Goal: Task Accomplishment & Management: Complete application form

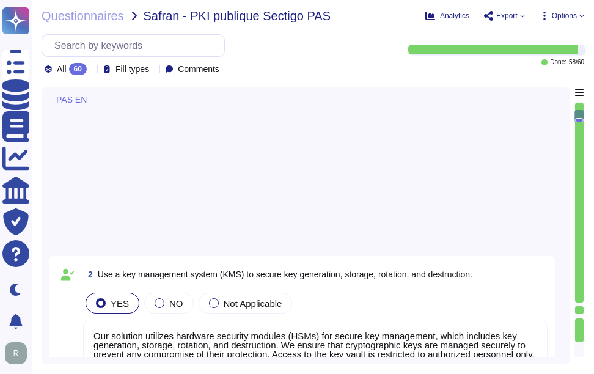
type textarea "Our solution utilizes hardware security modules (HSMs) for secure key managemen…"
type textarea "Our key management process includes a formal policy for regular key rotation, e…"
type textarea "Yes, all customer data at rest, including backups, application data, and confid…"
type textarea "At [GEOGRAPHIC_DATA], we prioritize the security of our users' data in transit …"
type textarea "Web Application Firewalls (WAF) are not currently used. This is a roadmap item."
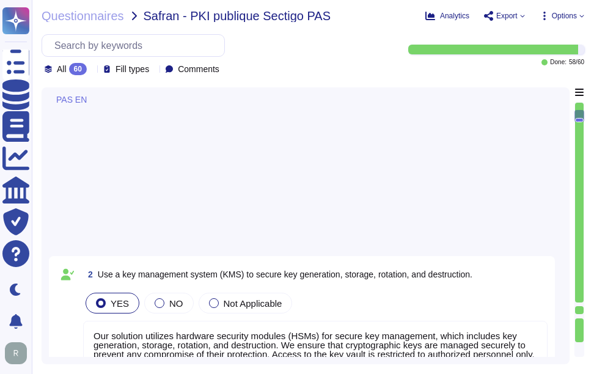
type textarea "We provide a comprehensive and documented RESTful API that supports various ope…"
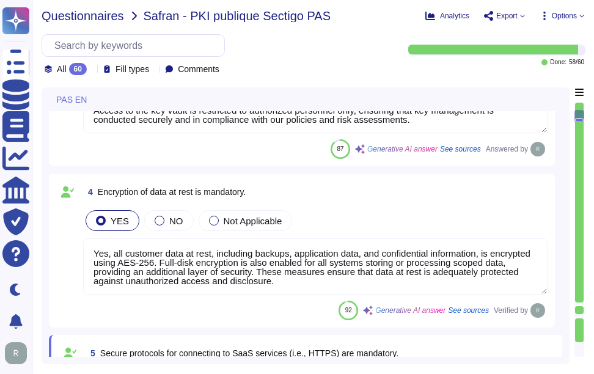
click at [68, 13] on span "Questionnaires" at bounding box center [83, 16] width 82 height 12
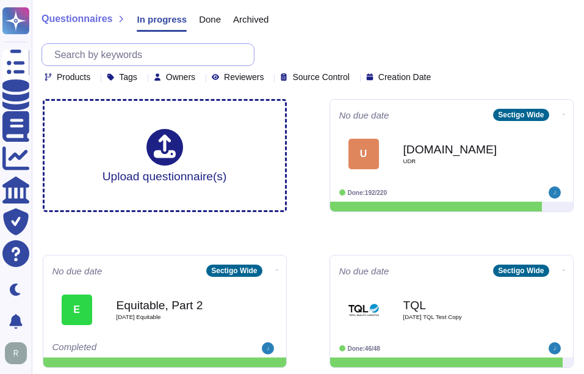
click at [168, 47] on input "text" at bounding box center [151, 54] width 206 height 21
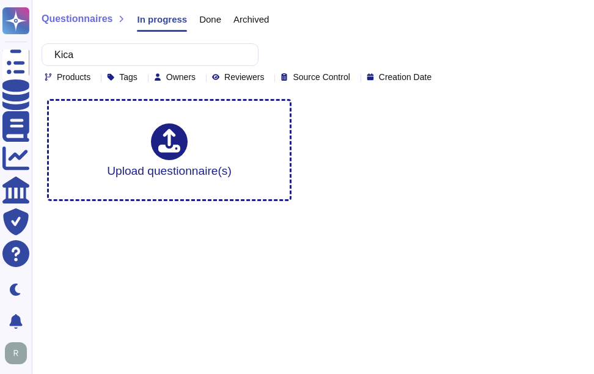
type input "Kica"
click at [200, 18] on span "Done" at bounding box center [210, 19] width 22 height 9
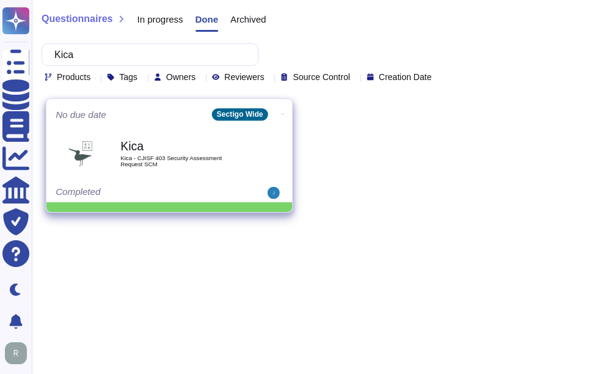
click at [150, 151] on b "Kica" at bounding box center [181, 146] width 123 height 12
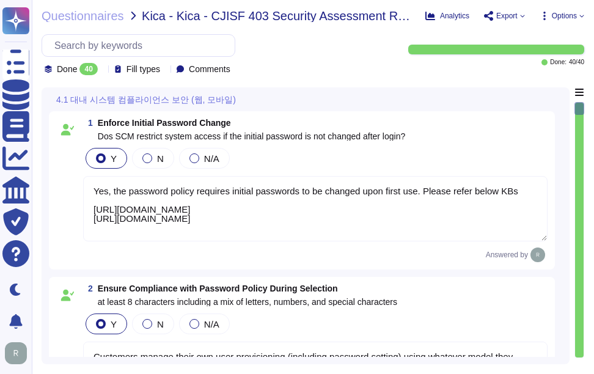
type textarea "Yes, the password policy requires initial passwords to be changed upon first us…"
type textarea "Customers manage their own user provisioning (including password setting) using…"
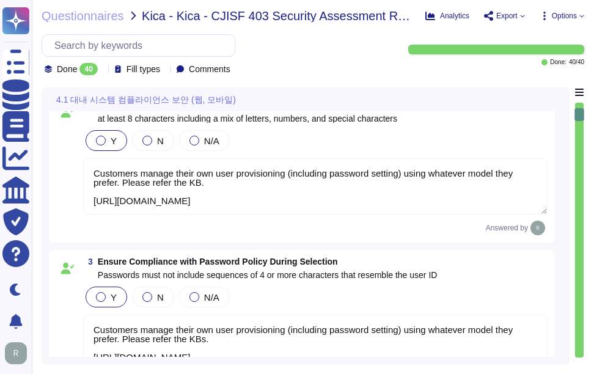
type textarea "Customers manage their own user provisioning (including password setting) using…"
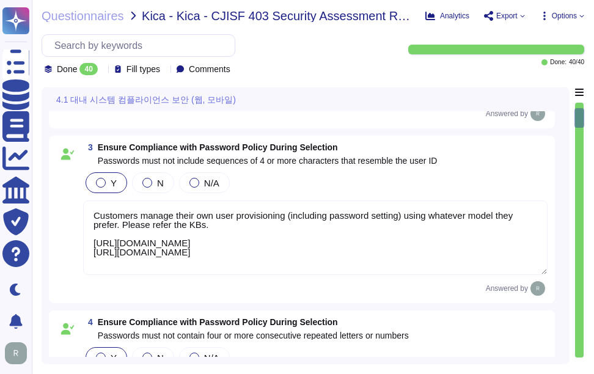
type textarea "Customers manage their own user provisioning (including password setting) using…"
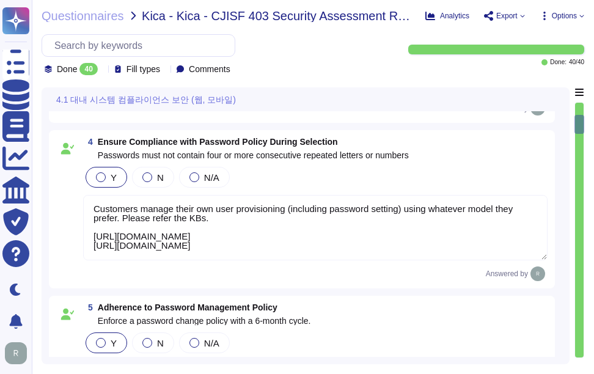
type textarea "SCM has the ability to prevent users from reusing previous passwords is a confi…"
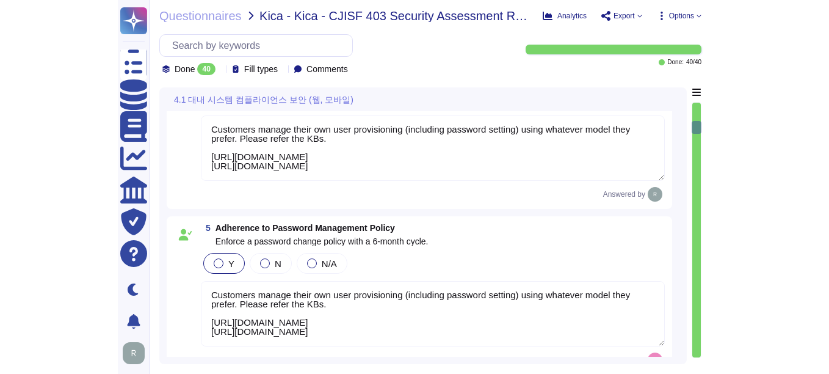
scroll to position [0, 0]
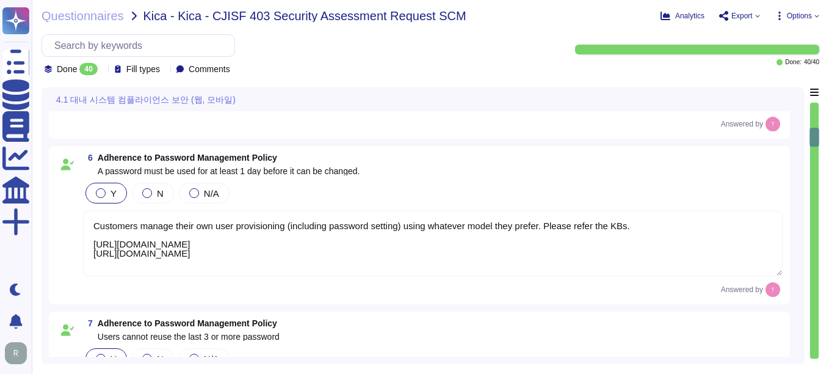
type textarea "Yes, the application will not reveal information upon failed authentication att…"
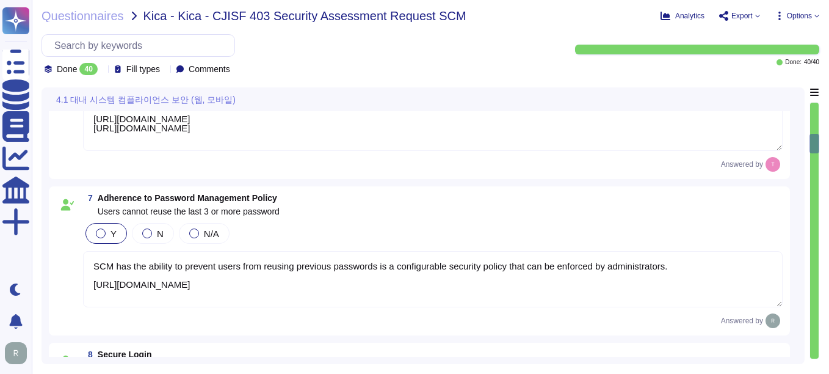
type textarea "Upon successful logon, the system will notify the user of the date and time of …"
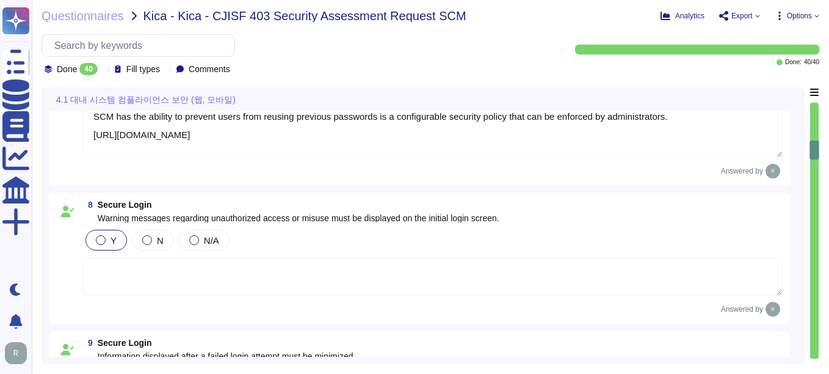
type textarea "Users can view their own login history through the Sectigo Certificate Manager …"
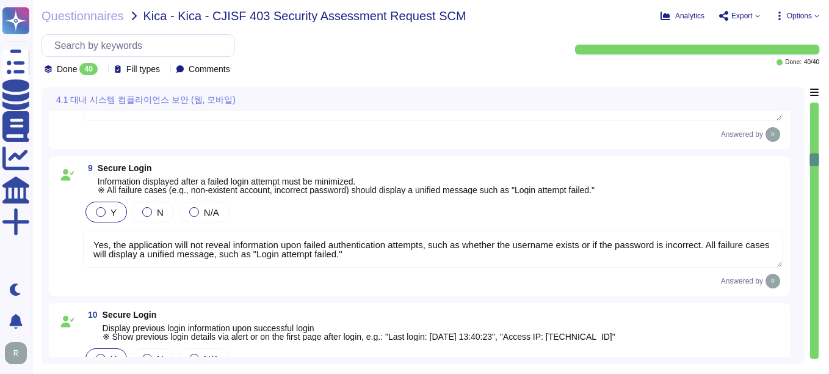
type textarea "Access to our SaaS platform requires manual entry of credentials for each sessi…"
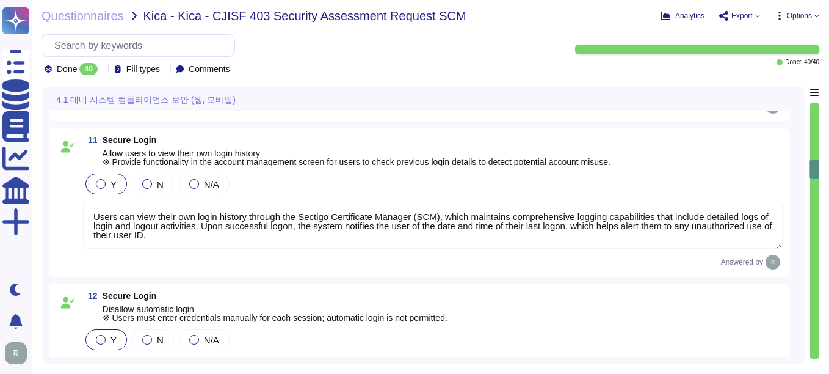
type textarea "Customers can apply the policy at the SCM portal."
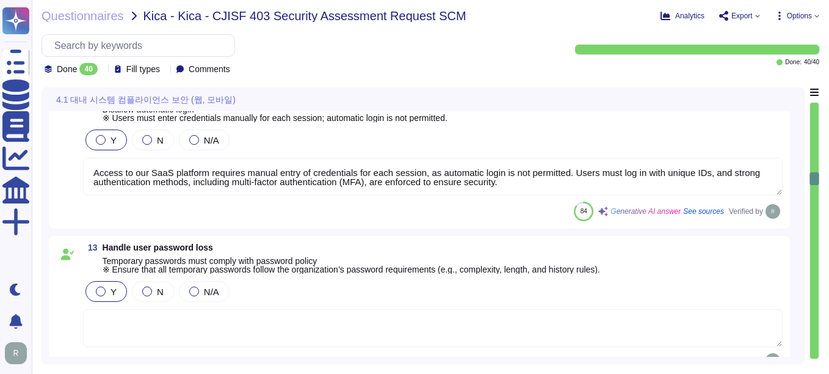
type textarea "Our application enforces strict access control measures, including the ability …"
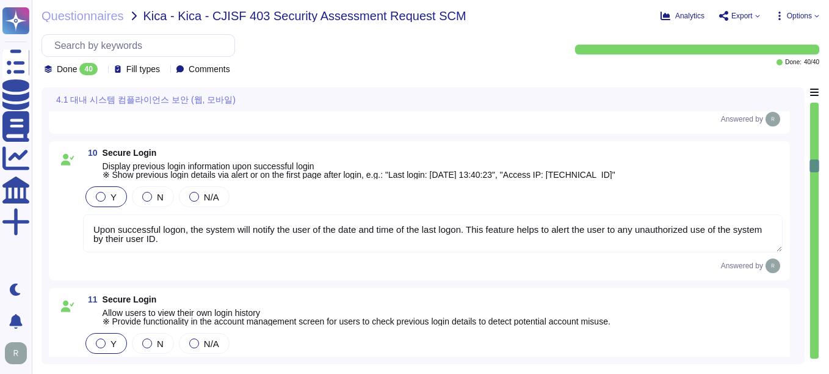
scroll to position [1334, 0]
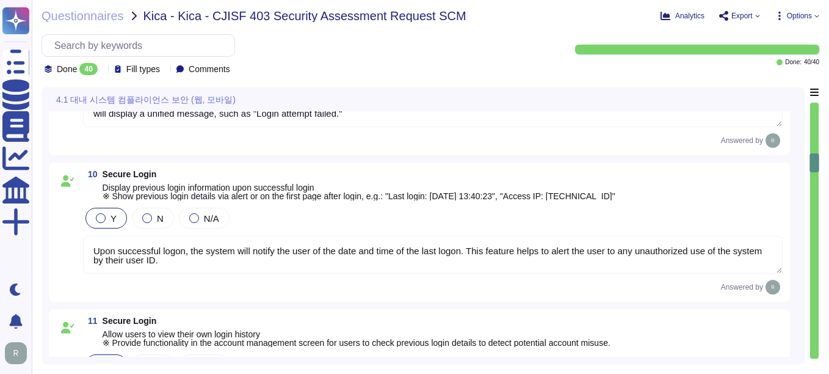
type textarea "SCM has the ability to prevent users from reusing previous passwords is a confi…"
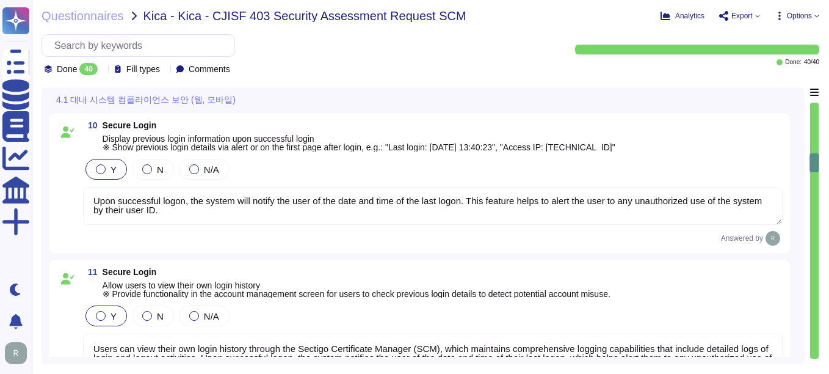
scroll to position [1457, 0]
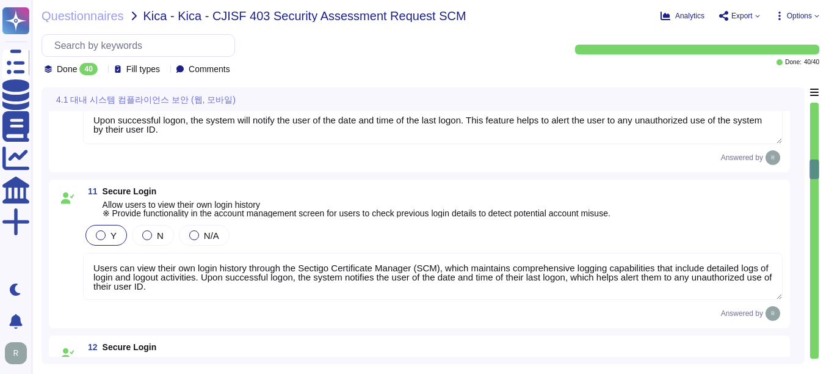
type textarea "Customers can apply the policy at the SCM portal."
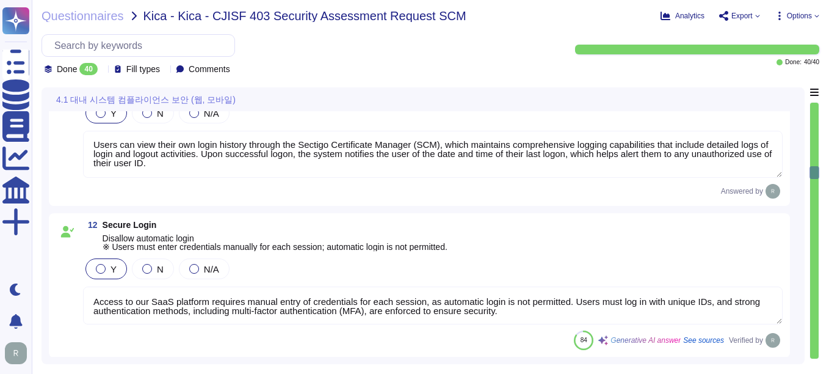
scroll to position [1, 0]
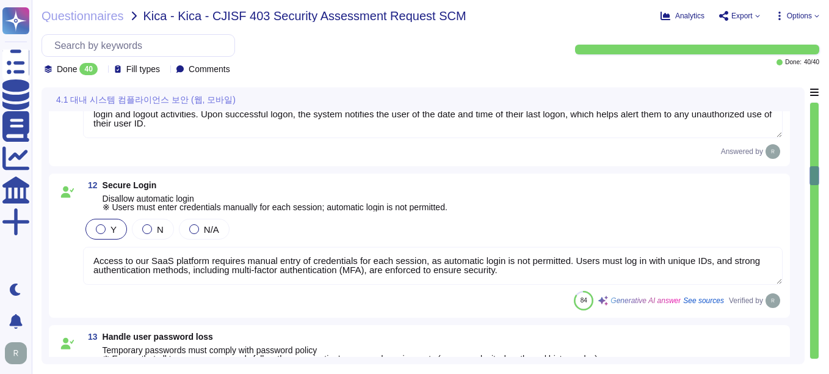
type textarea "Our application enforces strict access control measures, including the ability …"
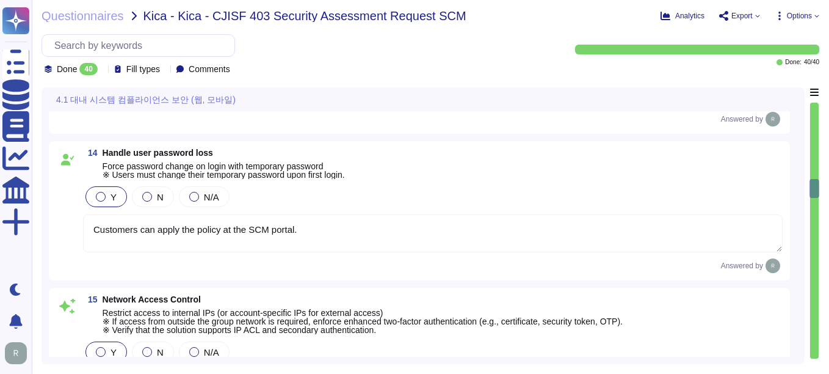
scroll to position [2006, 0]
type textarea "The application session timeout is set to 15 minutes of inactivity. After this …"
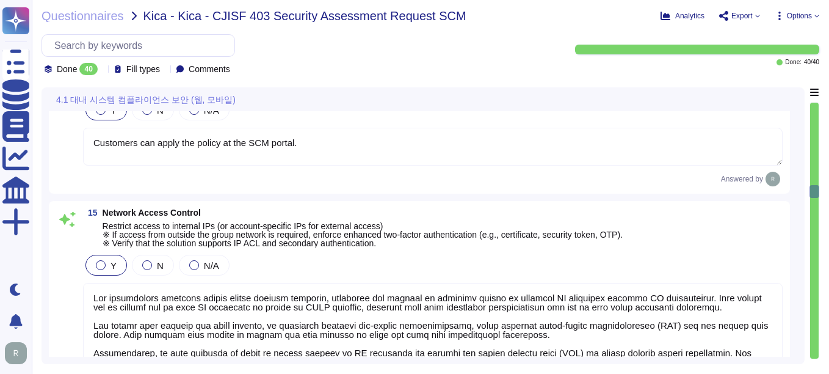
scroll to position [1, 0]
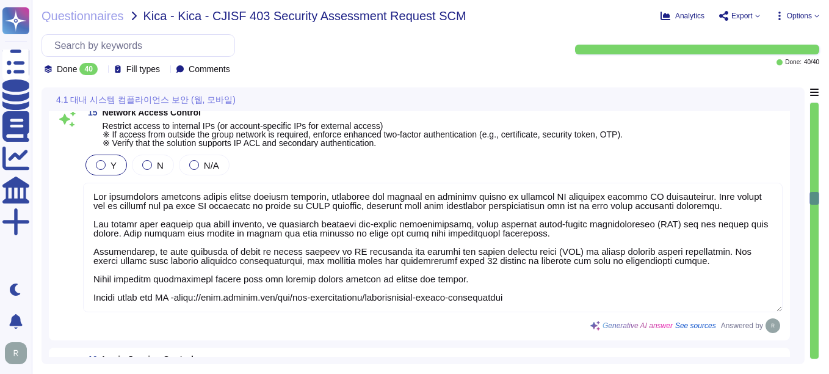
type textarea "Our password policy enforces account lockout after a maximum of 5 failed login …"
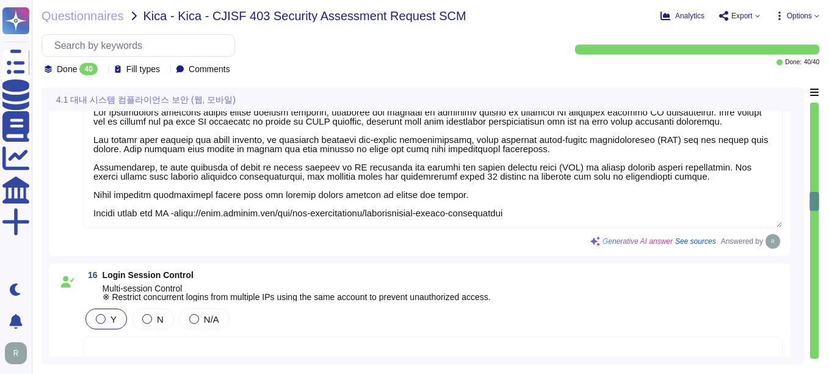
type textarea "Our password policy enforces account lockout after a maximum of 5 failed login …"
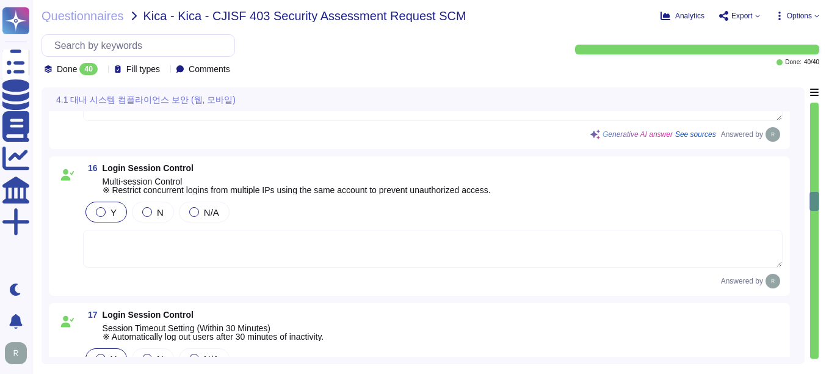
scroll to position [2312, 0]
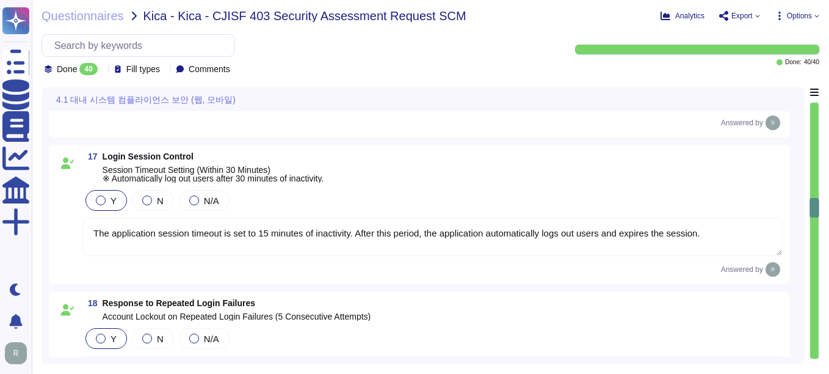
type textarea "Yes, our application enforces restrictions on the server side to ensure that un…"
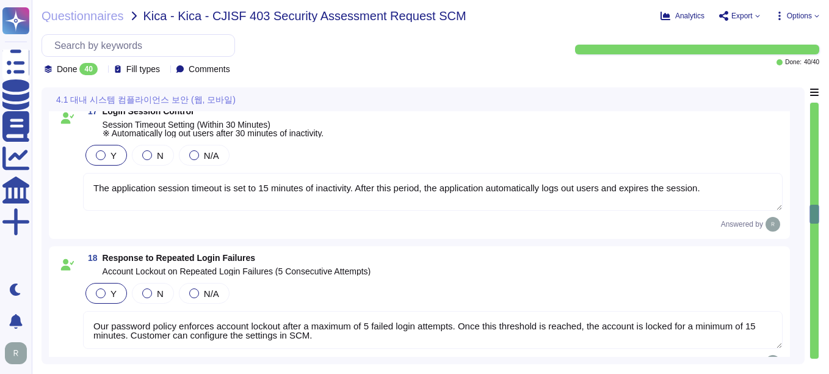
type textarea "To restrict the display of sensitive information, we implement the following me…"
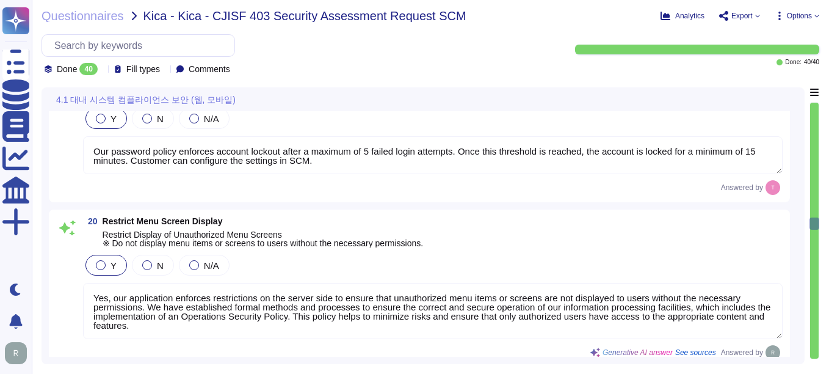
scroll to position [1, 0]
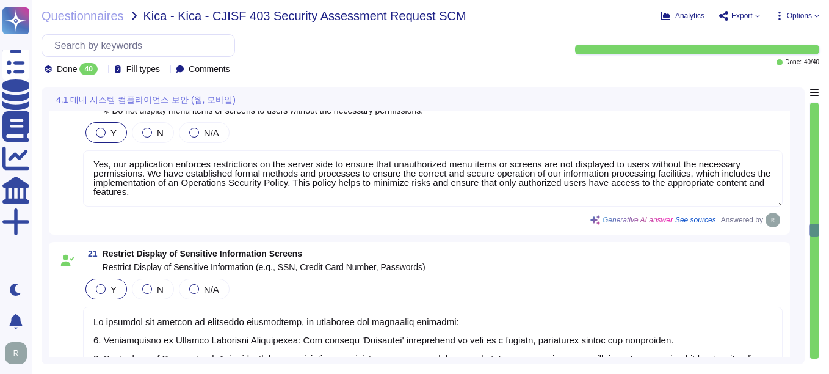
type textarea "Application data are limited to certificate data."
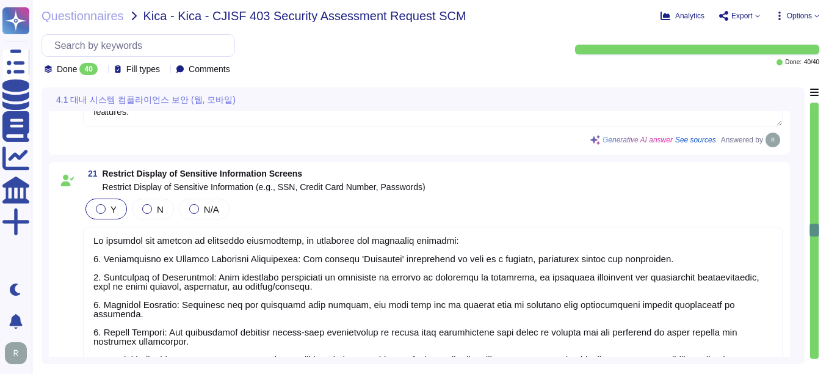
type textarea "We have a SaaS application accessed through a web browser."
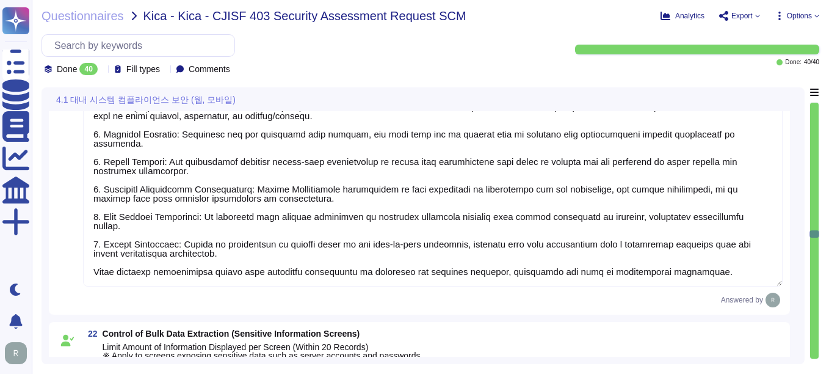
scroll to position [3228, 0]
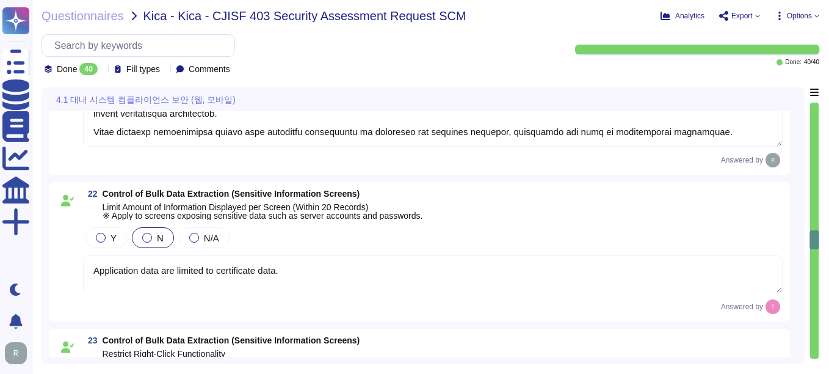
type textarea "We support file transfer via HTTPS, API+HTTPS, or SFTP, ensuring that all data …"
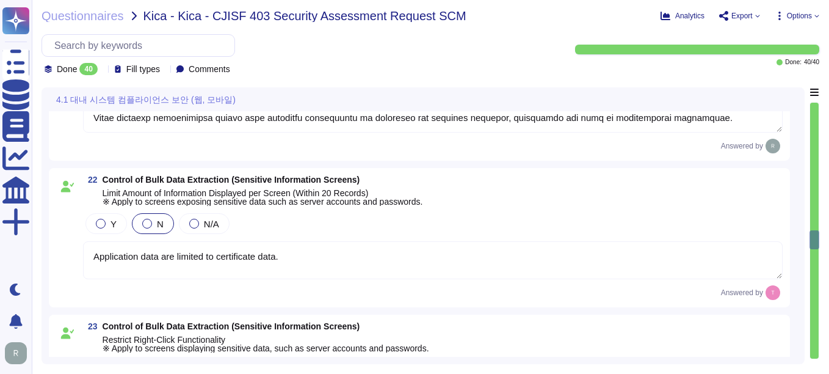
scroll to position [3289, 0]
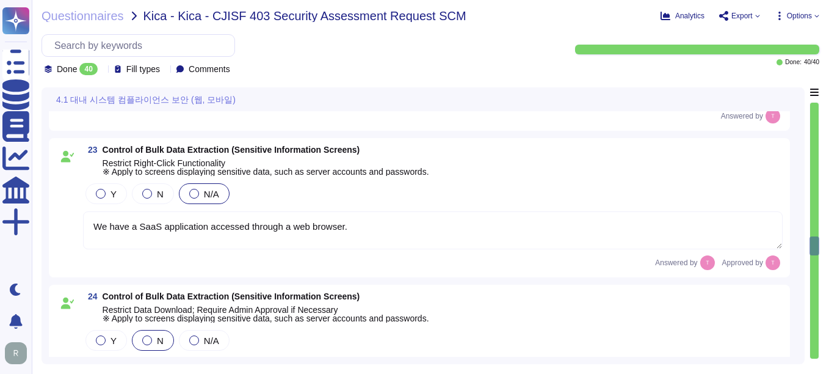
type textarea "We support file transfer via HTTPS, API+HTTPS, or SFTP, ensuring that all data …"
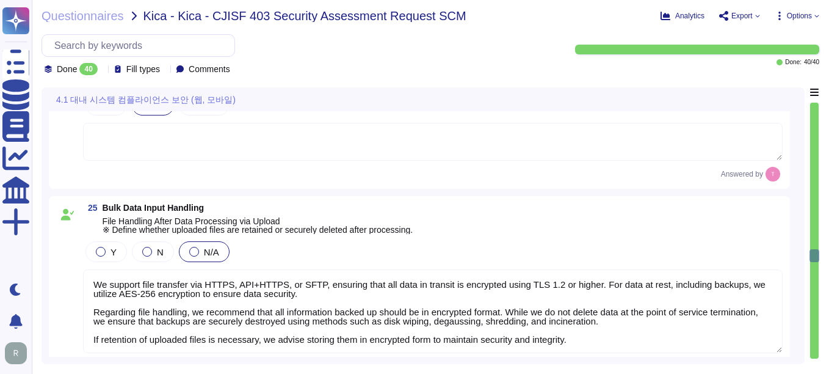
scroll to position [3716, 0]
type textarea "All customer data, including uploaded files that may contain personal or sensit…"
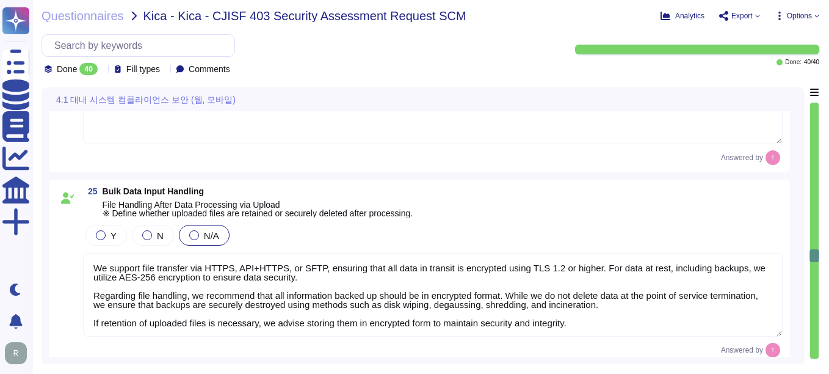
scroll to position [0, 0]
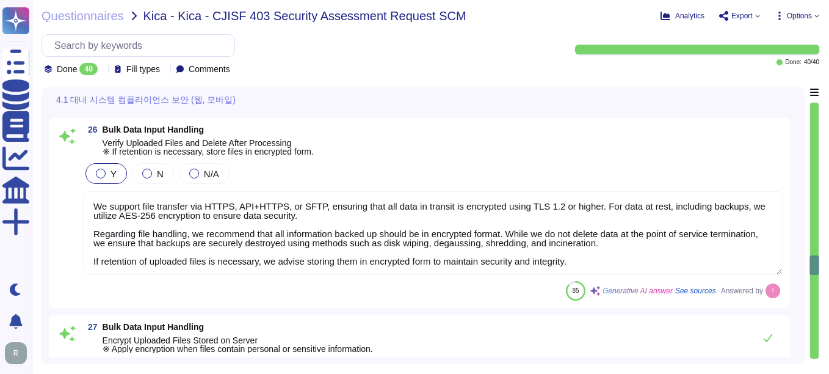
type textarea "Passwords at rest are stored using a one-way non-reversible hash with a random …"
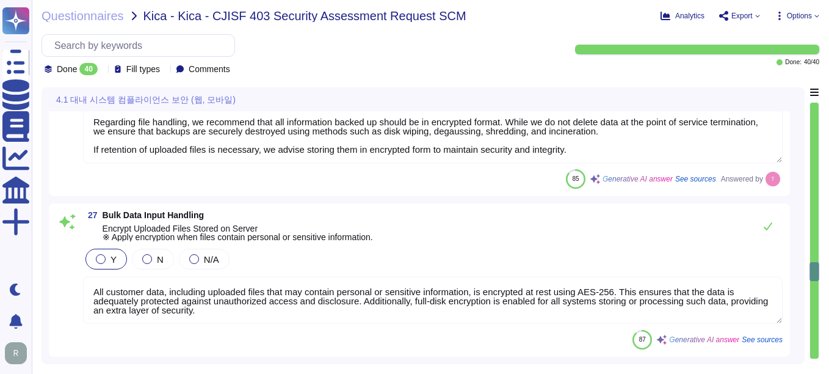
type textarea "We have no access to any of these data types."
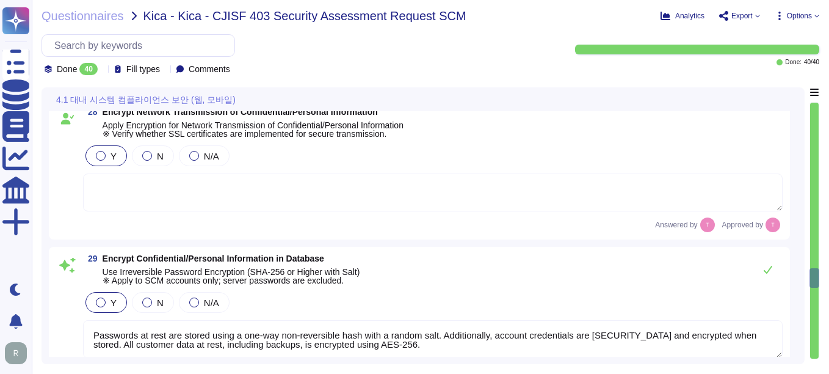
type textarea "We have no access to any of these data types."
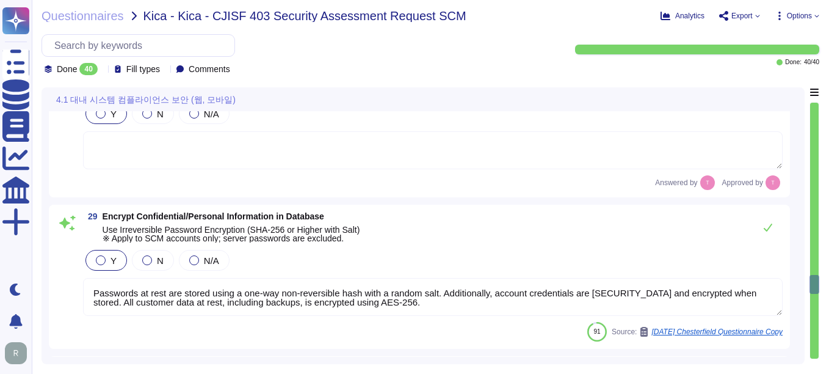
type textarea "We have no access to any of these data types."
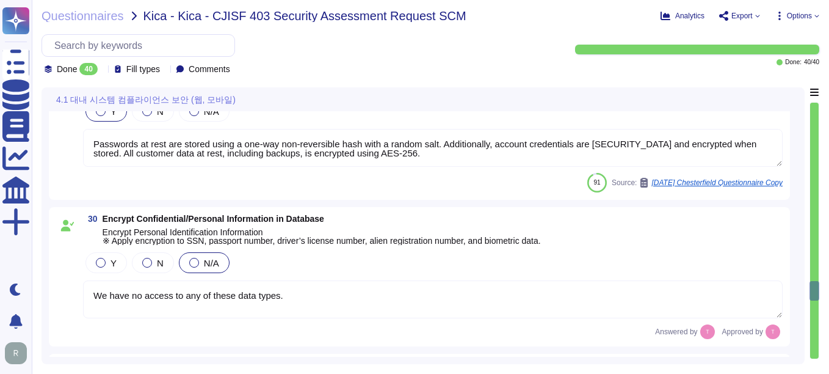
type textarea "Sectigo provides comprehensive logging capabilities that include maintaining lo…"
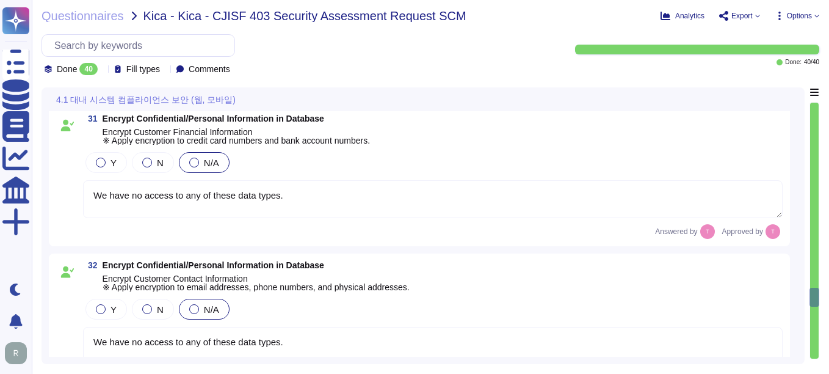
type textarea "Sectigo maintains comprehensive logging capabilities that include detailed logs…"
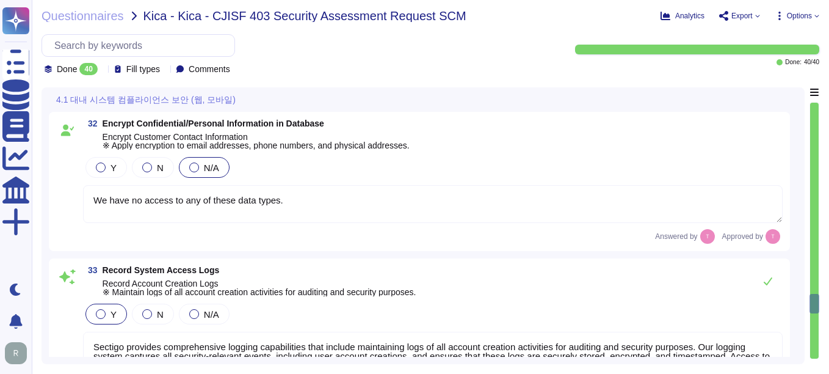
type textarea "Audit trails are retained for a period of 3 years. This includes logs relevant …"
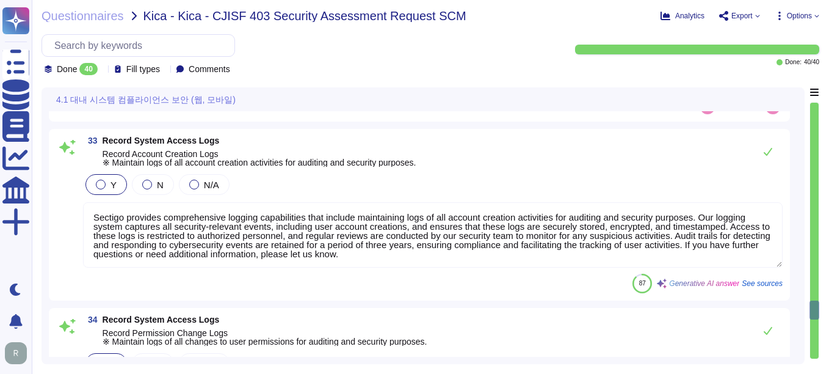
type textarea "Sectigo provides comprehensive logging capabilities for system access events, w…"
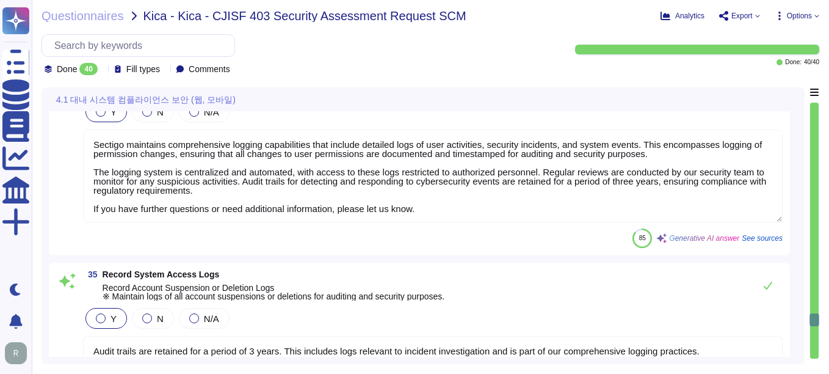
type textarea "Sectigo provides comprehensive logging capabilities for system access events, w…"
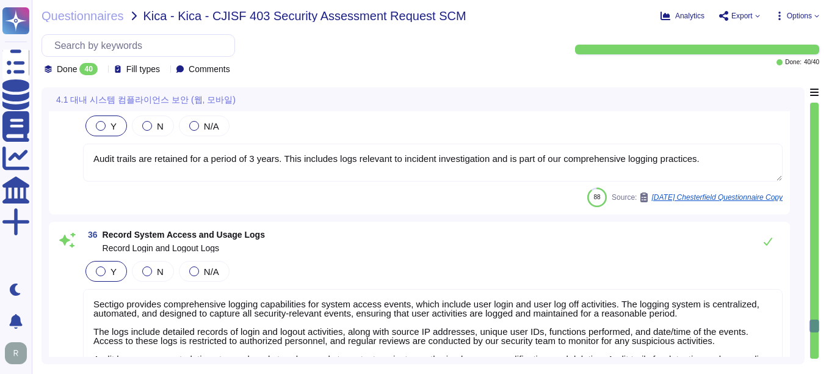
type textarea "We have no access to any of these data types."
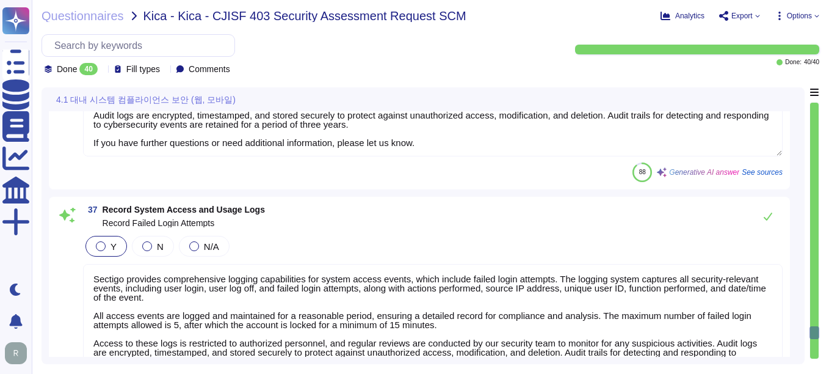
type textarea "We have no access to any of these data types."
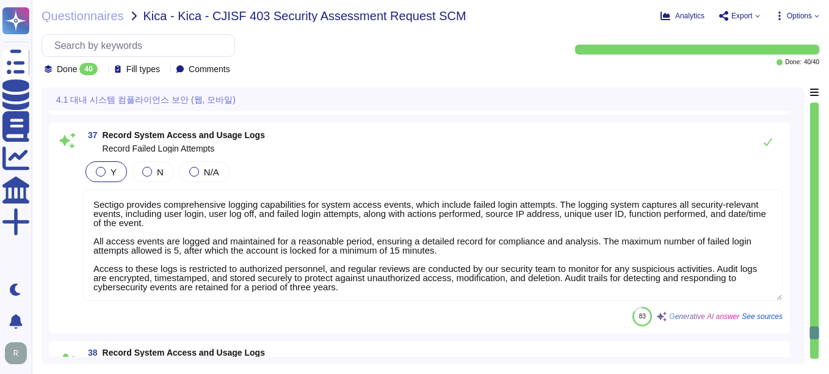
type textarea "We have no access to any of these data types."
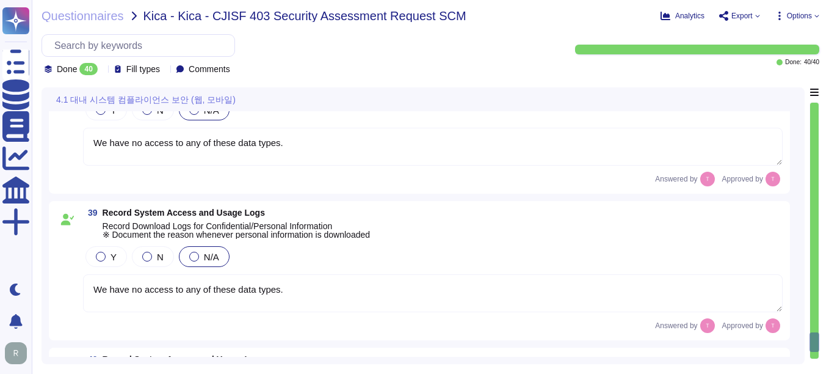
type textarea "Sectigo provides comprehensive logging capabilities for system access events, w…"
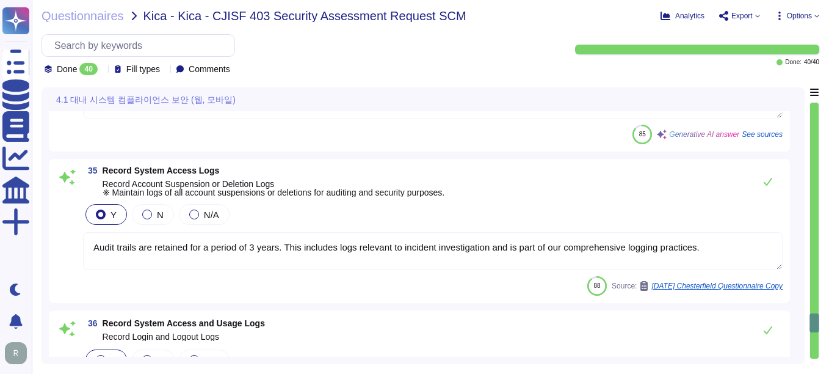
type textarea "Sectigo provides comprehensive logging capabilities that include maintaining lo…"
type textarea "Sectigo maintains comprehensive logging capabilities that include detailed logs…"
type textarea "Audit trails are retained for a period of 3 years. This includes logs relevant …"
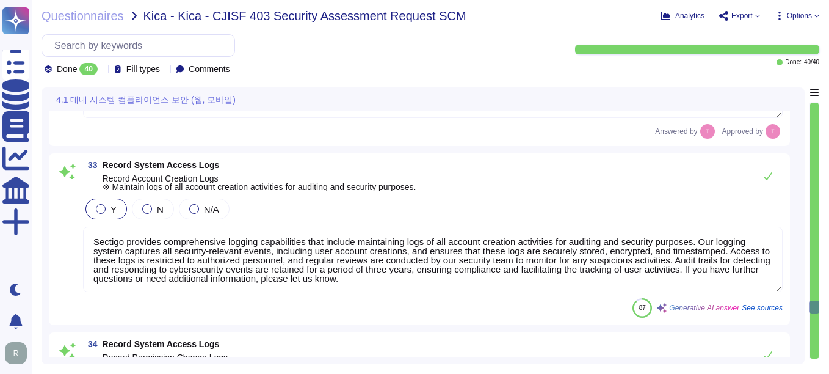
type textarea "We have no access to any of these data types."
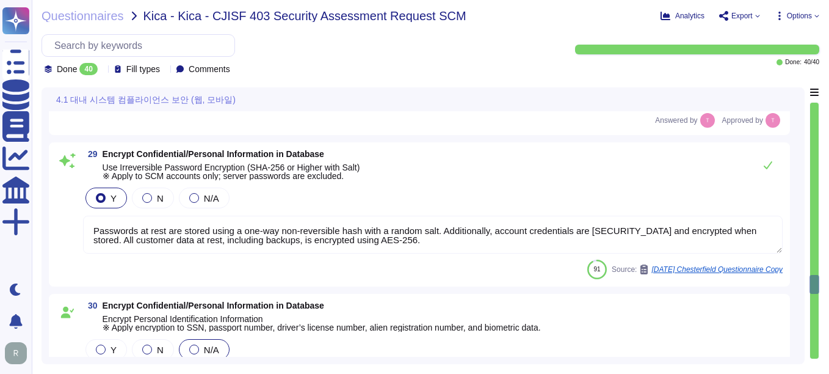
type textarea "All customer data, including uploaded files that may contain personal or sensit…"
type textarea "Passwords at rest are stored using a one-way non-reversible hash with a random …"
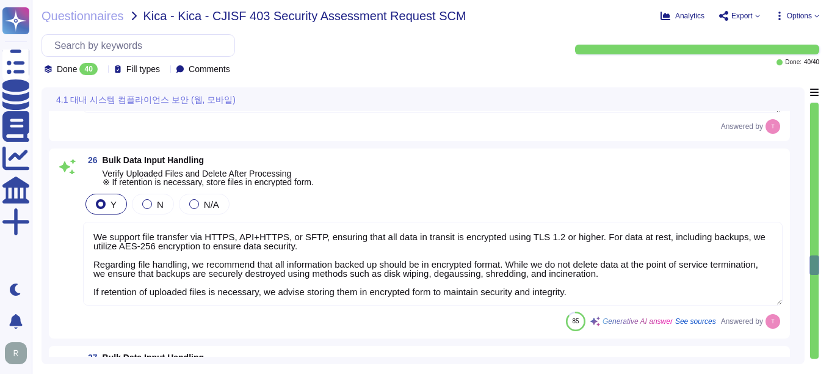
type textarea "We support file transfer via HTTPS, API+HTTPS, or SFTP, ensuring that all data …"
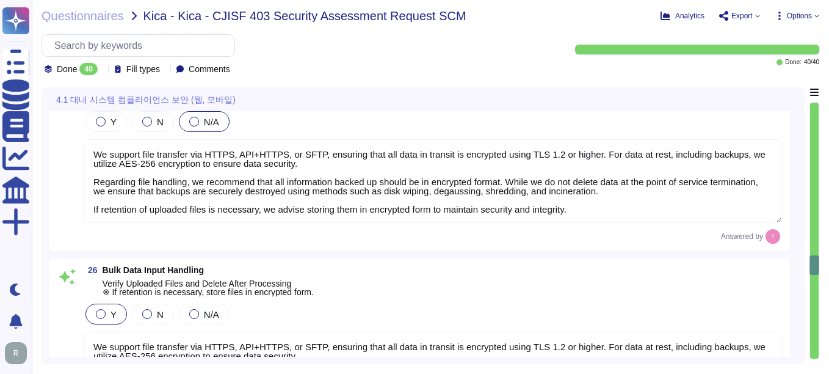
scroll to position [3559, 0]
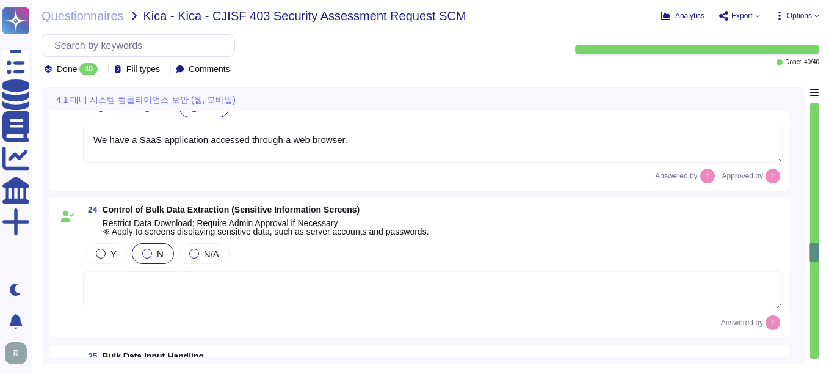
type textarea "To restrict the display of sensitive information, we implement the following me…"
type textarea "Application data are limited to certificate data."
type textarea "We have a SaaS application accessed through a web browser."
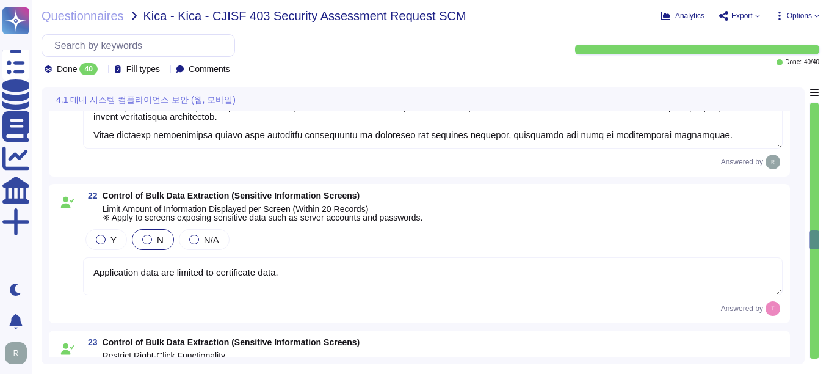
scroll to position [3253, 0]
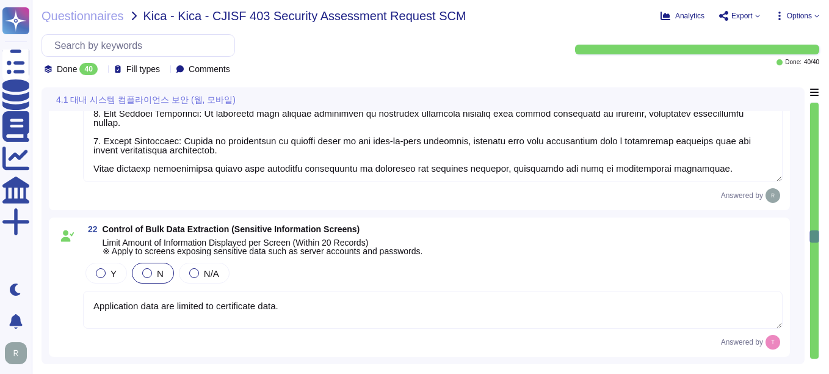
type textarea "Yes, our application enforces restrictions on the server side to ensure that un…"
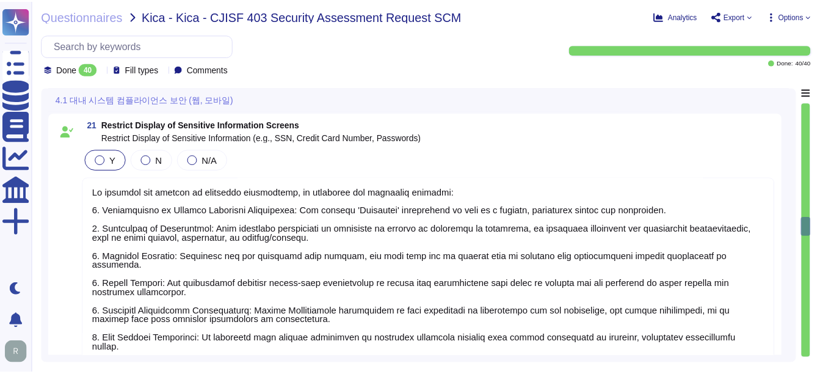
scroll to position [2884, 0]
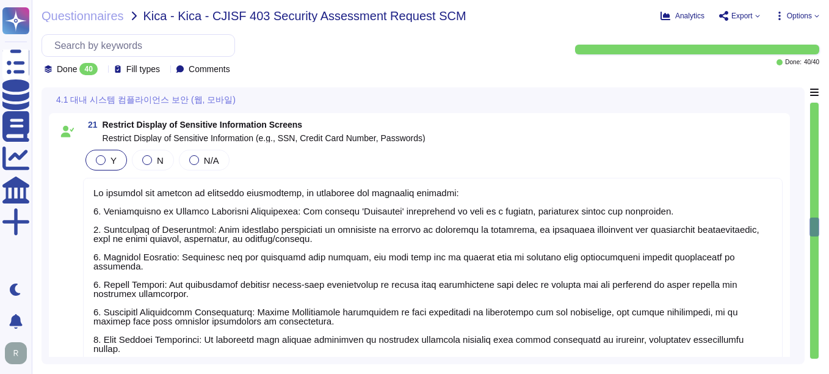
type textarea "Our password policy enforces account lockout after a maximum of 5 failed login …"
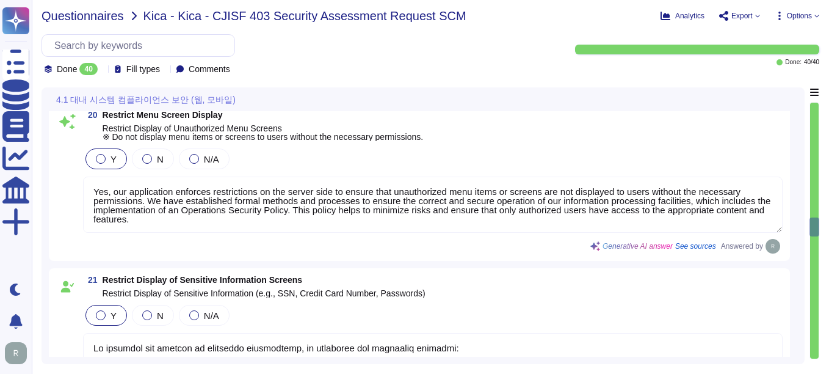
click at [92, 16] on span "Questionnaires" at bounding box center [83, 16] width 82 height 12
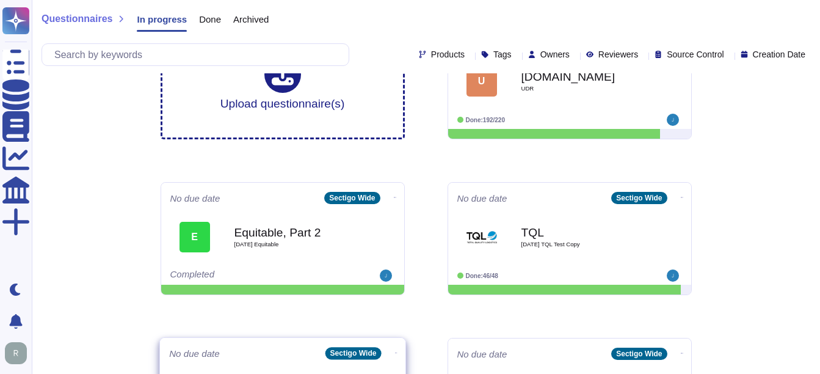
scroll to position [122, 0]
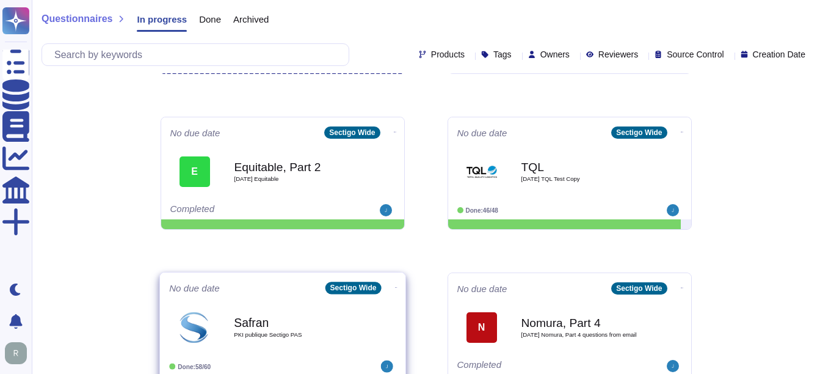
click at [264, 323] on b "Safran" at bounding box center [295, 322] width 123 height 12
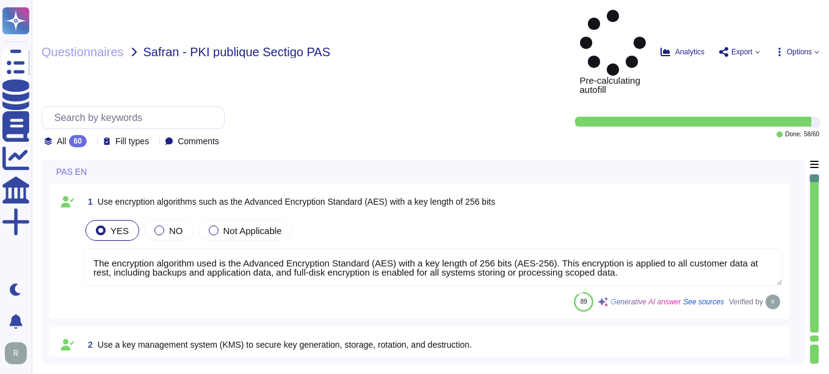
type textarea "The encryption algorithm used is the Advanced Encryption Standard (AES) with a …"
type textarea "Our solution utilizes hardware security modules (HSMs) for secure key managemen…"
type textarea "Our key management process includes a formal policy for regular key rotation, e…"
type textarea "Yes, all customer data at rest, including backups, application data, and confid…"
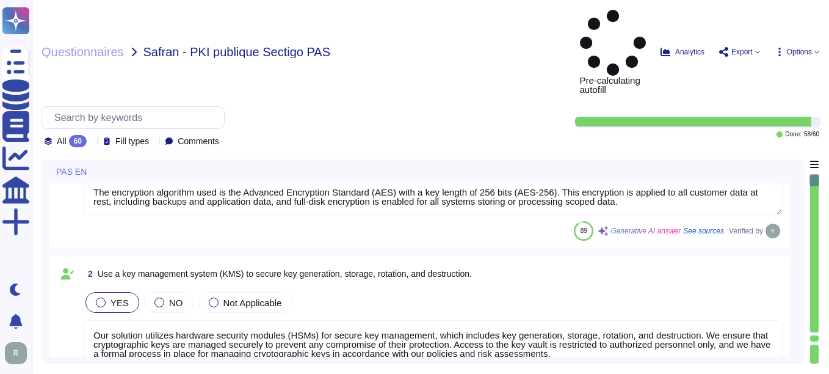
scroll to position [183, 0]
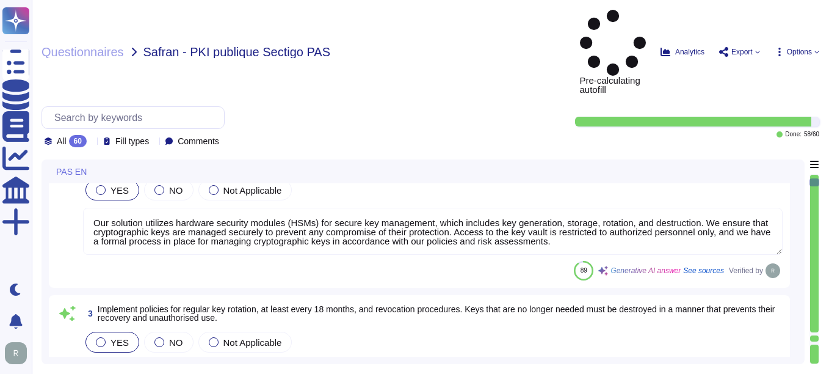
type textarea "At [GEOGRAPHIC_DATA], we prioritize the security of our users' data in transit …"
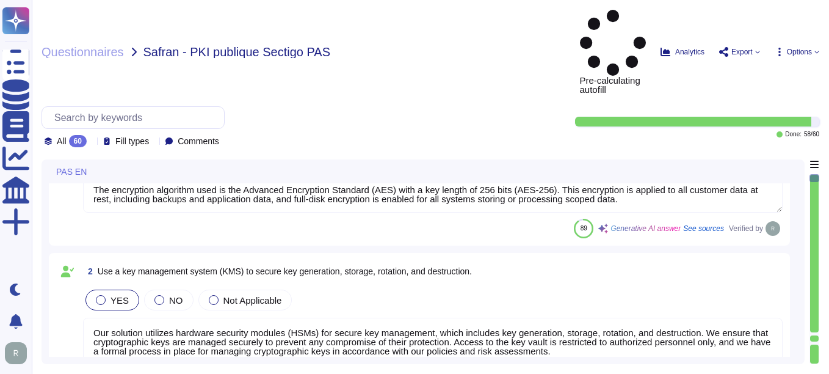
scroll to position [61, 0]
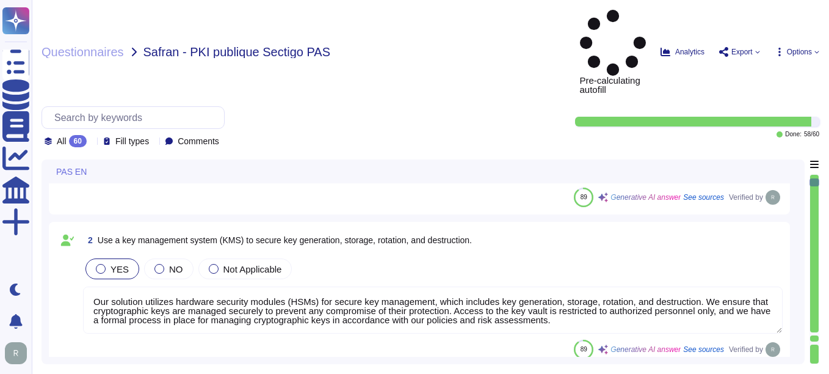
type textarea "At [GEOGRAPHIC_DATA], we prioritize the security of our users' data in transit …"
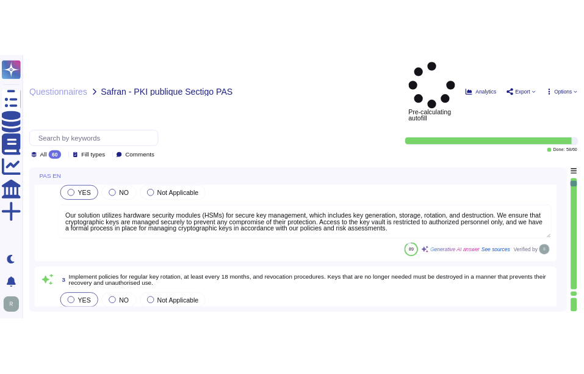
scroll to position [183, 0]
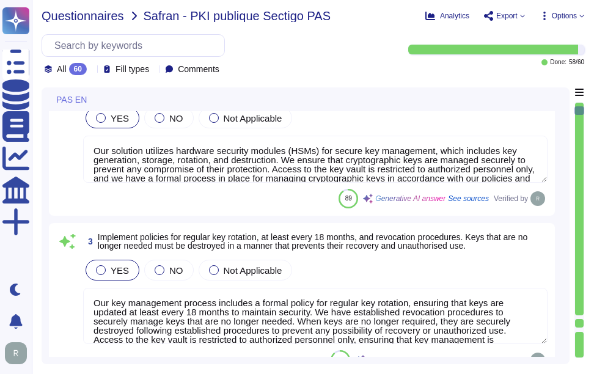
click at [77, 16] on span "Questionnaires" at bounding box center [83, 16] width 82 height 12
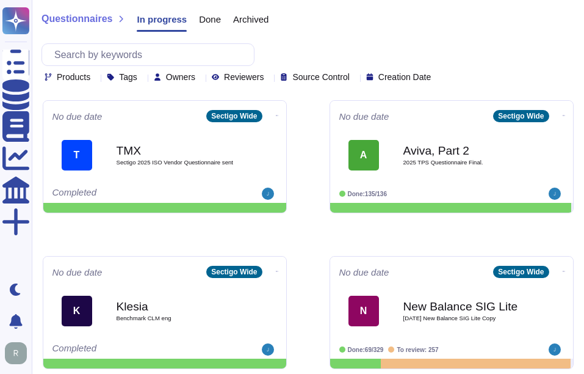
scroll to position [655, 0]
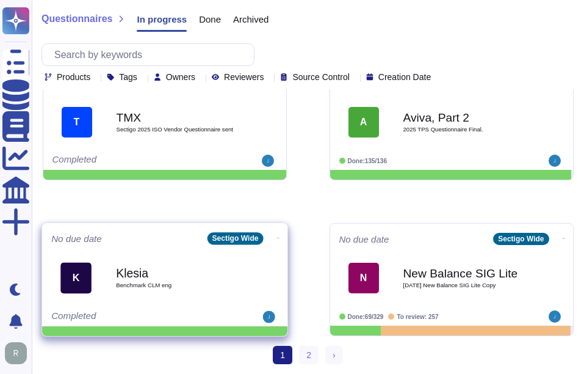
click at [195, 289] on div "Klesia Benchmark CLM eng" at bounding box center [177, 277] width 123 height 49
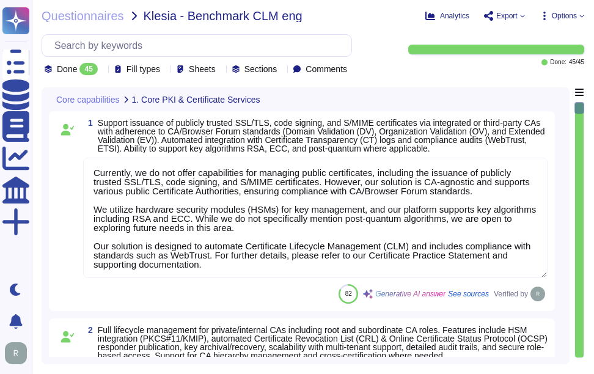
type textarea "Currently, we do not offer capabilities for managing public certificates, inclu…"
type textarea "Sectigo Certificate Manager can be utilized for TLS certificate lifecycle manag…"
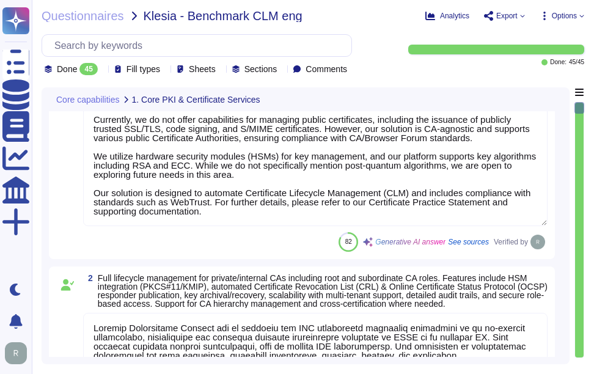
type textarea "Sectigo Certificate Manager (SCM) does support handling/downloading certificate…"
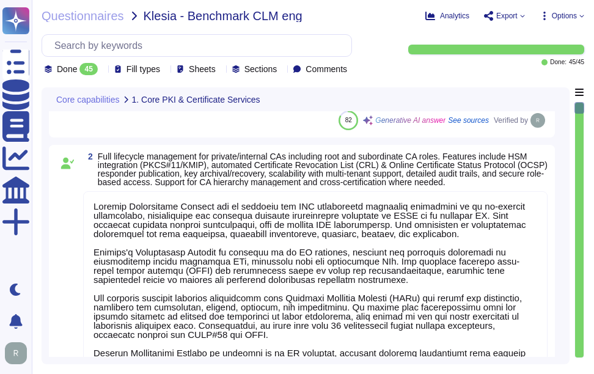
scroll to position [183, 0]
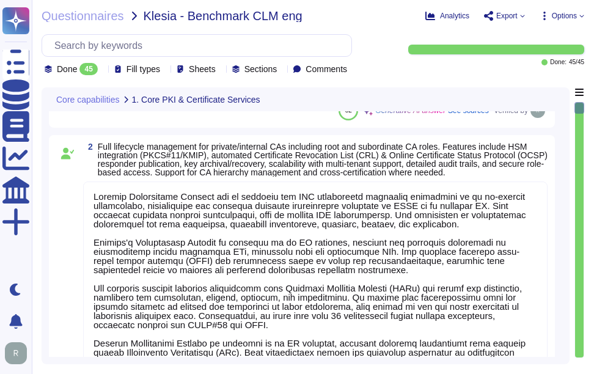
type textarea "Sectigo Certificate Manager provides robust customization options that allow ad…"
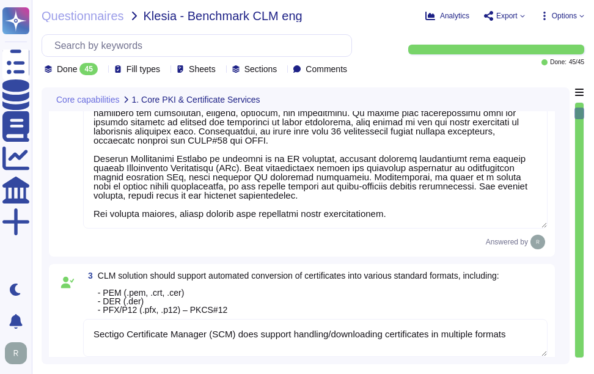
type textarea "Sectigo Certificate Manager provides automated certificate discovery by scannin…"
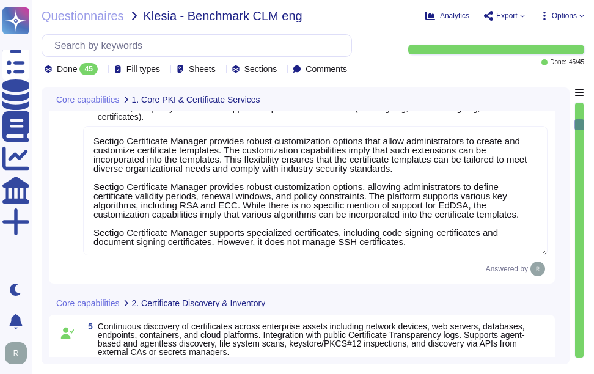
type textarea "Sectigo Certificate Manager provides a real-time inventory of all discovered ce…"
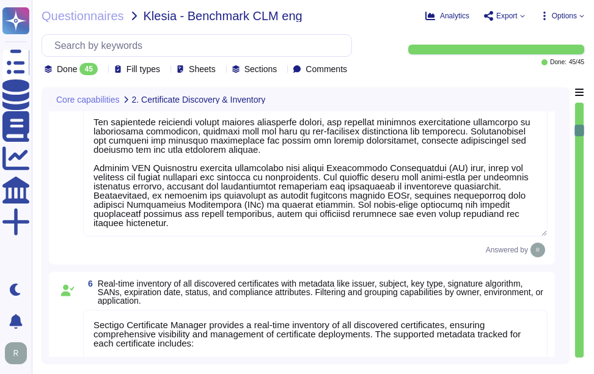
type textarea "Our Sectigo Certificate Manager (SCM) solution includes automated certificate d…"
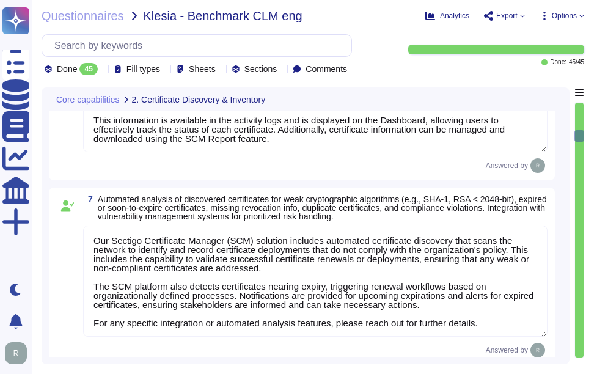
type textarea "Sectigo SCM Enterprise supports standardized certificate enrollment and lifecyc…"
type textarea "Sectigo's Certificate Manager (SCM) provides comprehensive capabilities for man…"
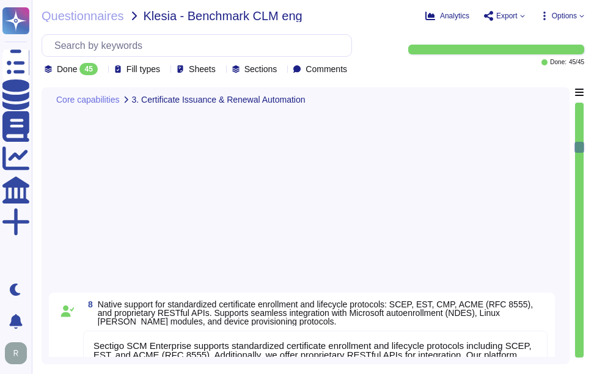
scroll to position [1588, 0]
type textarea "Our solution supports secure key management through hardware security modules (…"
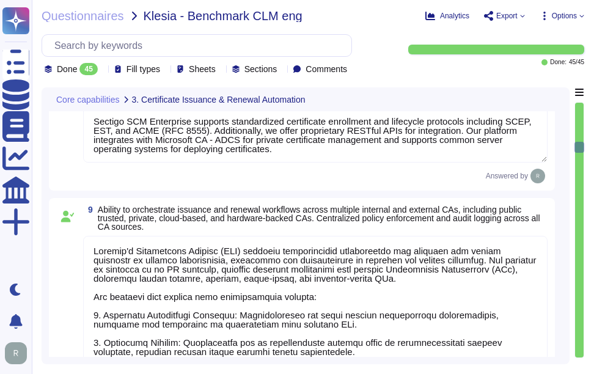
scroll to position [1, 0]
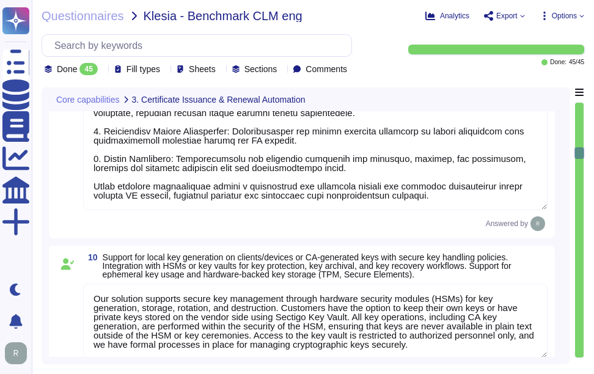
type textarea "Sectigo's Certificate Manager (SCM) provides automated discovery of certificate…"
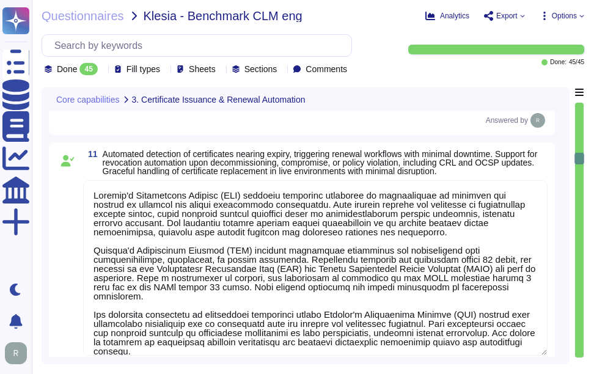
type textarea "Our key management process is designed to ensure a secure key lifecycle, which …"
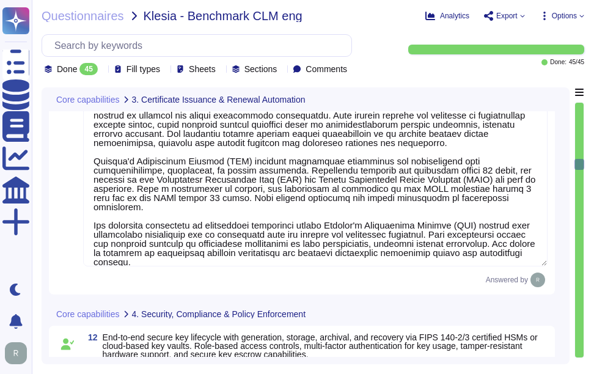
scroll to position [2321, 0]
type textarea "Sectigo provides a comprehensive logging system that maintains detailed audit l…"
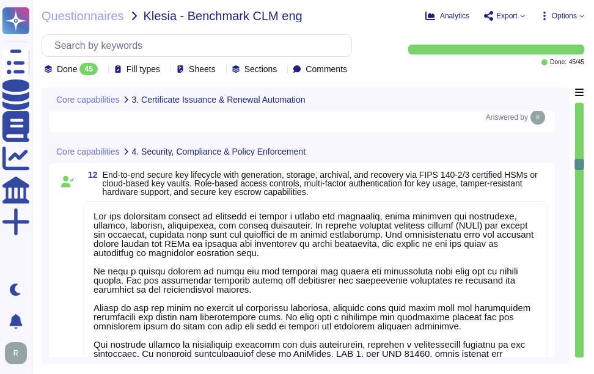
scroll to position [1, 0]
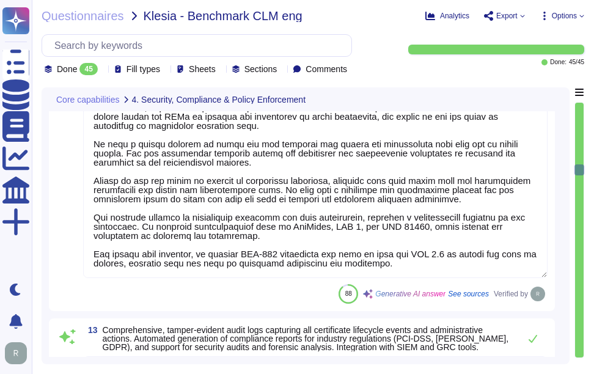
type textarea "Sectigo provides robust customization options that include the ability to chang…"
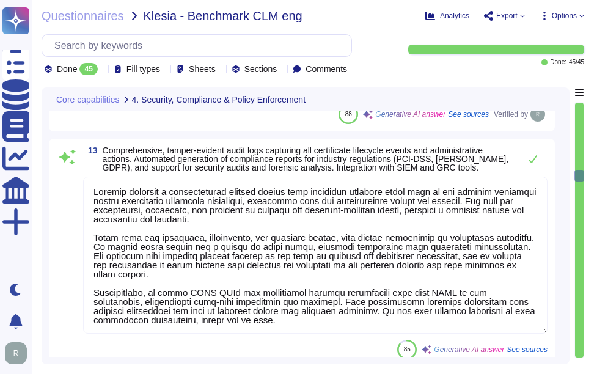
type textarea "- We maintain geographically distributed, redundant data centers located in [GE…"
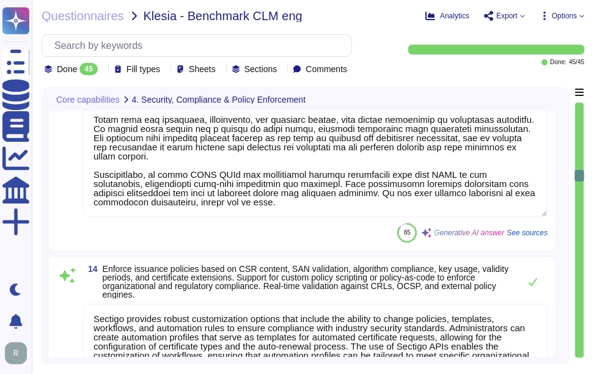
scroll to position [2809, 0]
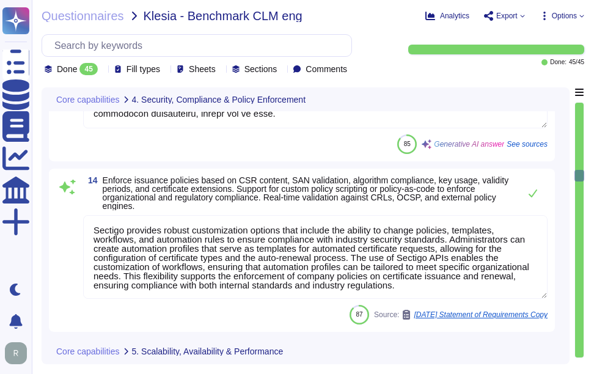
type textarea "Sectigo SCM Enterprise is scalable to manage certificates across large enterpri…"
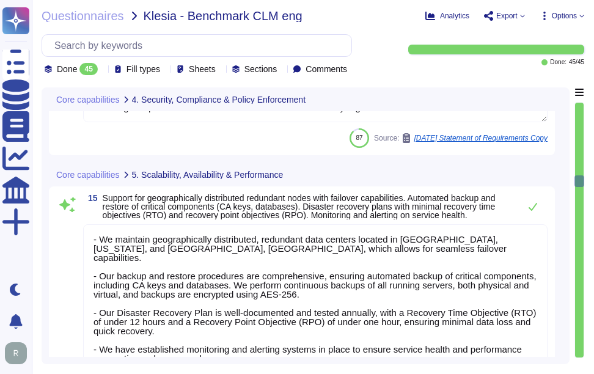
type textarea "Sectigo provides dashboards that display certificate inventory, expiring certif…"
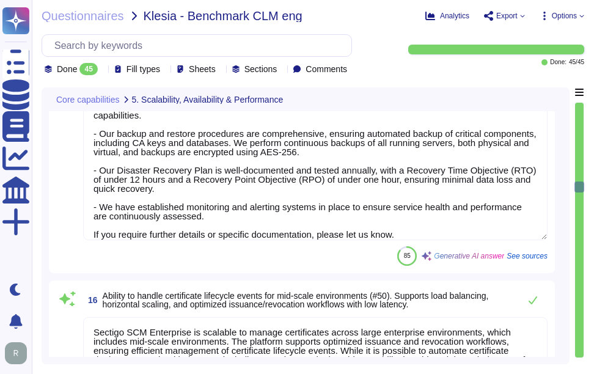
scroll to position [3115, 0]
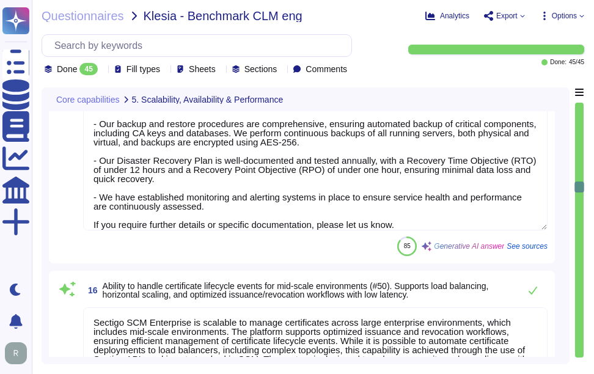
type textarea "Our SCM solution is not integrated with any AI."
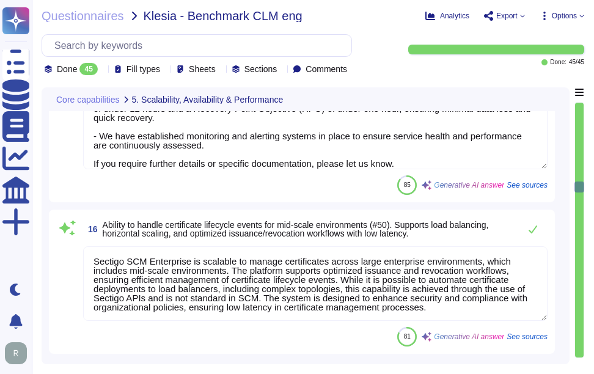
scroll to position [1, 0]
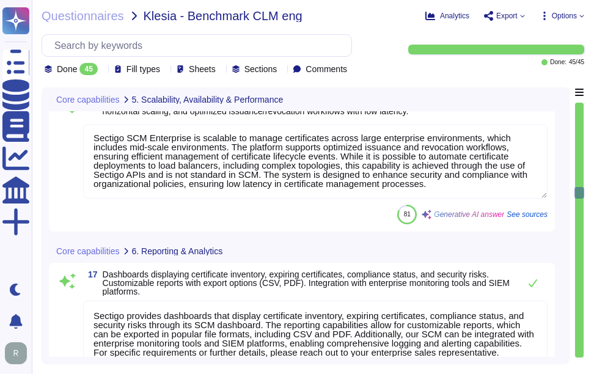
type textarea "Sectigo SCM Enterprise works and administers certificates across cloud provider…"
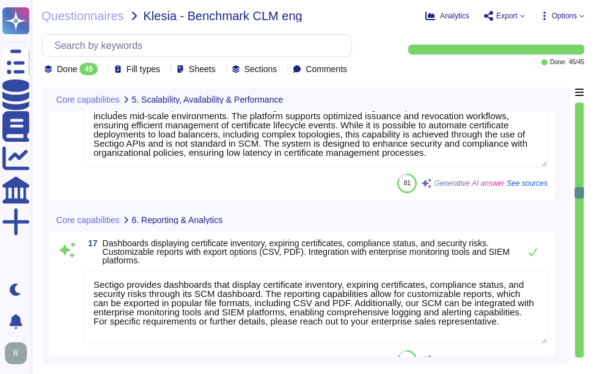
scroll to position [3359, 0]
type textarea "Our solution allows for the isolation of certificate inventories, policies, and…"
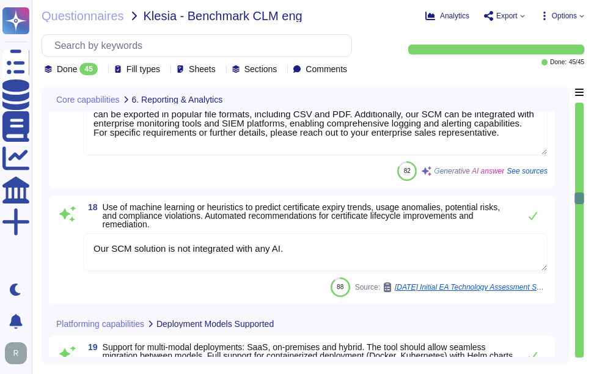
scroll to position [3542, 0]
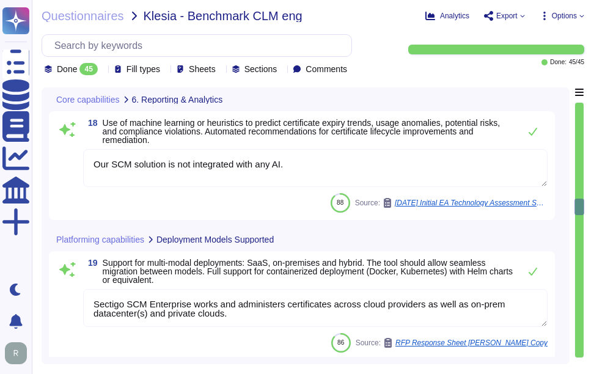
type textarea "Yes, We utilize Role-Based Access Control (RBAC) for permissions based on roles…"
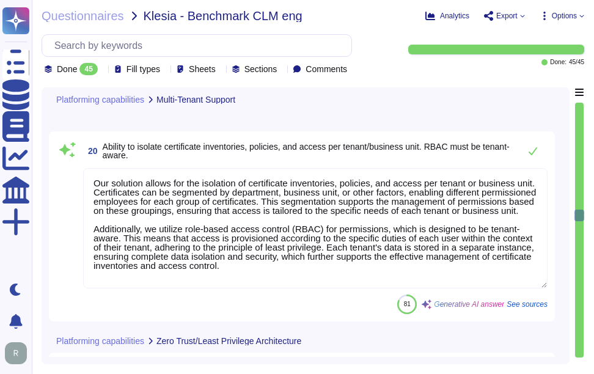
scroll to position [3848, 0]
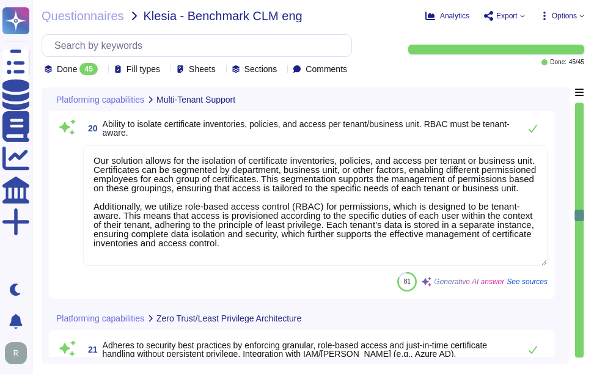
type textarea "Our service supports integration with enterprise identity providers such as Azu…"
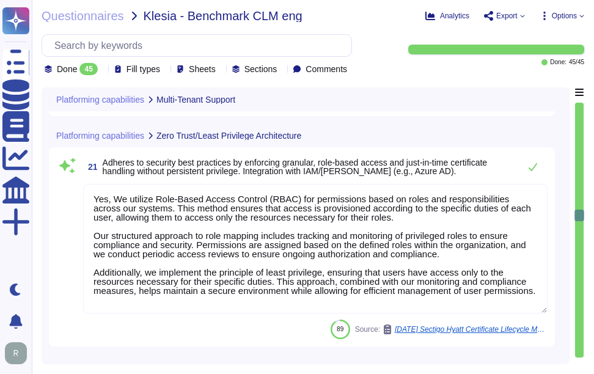
scroll to position [4031, 0]
type textarea "We offer native integration with various management tools, including ITSM tools…"
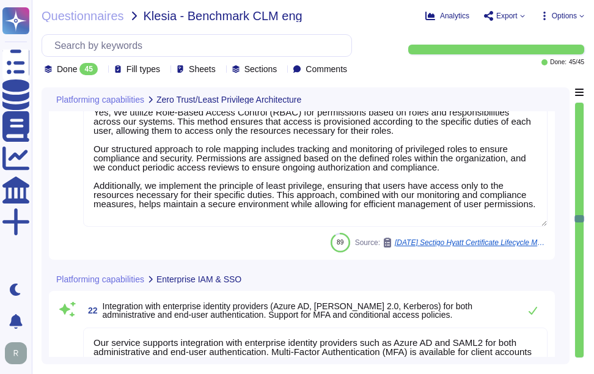
scroll to position [4275, 0]
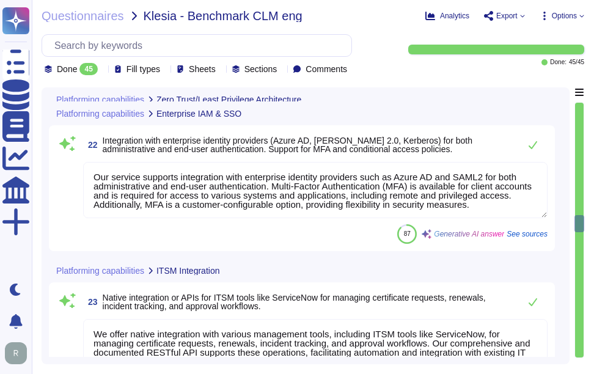
type textarea "Sectigo provides REST APIs to integrate logging information into your SIEM or l…"
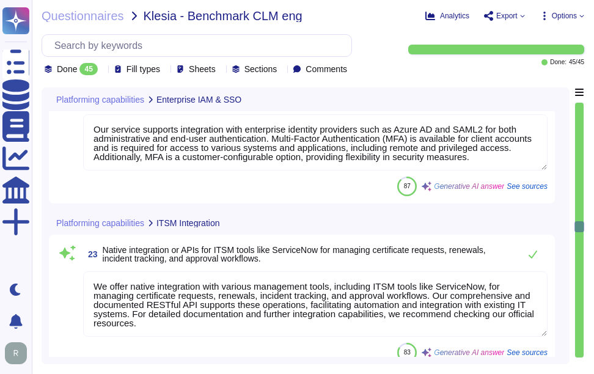
type textarea "We offer more than 50 integrations with popular platforms and tools, including …"
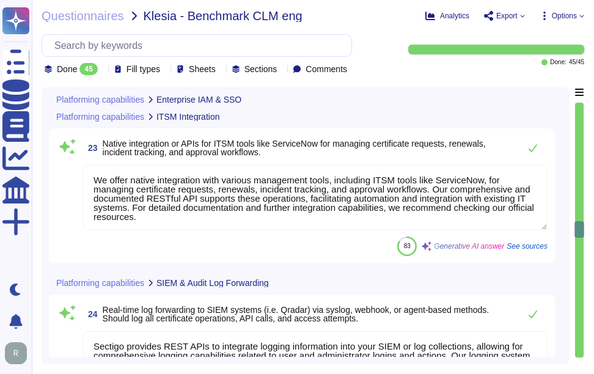
scroll to position [4458, 0]
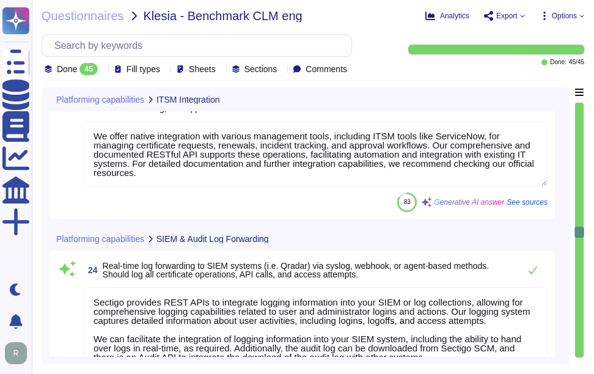
type textarea "Sectigo's Certificate Manager (SCM) supports automated certificate management, …"
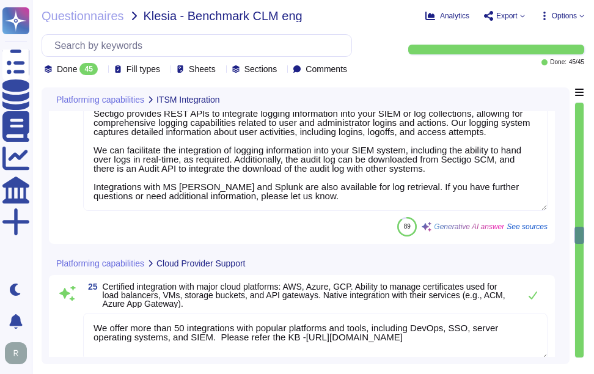
scroll to position [4764, 0]
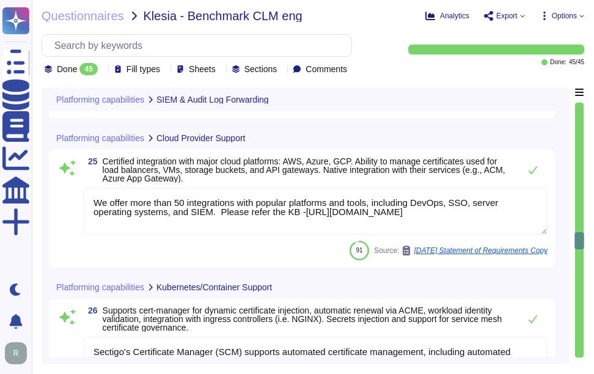
type textarea "Our solution supports integration with various Mobile Device Management (MDM) s…"
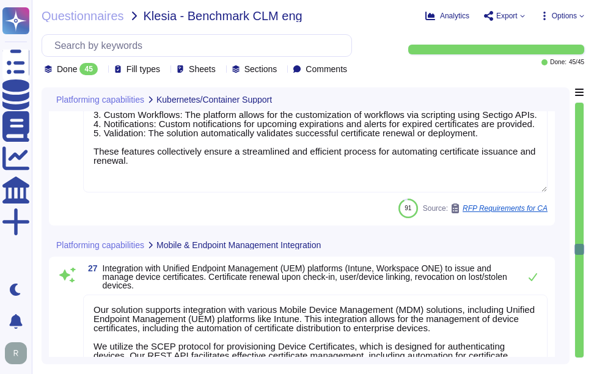
scroll to position [5069, 0]
type textarea "Sectigo's Certificate Manager (SCM) provides comprehensive capabilities for man…"
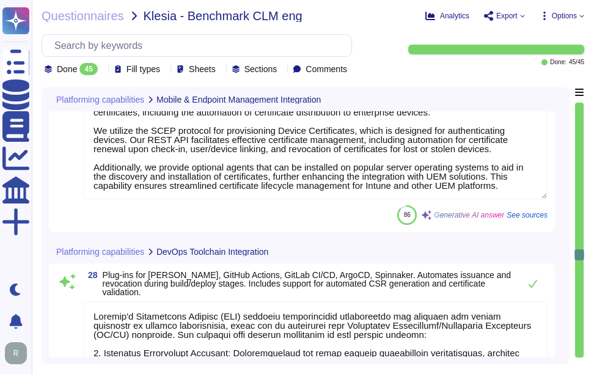
scroll to position [5313, 0]
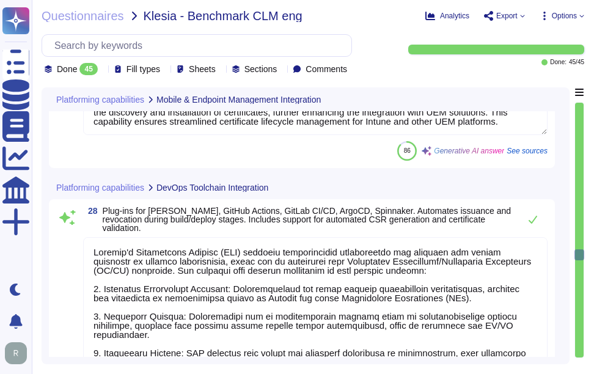
type textarea "The REST API allows for the automation of various tasks related to certificate …"
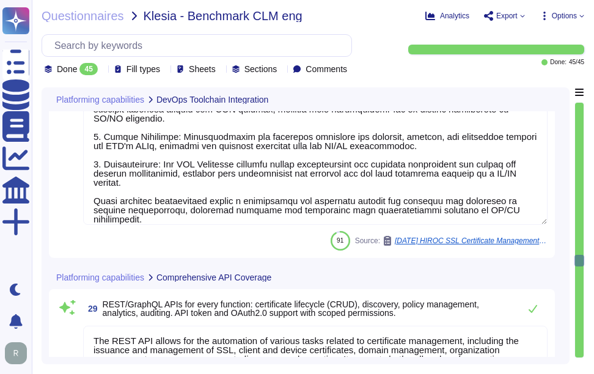
type textarea "Sectigo provides APIs and webhooks to bring alerts into monitoring solutions, a…"
type textarea "Sectigo uses a combination of industry standard and proprietary software (i.e.,…"
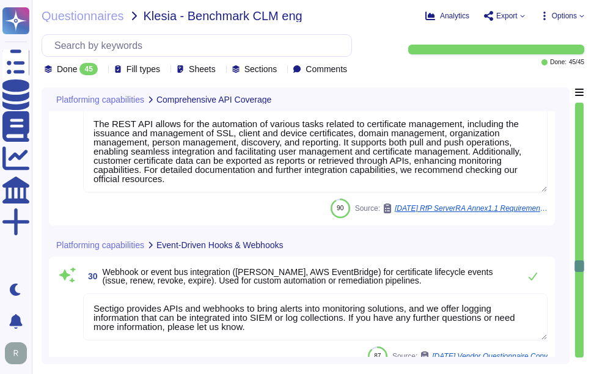
type textarea "Sectigo has more than fifty integrations in categories including DevOps, SSO, s…"
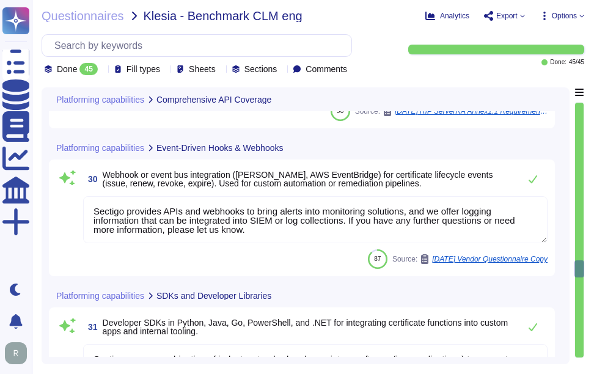
type textarea "We ensure secure data transfer and storage in compliance with defined retention…"
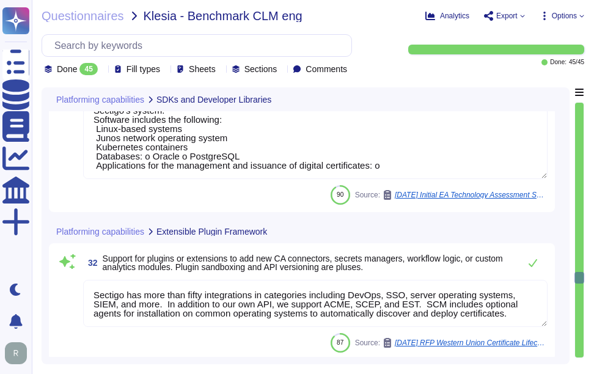
type textarea "Data is stored in approved regions, specifically in [GEOGRAPHIC_DATA], [US_STAT…"
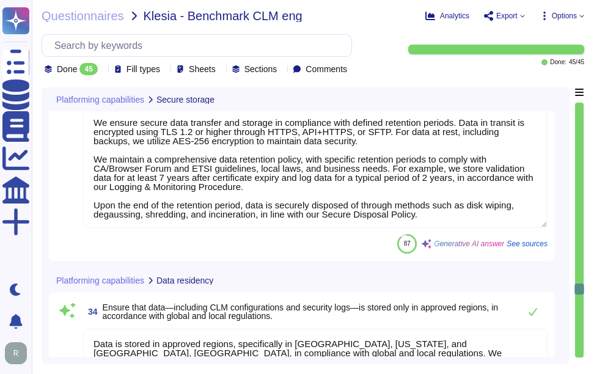
type textarea "Yes, we offer customer-selectable geographic storage options to comply with loc…"
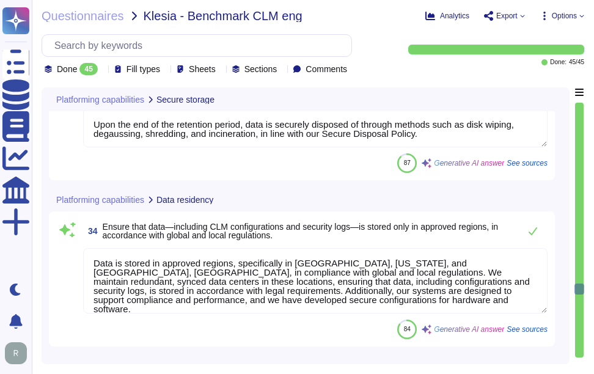
type textarea "Sectigo has a comprehensive backup and restore procedure designed to restore lo…"
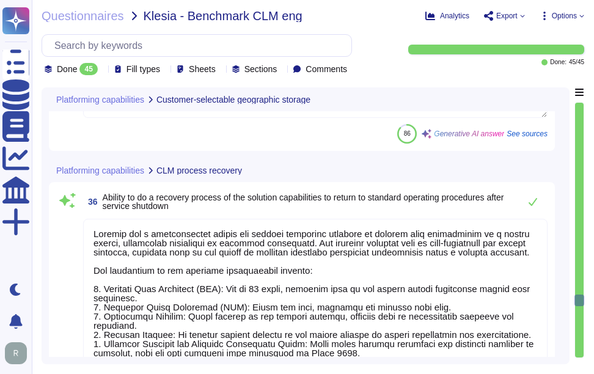
type textarea "We have a comprehensive backup and restore procedure designed to ensure busines…"
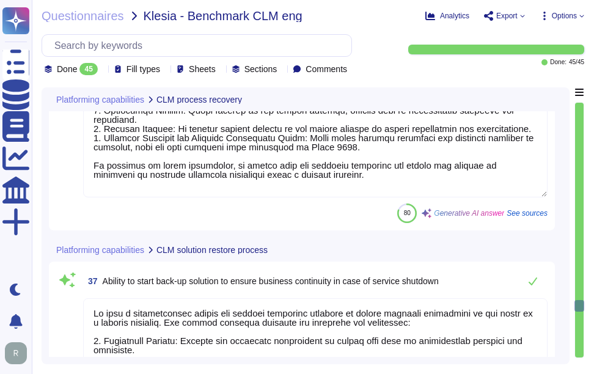
scroll to position [7268, 0]
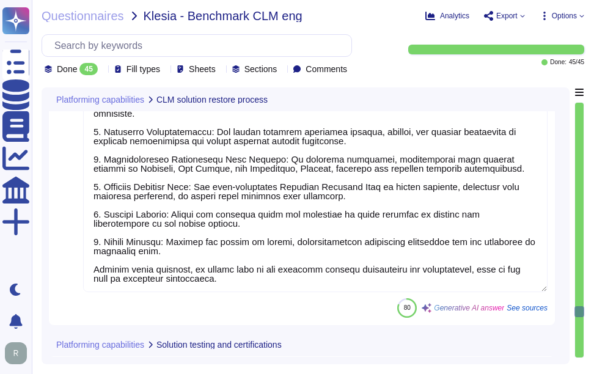
type textarea "We can share our resent executive summary penetration testing report."
type textarea "We do not engage third-party service providers for storing and/or processing da…"
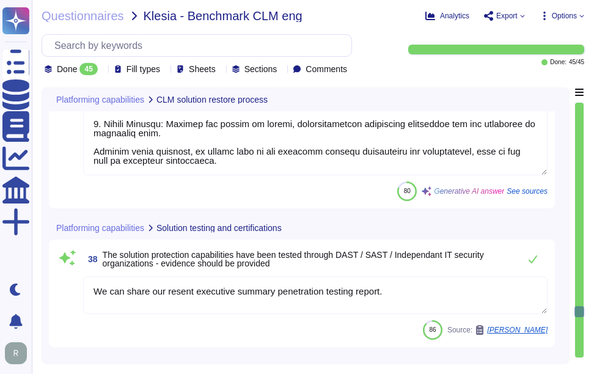
type textarea "All members involved in business continuity and disaster recovery are trained i…"
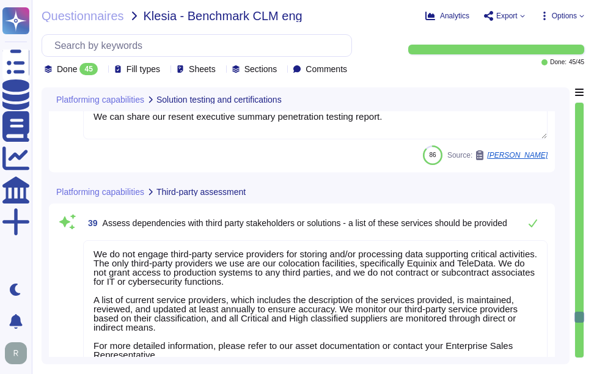
type textarea "Our solution is designed to provide a lean and agile user experience while mini…"
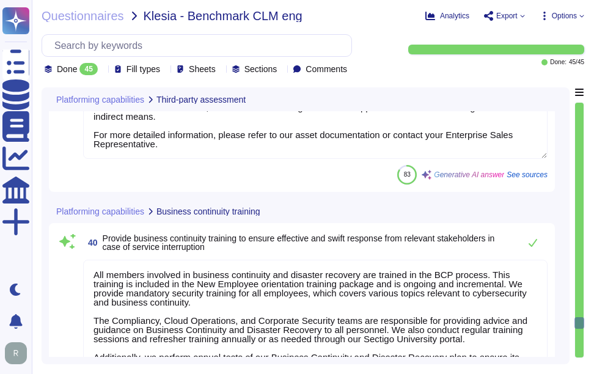
type textarea "We offer an extensive knowledge base that is publicly accessible from our websi…"
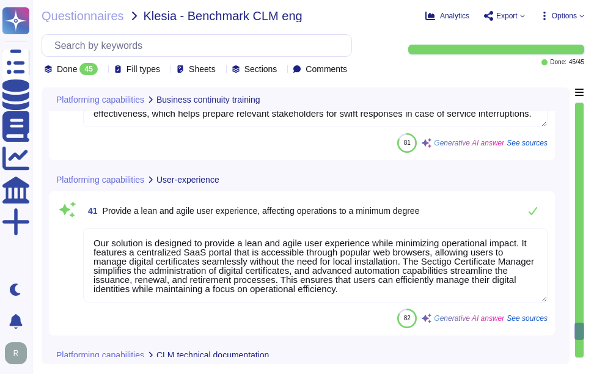
type textarea "Sectigo provides advanced technical support for deployment and troubleshooting …"
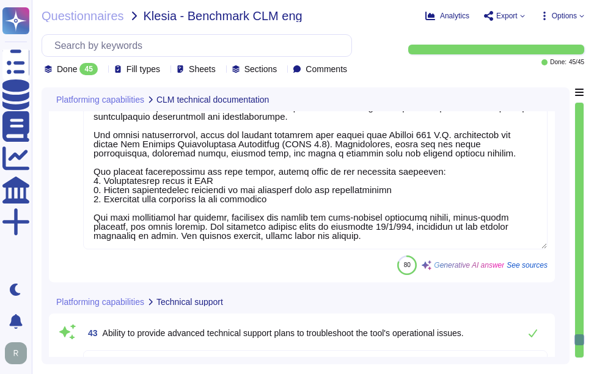
type textarea "We provide suitable training to all staff before they take on a Trusted Role, e…"
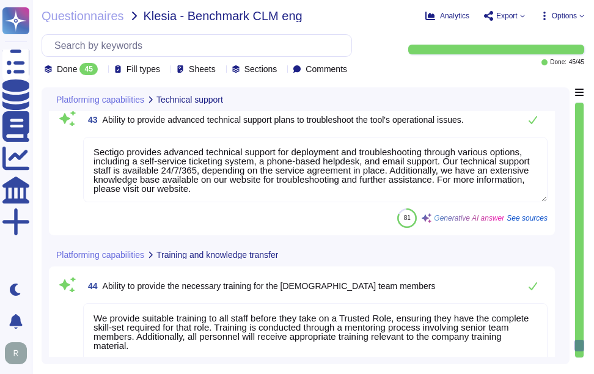
type textarea "Our deployment process is structured and includes several key components to ens…"
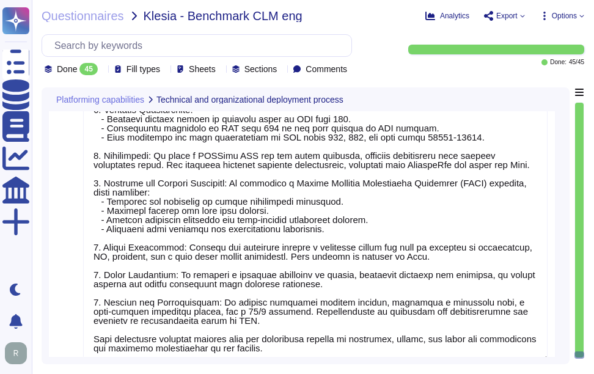
scroll to position [9056, 0]
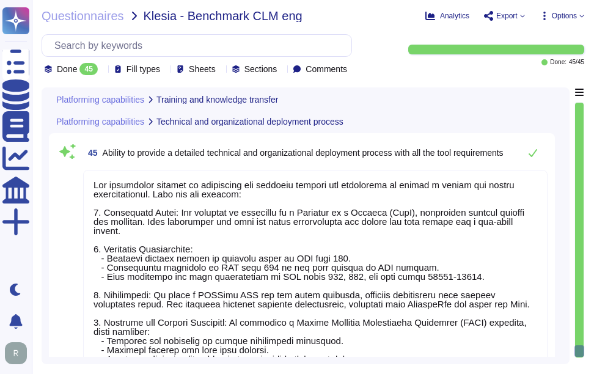
type textarea "We provide suitable training to all staff before they take on a Trusted Role, e…"
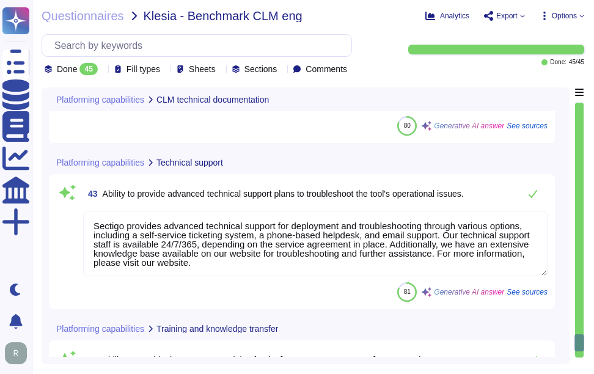
type textarea "We offer an extensive knowledge base that is publicly accessible from our websi…"
type textarea "Sectigo provides advanced technical support for deployment and troubleshooting …"
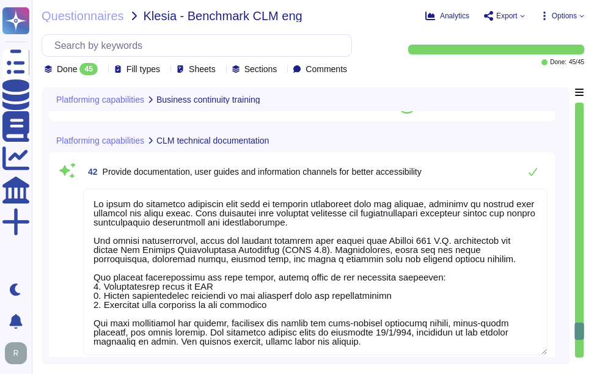
type textarea "All members involved in business continuity and disaster recovery are trained i…"
type textarea "Our solution is designed to provide a lean and agile user experience while mini…"
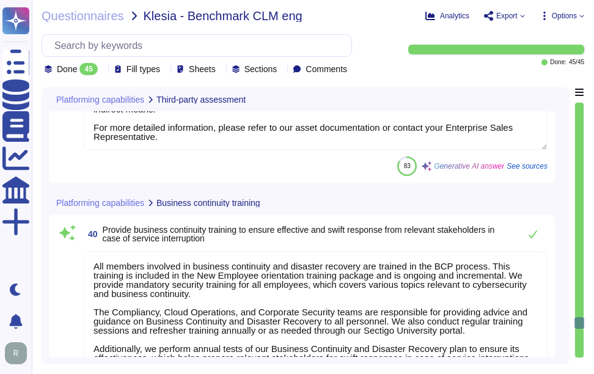
type textarea "We do not engage third-party service providers for storing and/or processing da…"
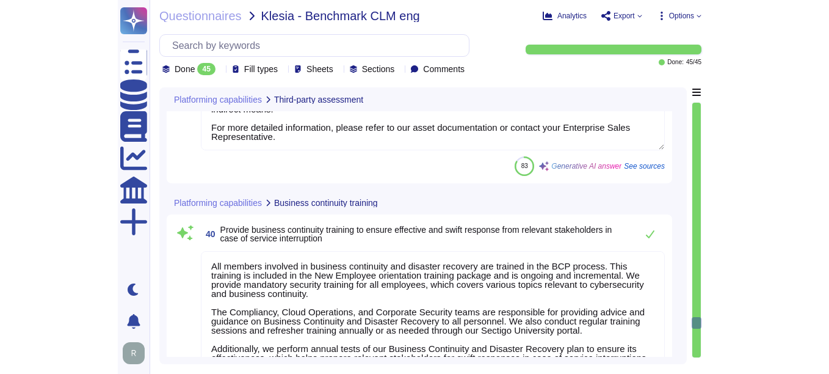
scroll to position [7590, 0]
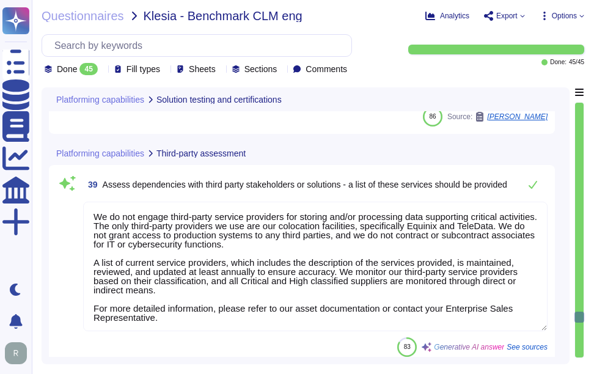
type textarea "We can share our resent executive summary penetration testing report."
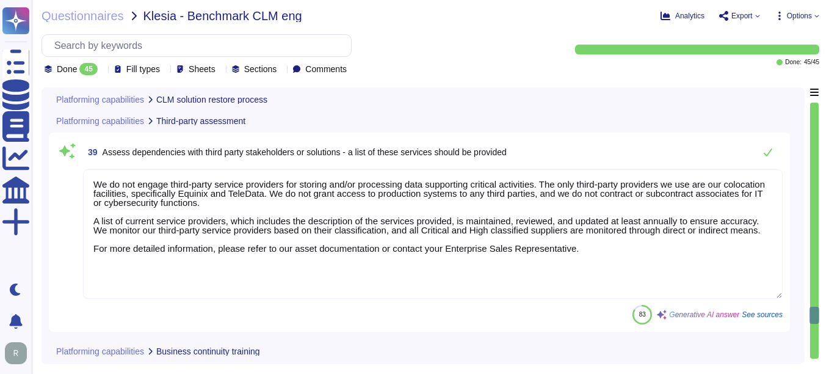
type textarea "We have a comprehensive backup and restore procedure designed to ensure busines…"
type textarea "We can share our resent executive summary penetration testing report."
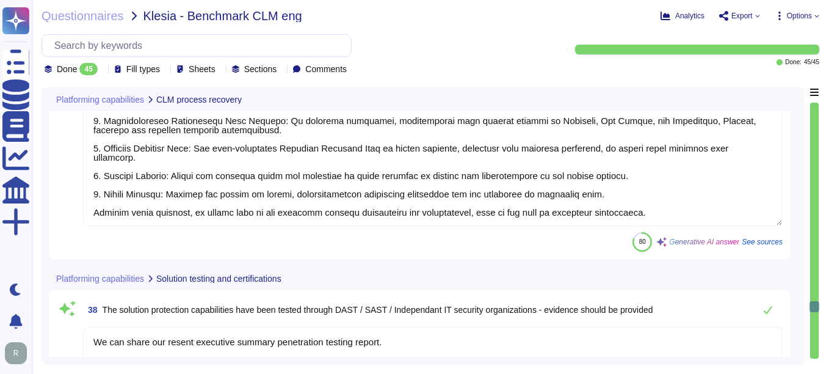
type textarea "Sectigo has a comprehensive backup and restore procedure designed to restore lo…"
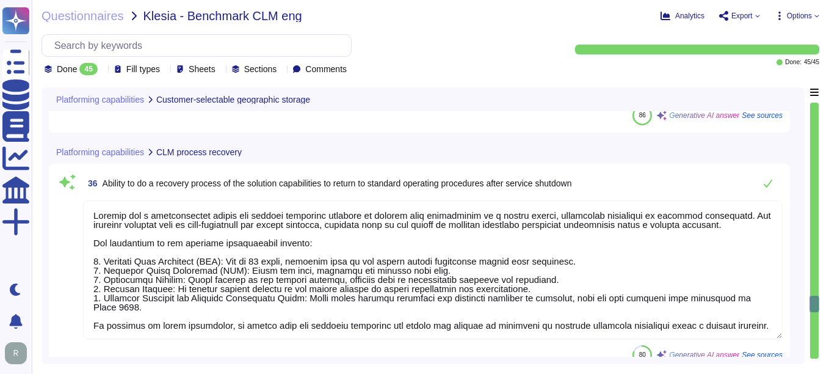
type textarea "Yes, we offer customer-selectable geographic storage options to comply with loc…"
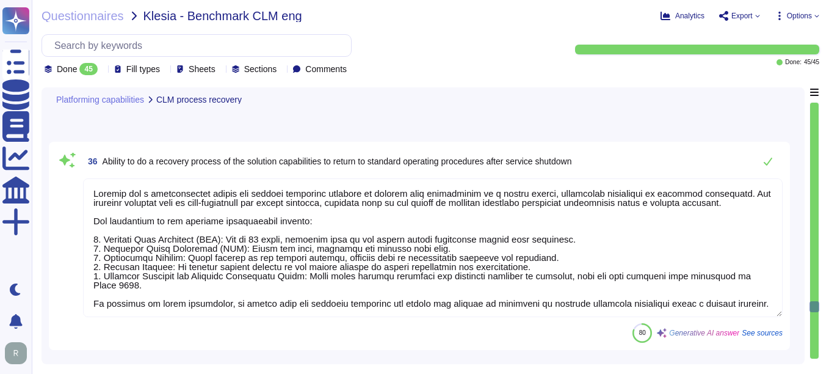
type textarea "We can share our resent executive summary penetration testing report."
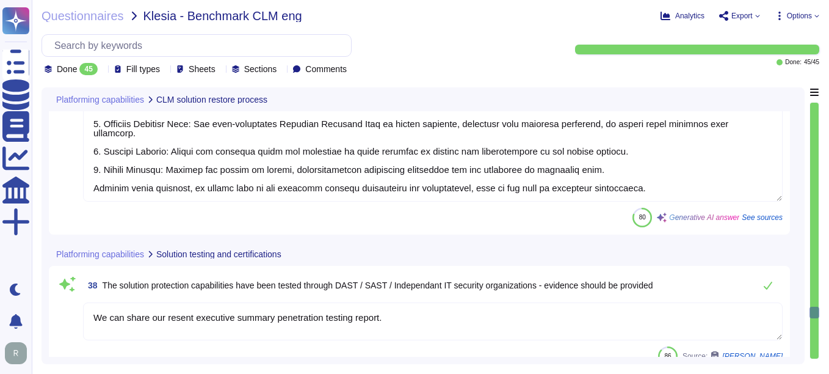
type textarea "We do not engage third-party service providers for storing and/or processing da…"
type textarea "All members involved in business continuity and disaster recovery are trained i…"
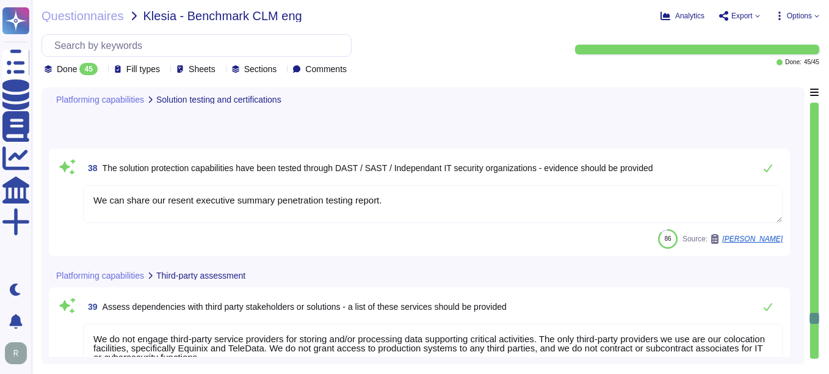
type textarea "Our solution is designed to provide a lean and agile user experience while mini…"
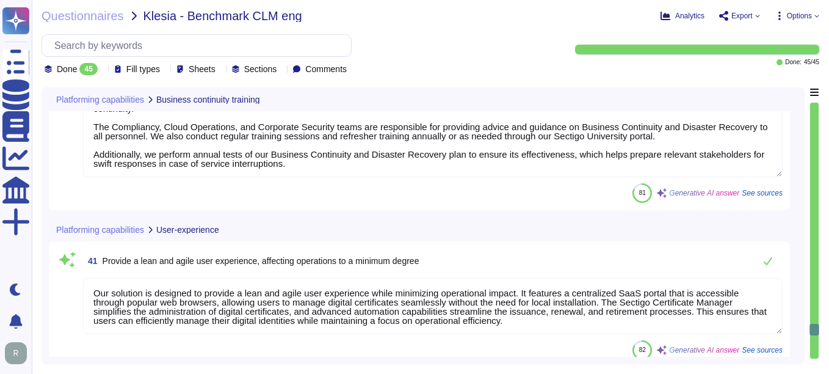
type textarea "We offer an extensive knowledge base that is publicly accessible from our websi…"
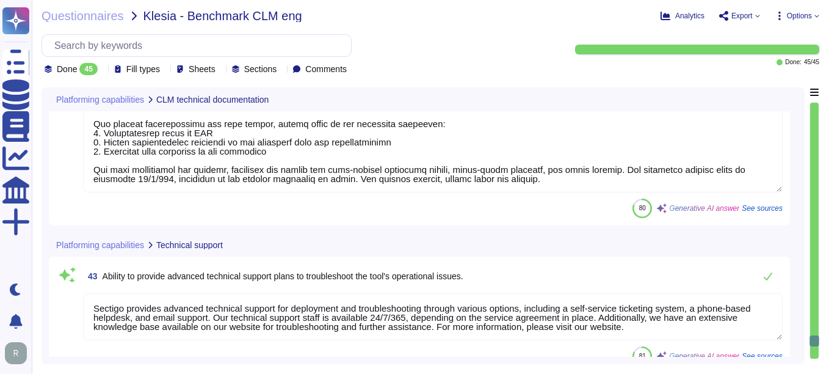
type textarea "Sectigo provides advanced technical support for deployment and troubleshooting …"
type textarea "We provide suitable training to all staff before they take on a Trusted Role, e…"
type textarea "Our deployment process is structured and includes several key components to ens…"
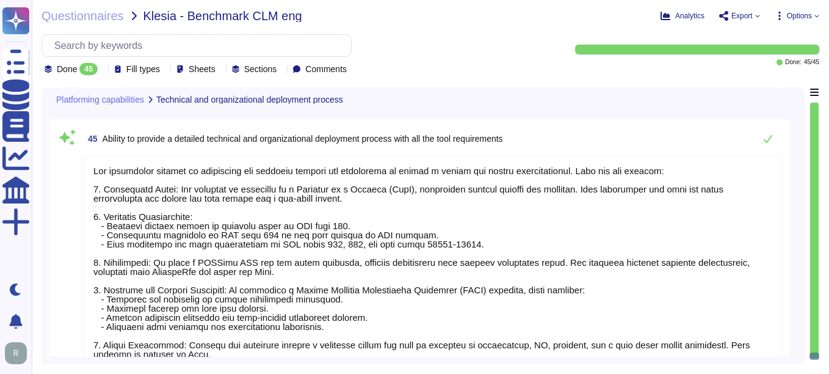
scroll to position [8622, 0]
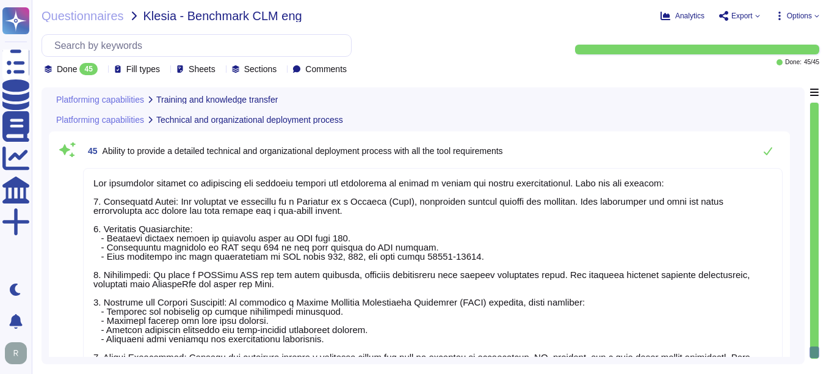
type textarea "We provide suitable training to all staff before they take on a Trusted Role, e…"
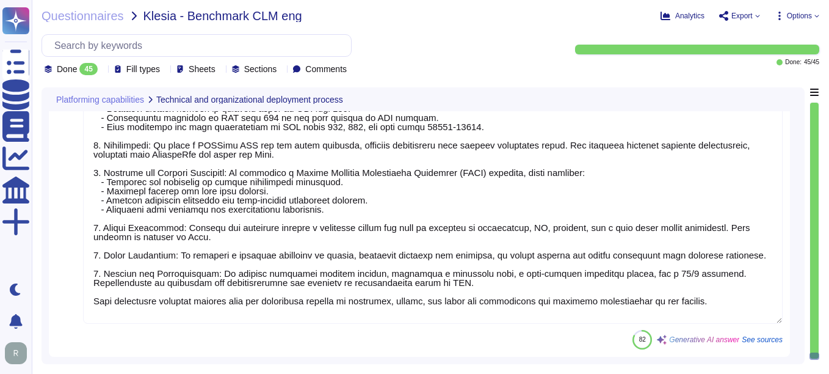
scroll to position [0, 0]
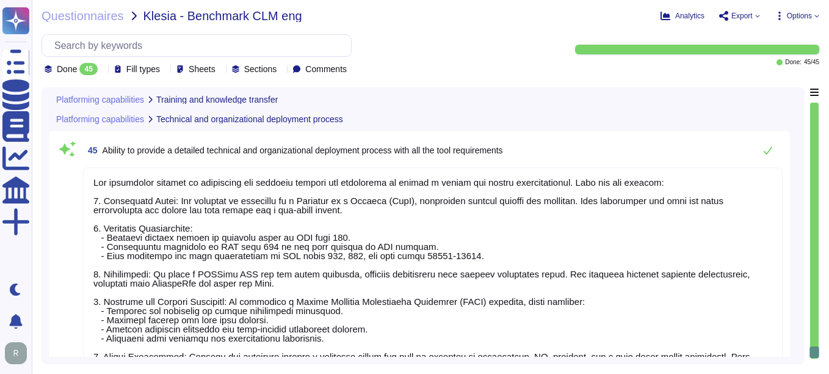
type textarea "We provide suitable training to all staff before they take on a Trusted Role, e…"
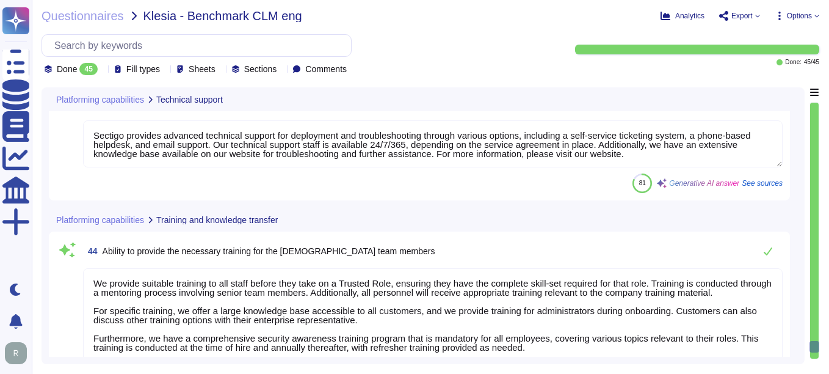
scroll to position [8317, 0]
type textarea "Sectigo provides advanced technical support for deployment and troubleshooting …"
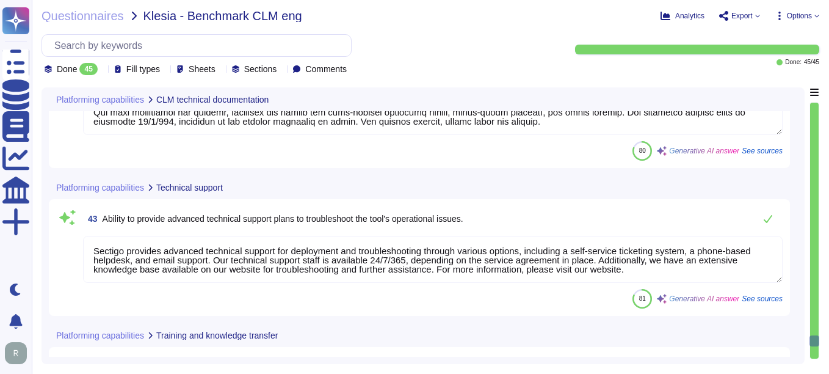
scroll to position [8195, 0]
type textarea "We offer an extensive knowledge base that is publicly accessible from our websi…"
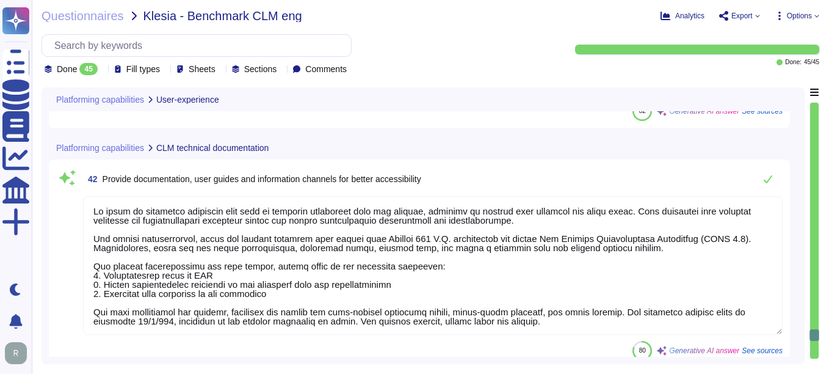
type textarea "Our solution is designed to provide a lean and agile user experience while mini…"
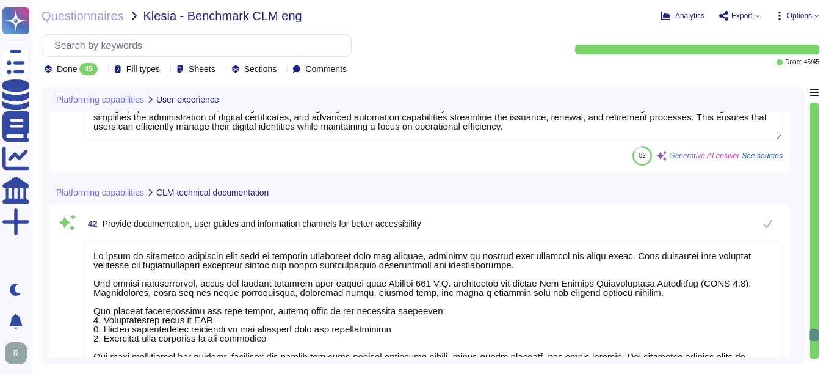
scroll to position [7950, 0]
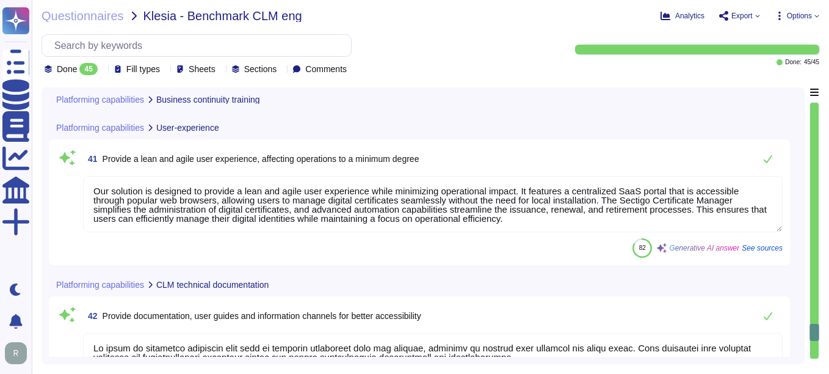
type textarea "All members involved in business continuity and disaster recovery are trained i…"
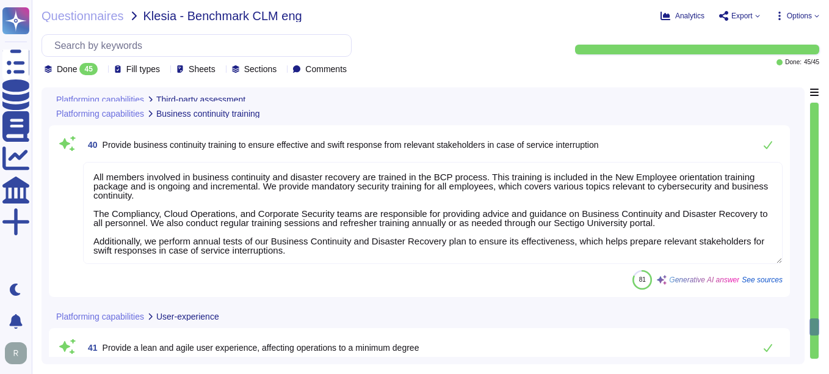
type textarea "We do not engage third-party service providers for storing and/or processing da…"
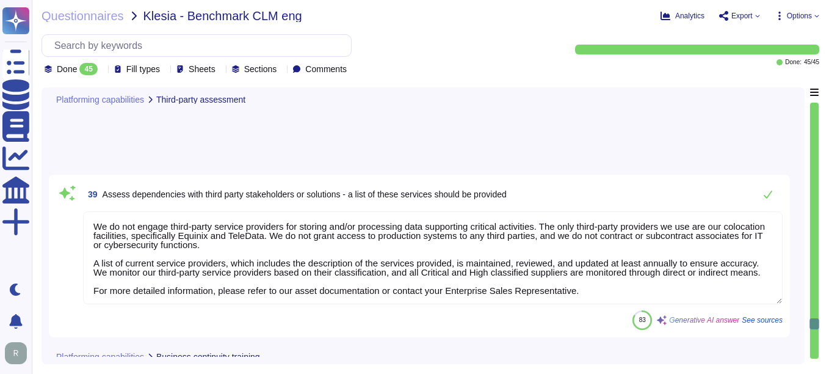
scroll to position [7462, 0]
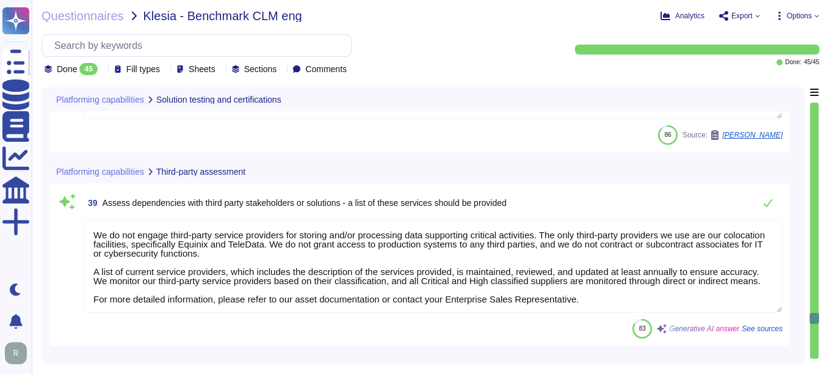
type textarea "We can share our resent executive summary penetration testing report."
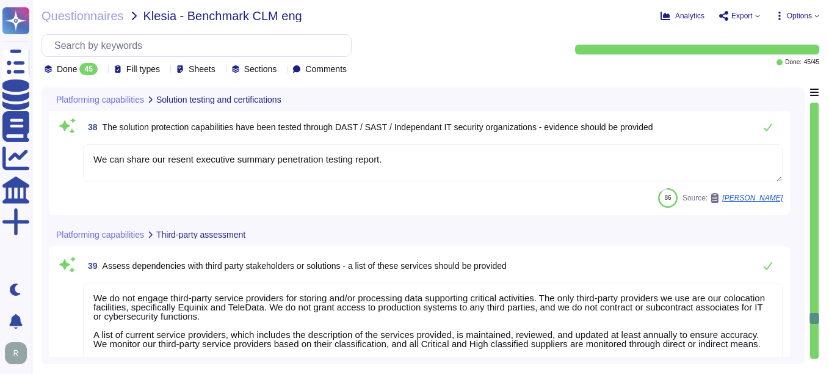
scroll to position [7340, 0]
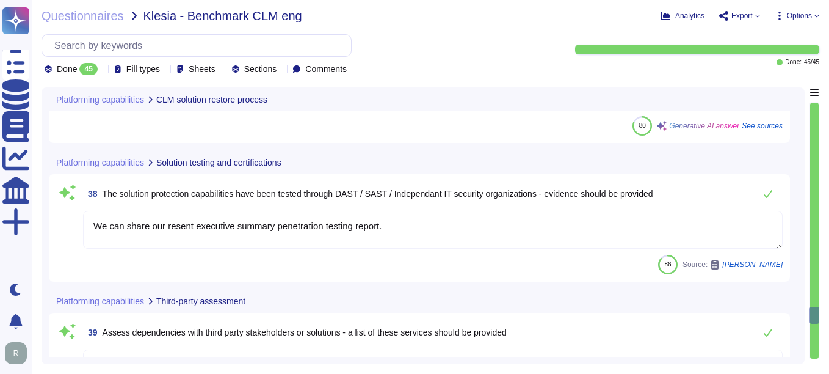
type textarea "We have a comprehensive backup and restore procedure designed to ensure busines…"
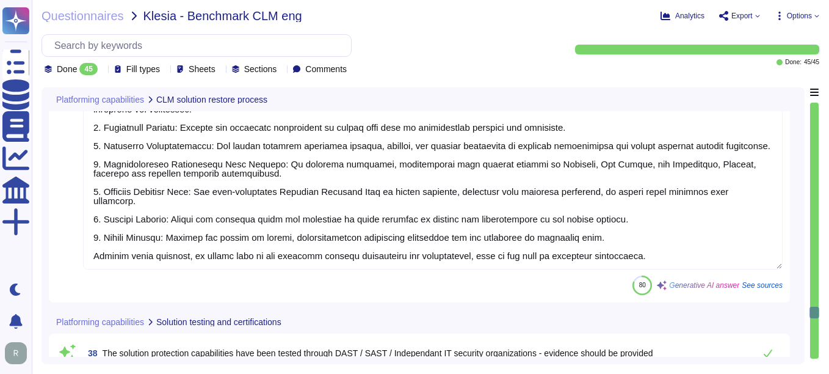
scroll to position [7095, 0]
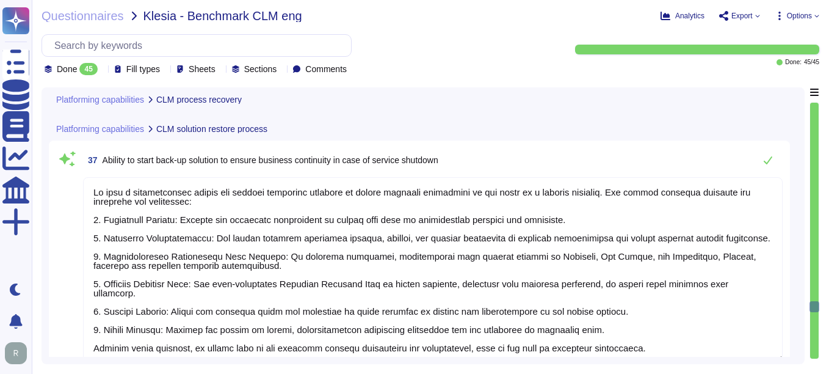
type textarea "Sectigo has a comprehensive backup and restore procedure designed to restore lo…"
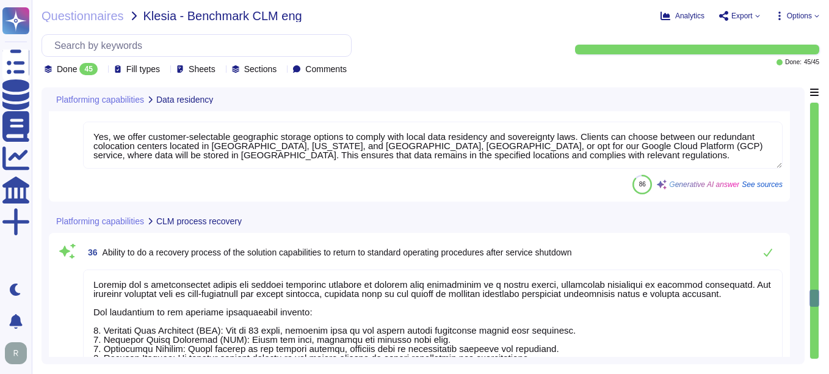
scroll to position [6711, 0]
type textarea "Data is stored in approved regions, specifically in [GEOGRAPHIC_DATA], [US_STAT…"
type textarea "Yes, we offer customer-selectable geographic storage options to comply with loc…"
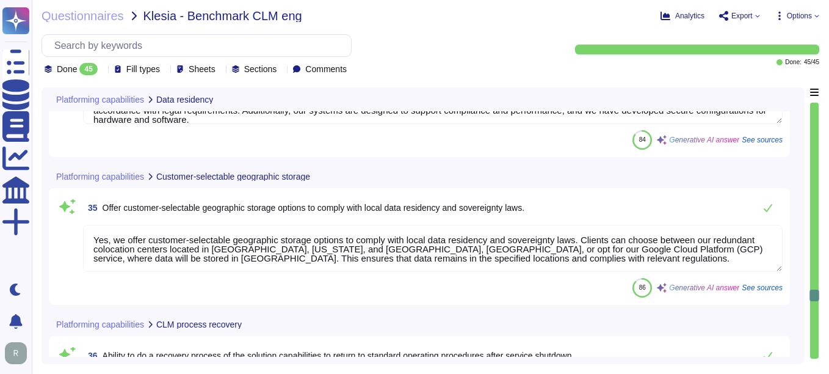
scroll to position [6589, 0]
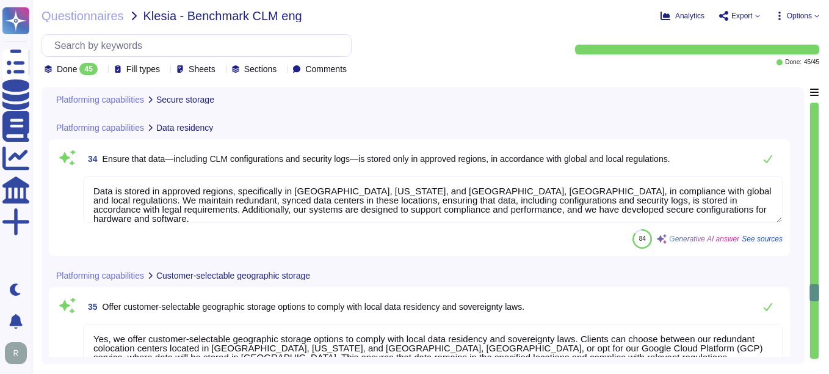
type textarea "We ensure secure data transfer and storage in compliance with defined retention…"
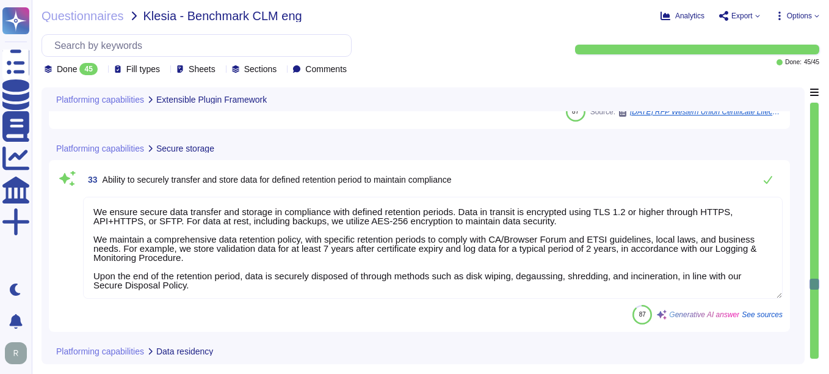
scroll to position [6317, 0]
type textarea "Sectigo has more than fifty integrations in categories including DevOps, SSO, s…"
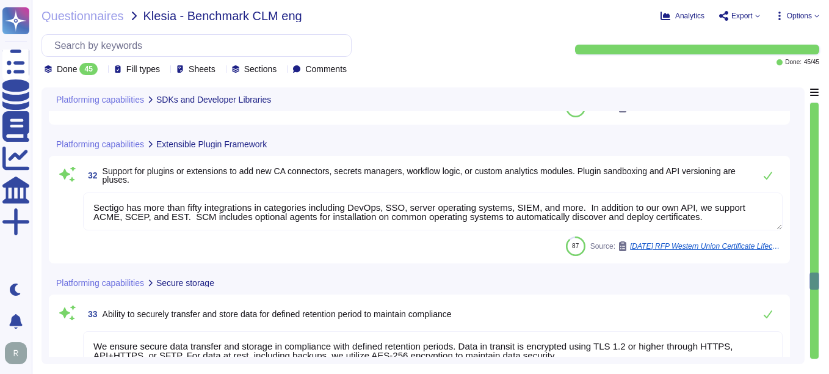
type textarea "Sectigo uses a combination of industry standard and proprietary software (i.e.,…"
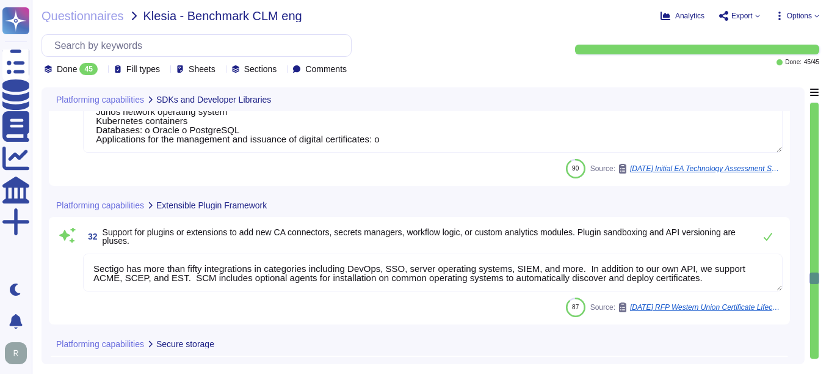
scroll to position [5993, 0]
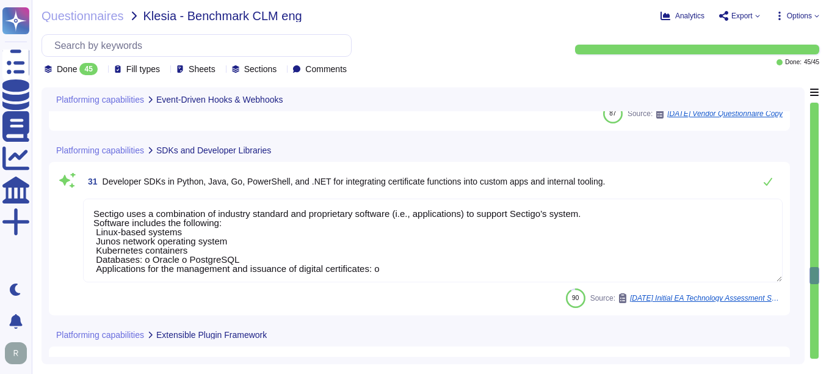
type textarea "Sectigo provides APIs and webhooks to bring alerts into monitoring solutions, a…"
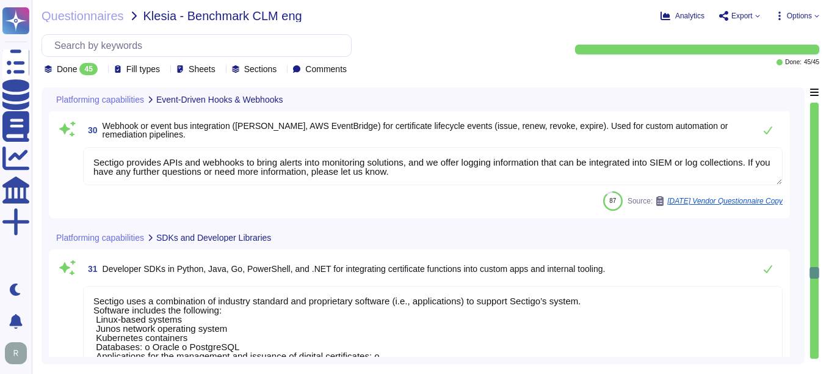
scroll to position [5782, 0]
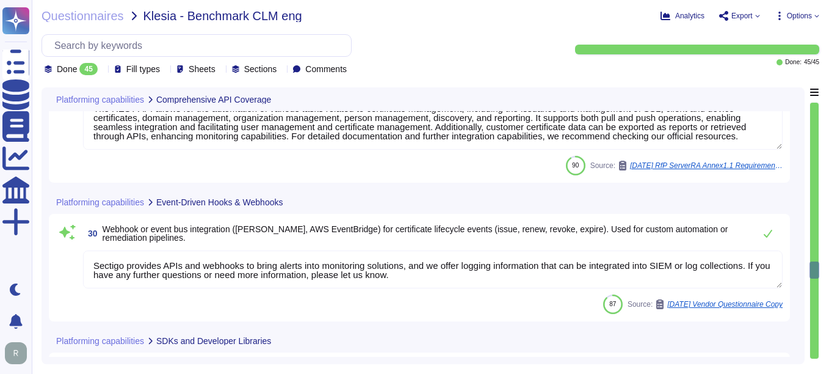
type textarea "The REST API allows for the automation of various tasks related to certificate …"
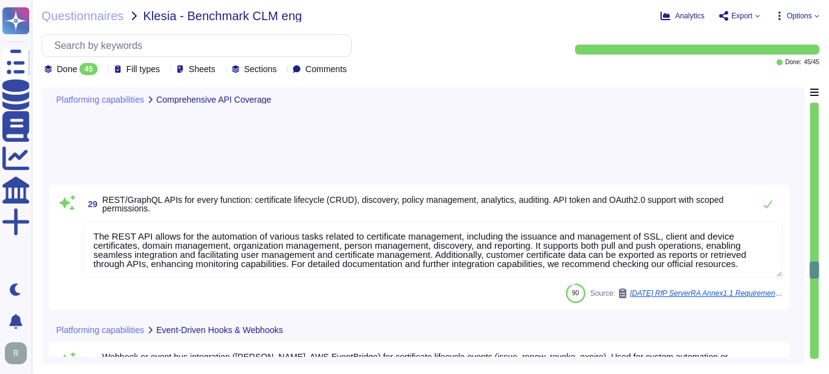
scroll to position [5561, 0]
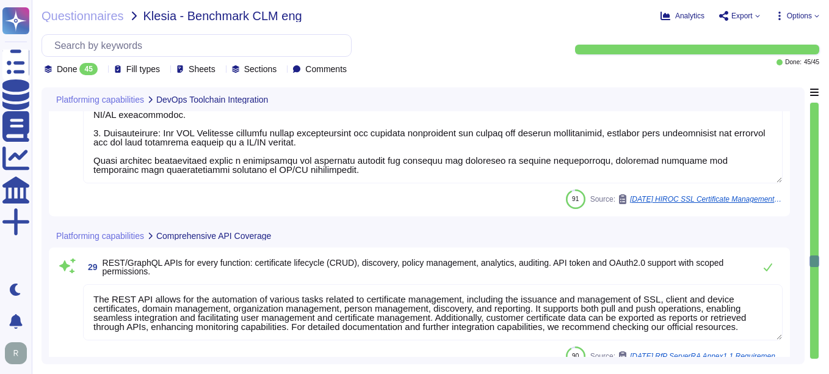
type textarea "Sectigo's Certificate Manager (SCM) provides comprehensive capabilities for man…"
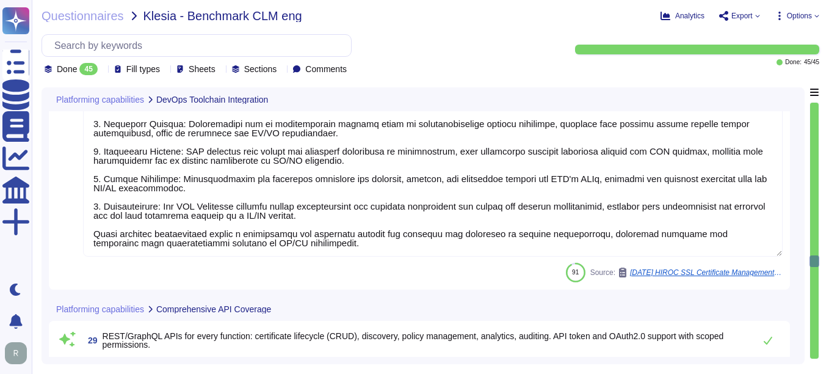
scroll to position [5349, 0]
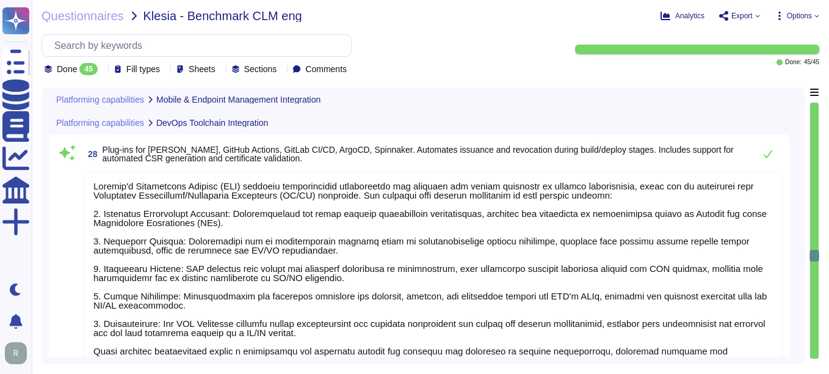
type textarea "Our solution supports integration with various Mobile Device Management (MDM) s…"
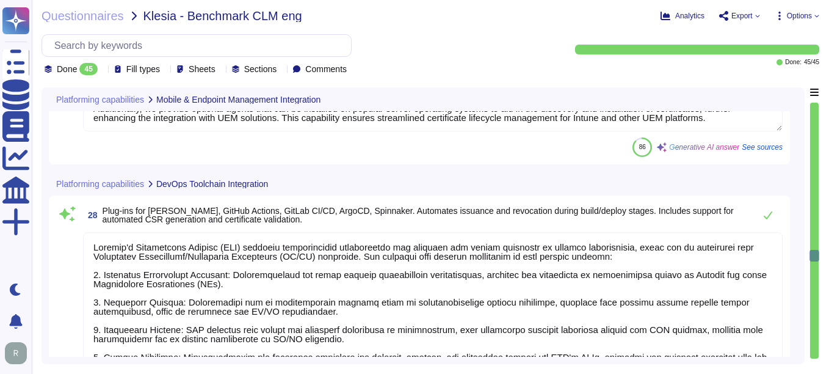
scroll to position [5119, 0]
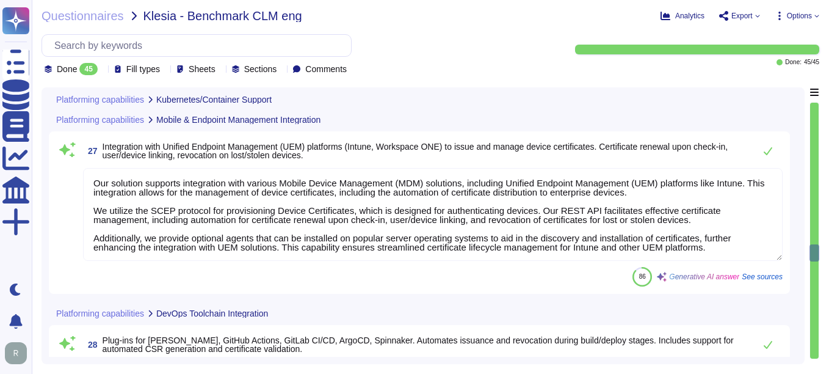
type textarea "Sectigo's Certificate Manager (SCM) supports automated certificate management, …"
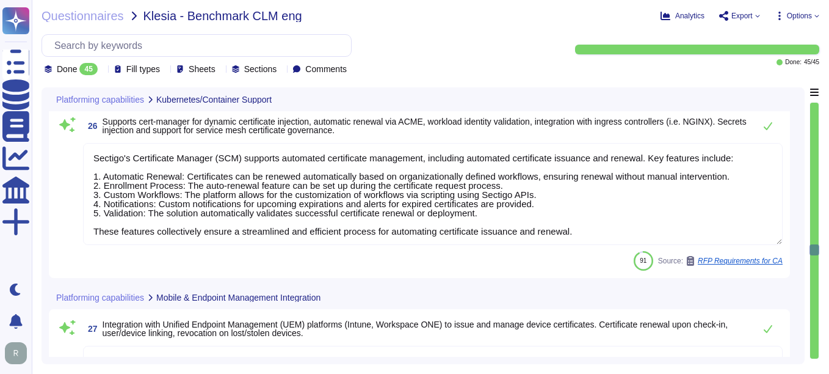
scroll to position [4926, 0]
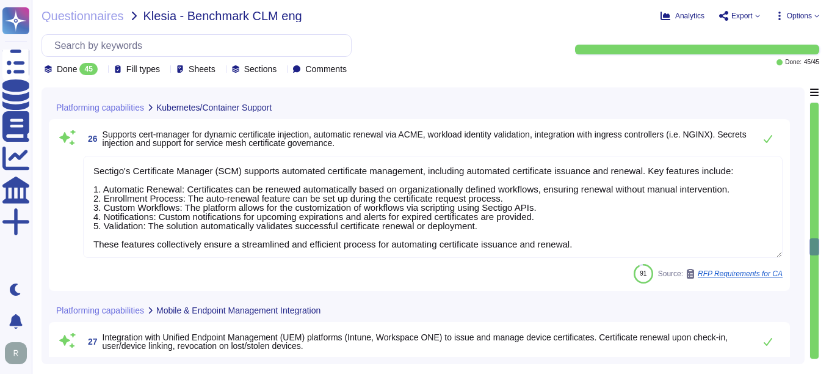
type textarea "We offer more than 50 integrations with popular platforms and tools, including …"
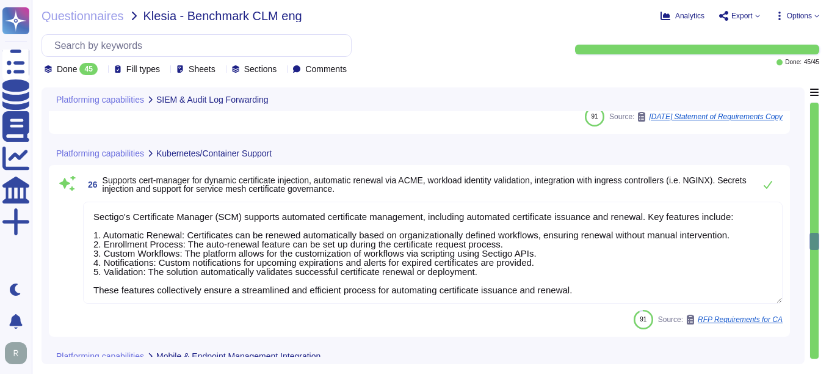
type textarea "Sectigo provides REST APIs to integrate logging information into your SIEM or l…"
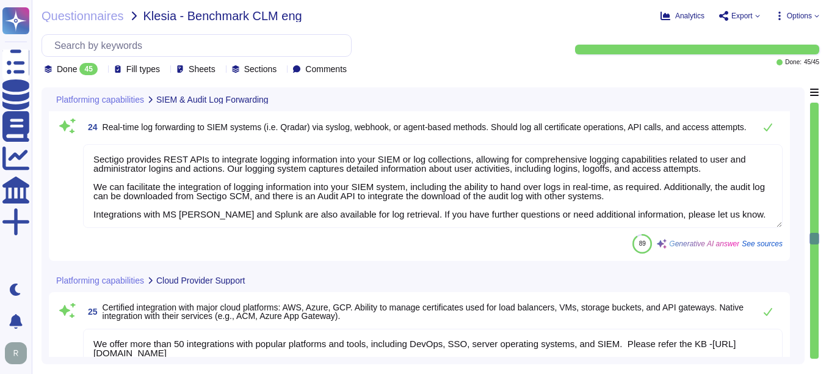
scroll to position [4593, 0]
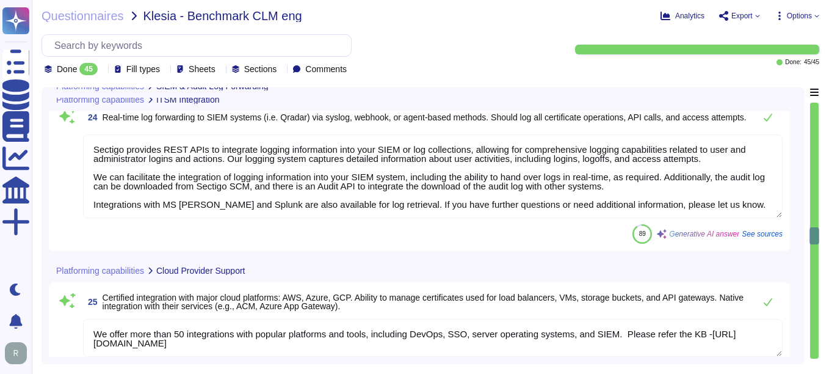
type textarea "We offer native integration with various management tools, including ITSM tools…"
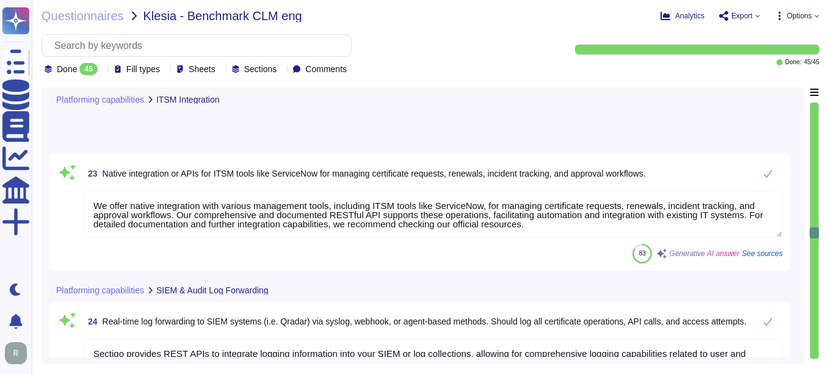
scroll to position [4321, 0]
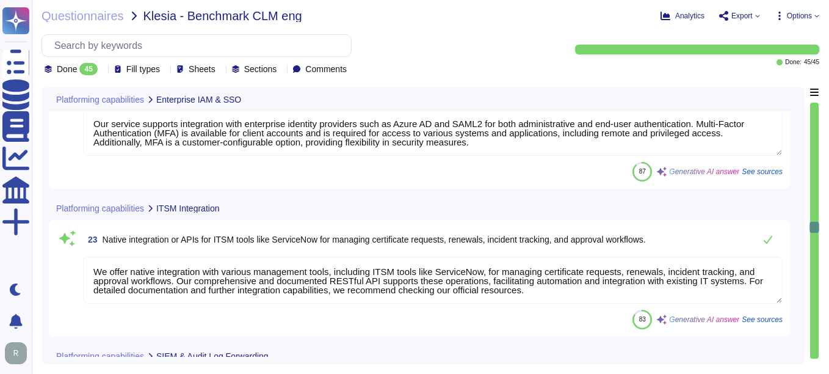
type textarea "Our service supports integration with enterprise identity providers such as Azu…"
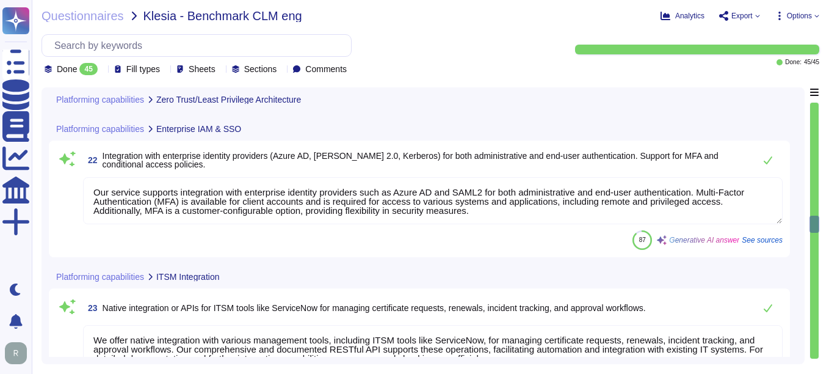
type textarea "Yes, We utilize Role-Based Access Control (RBAC) for permissions based on roles…"
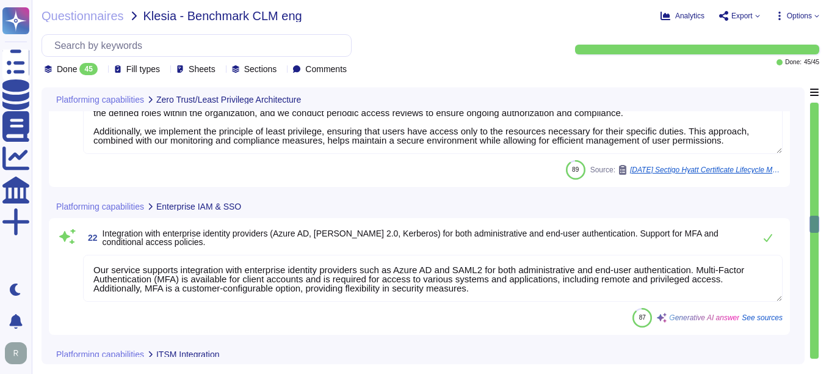
scroll to position [4003, 0]
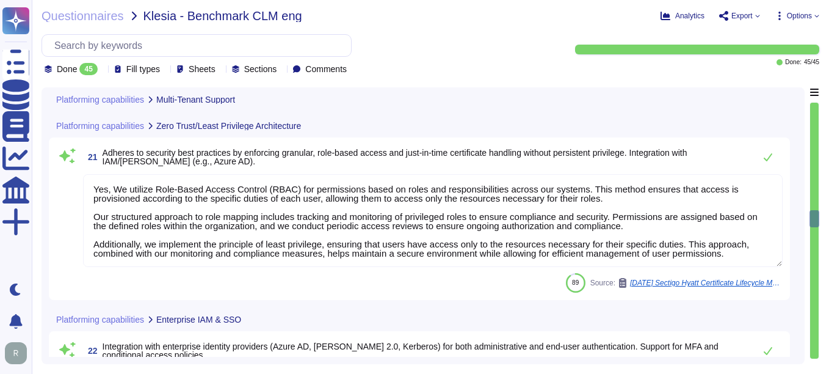
type textarea "Our solution allows for the isolation of certificate inventories, policies, and…"
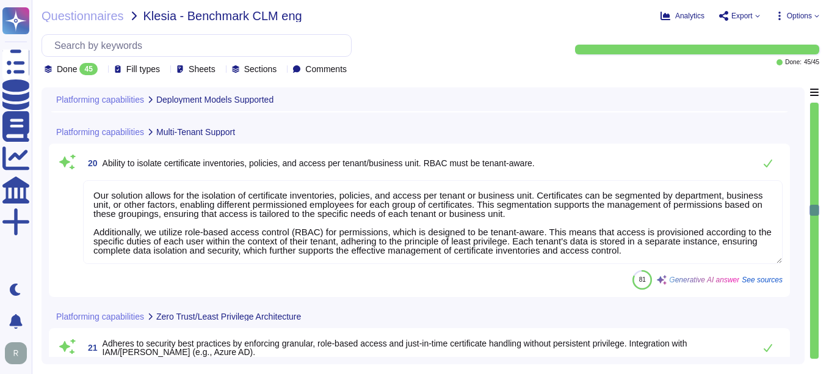
type textarea "Sectigo SCM Enterprise works and administers certificates across cloud provider…"
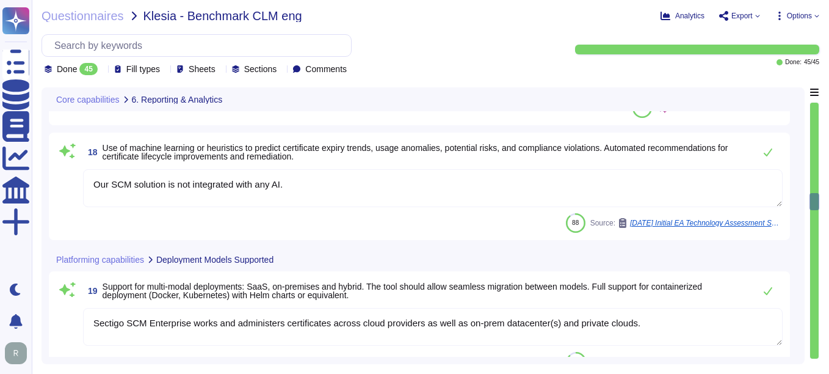
type textarea "Sectigo provides dashboards that display certificate inventory, expiring certif…"
type textarea "Our SCM solution is not integrated with any AI."
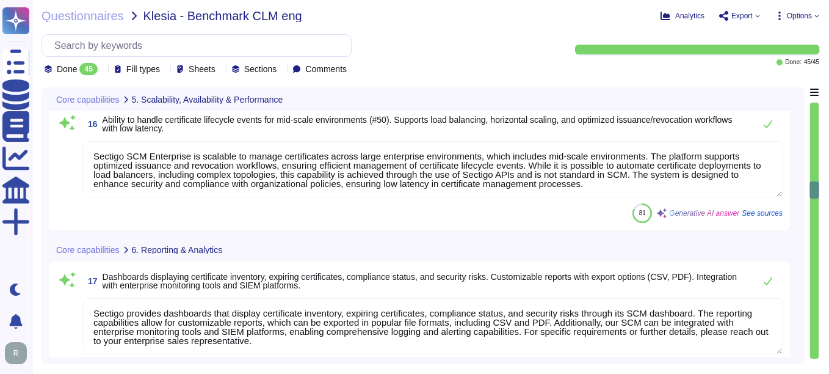
type textarea "- We maintain geographically distributed, redundant data centers located in [GE…"
type textarea "Sectigo SCM Enterprise is scalable to manage certificates across large enterpri…"
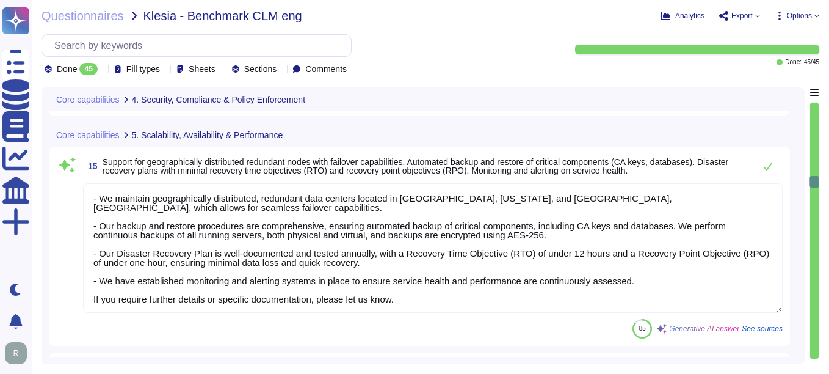
type textarea "Sectigo provides a comprehensive logging system that maintains detailed audit l…"
type textarea "Sectigo provides robust customization options that include the ability to chang…"
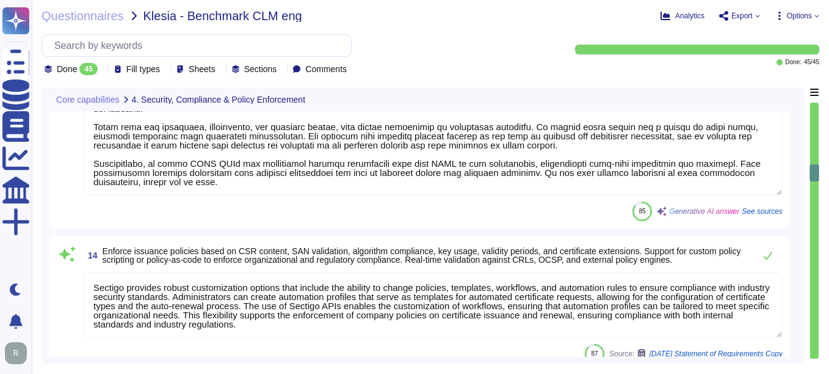
type textarea "Our key management process is designed to ensure a secure key lifecycle, which …"
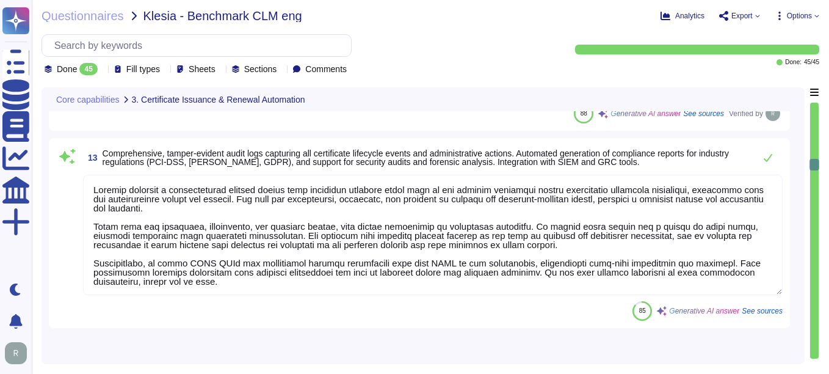
type textarea "Sectigo's Certificate Manager (SCM) provides comprehensive capabilities for man…"
type textarea "Our solution supports secure key management through hardware security modules (…"
type textarea "Sectigo's Certificate Manager (SCM) provides automated discovery of certificate…"
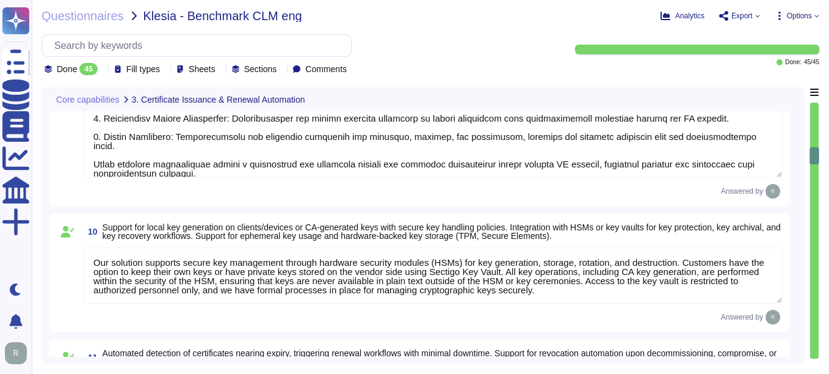
type textarea "Sectigo SCM Enterprise supports standardized certificate enrollment and lifecyc…"
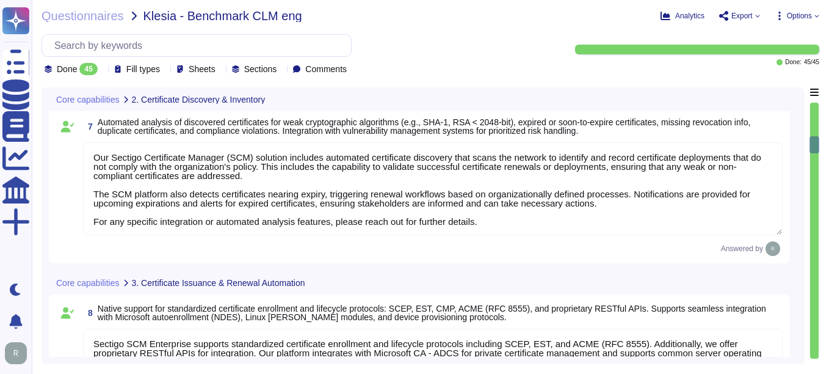
type textarea "Sectigo Certificate Manager provides automated certificate discovery by scannin…"
type textarea "Sectigo Certificate Manager provides a real-time inventory of all discovered ce…"
type textarea "Our Sectigo Certificate Manager (SCM) solution includes automated certificate d…"
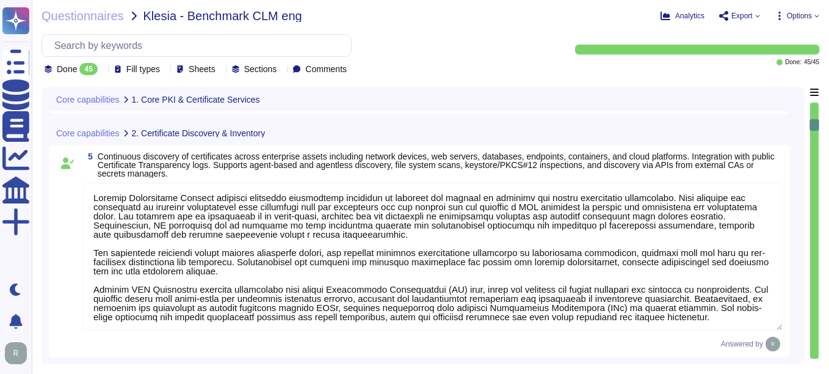
type textarea "Sectigo Certificate Manager (SCM) does support handling/downloading certificate…"
type textarea "Sectigo Certificate Manager provides robust customization options that allow ad…"
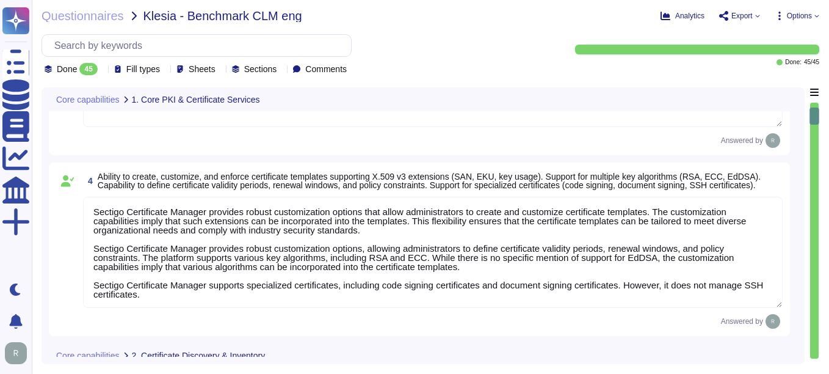
type textarea "Currently, we do not offer capabilities for managing public certificates, inclu…"
type textarea "Sectigo Certificate Manager can be utilized for TLS certificate lifecycle manag…"
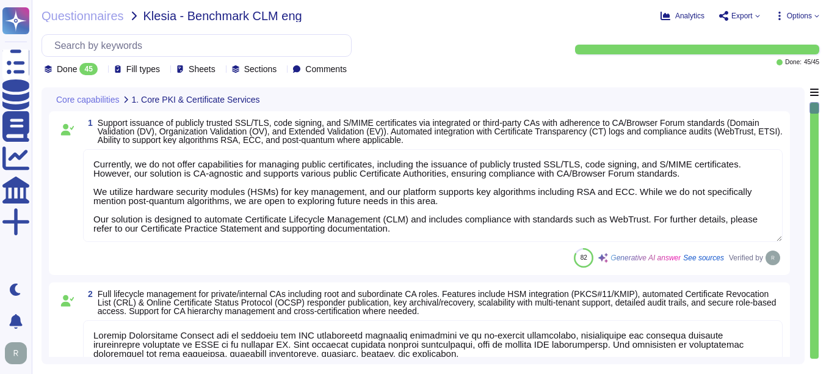
click at [410, 226] on textarea "Currently, we do not offer capabilities for managing public certificates, inclu…" at bounding box center [433, 195] width 700 height 93
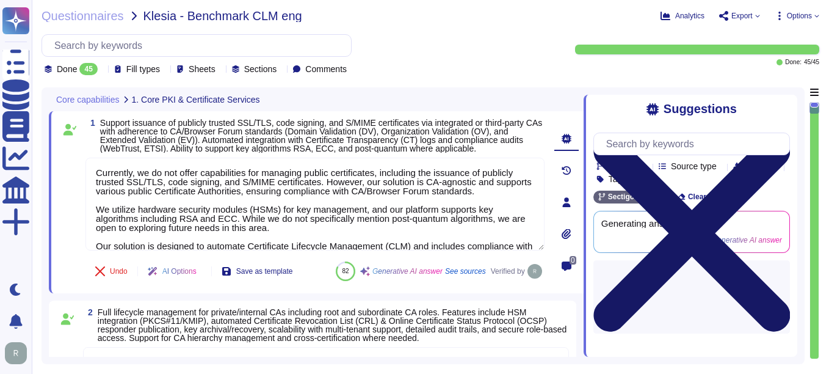
click at [593, 135] on icon at bounding box center [692, 233] width 197 height 197
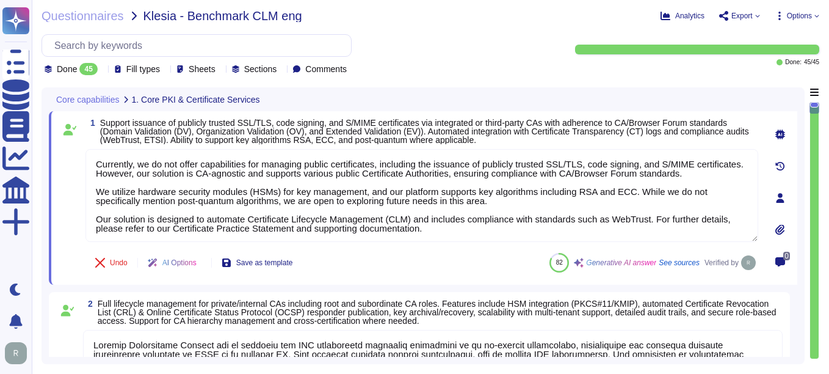
click at [593, 170] on div at bounding box center [814, 231] width 9 height 256
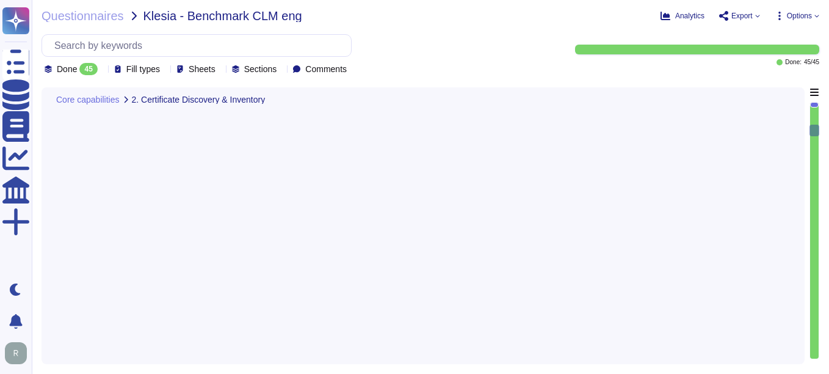
type textarea "Sectigo Certificate Manager provides automated certificate discovery by scannin…"
type textarea "Sectigo Certificate Manager provides a real-time inventory of all discovered ce…"
type textarea "Our Sectigo Certificate Manager (SCM) solution includes automated certificate d…"
type textarea "Sectigo SCM Enterprise supports standardized certificate enrollment and lifecyc…"
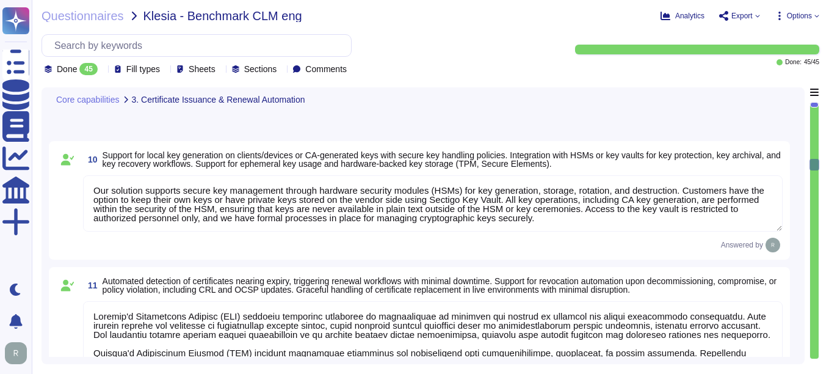
type textarea "Our key management process is designed to ensure a secure key lifecycle, which …"
type textarea "Sectigo provides a comprehensive logging system that maintains detailed audit l…"
type textarea "Sectigo provides robust customization options that include the ability to chang…"
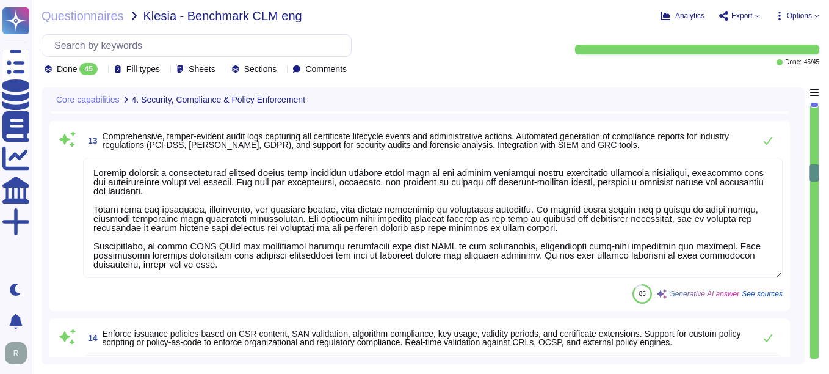
scroll to position [2213, 0]
type textarea "- We maintain geographically distributed, redundant data centers located in [GE…"
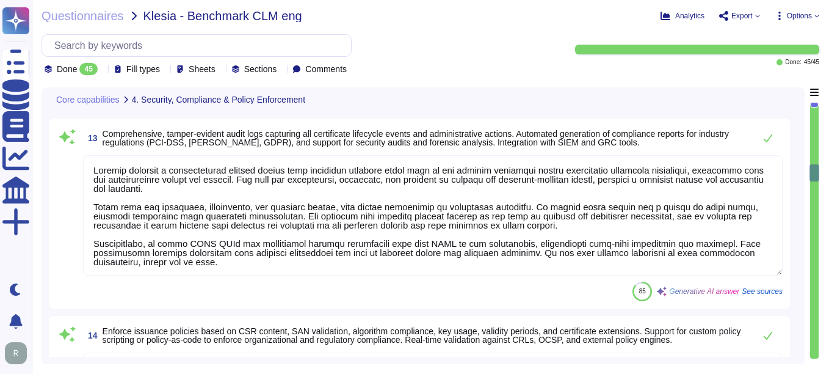
scroll to position [1, 0]
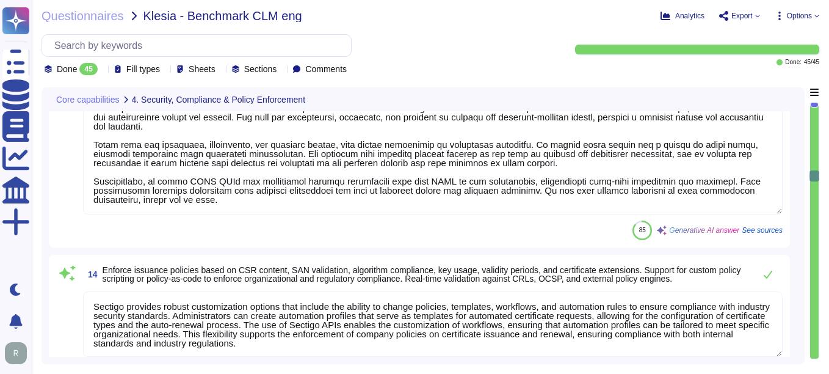
type textarea "Sectigo SCM Enterprise is scalable to manage certificates across large enterpri…"
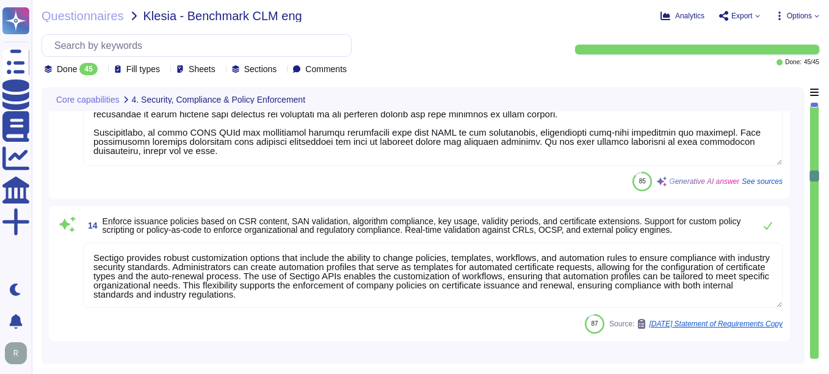
scroll to position [2396, 0]
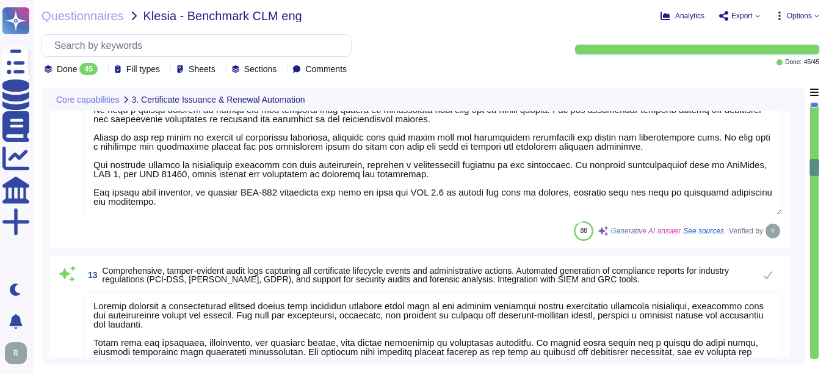
type textarea "Our solution supports secure key management through hardware security modules (…"
type textarea "Sectigo's Certificate Manager (SCM) provides automated discovery of certificate…"
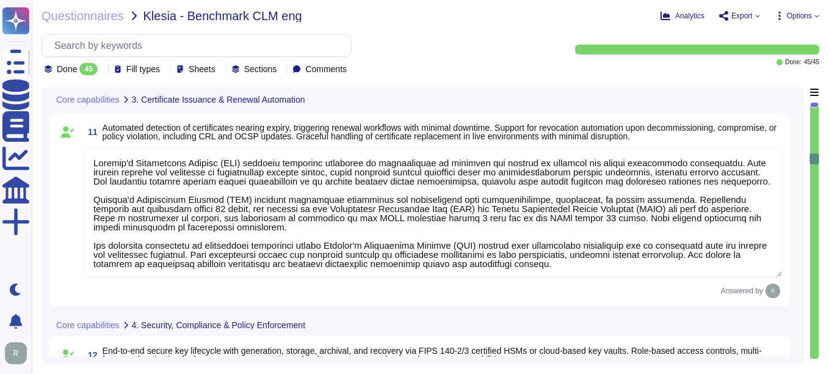
type textarea "Sectigo's Certificate Manager (SCM) provides comprehensive capabilities for man…"
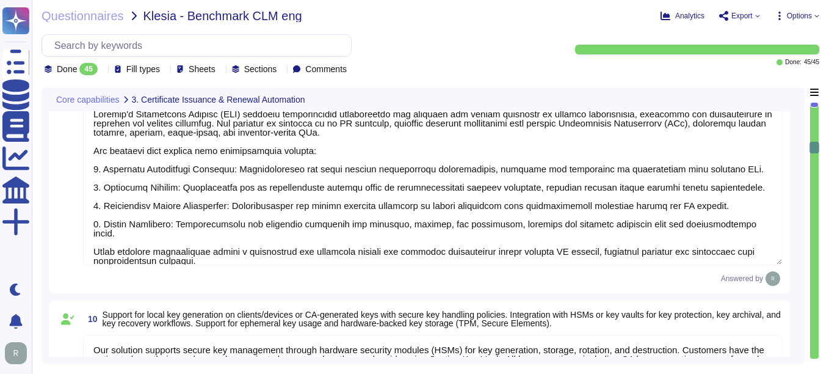
type textarea "Sectigo SCM Enterprise supports standardized certificate enrollment and lifecyc…"
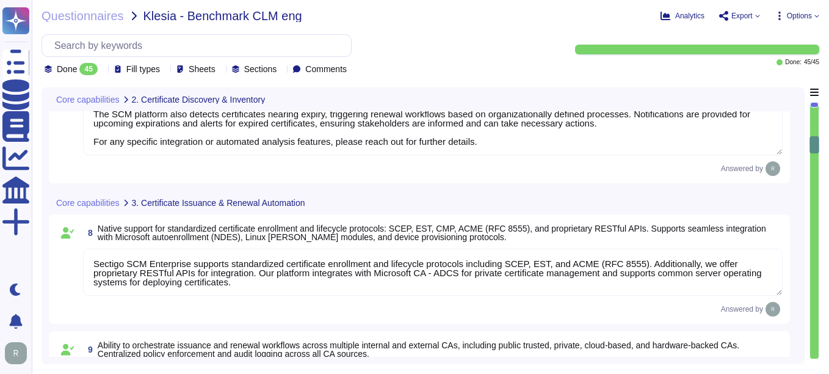
type textarea "Sectigo Certificate Manager provides automated certificate discovery by scannin…"
type textarea "Sectigo Certificate Manager provides a real-time inventory of all discovered ce…"
type textarea "Our Sectigo Certificate Manager (SCM) solution includes automated certificate d…"
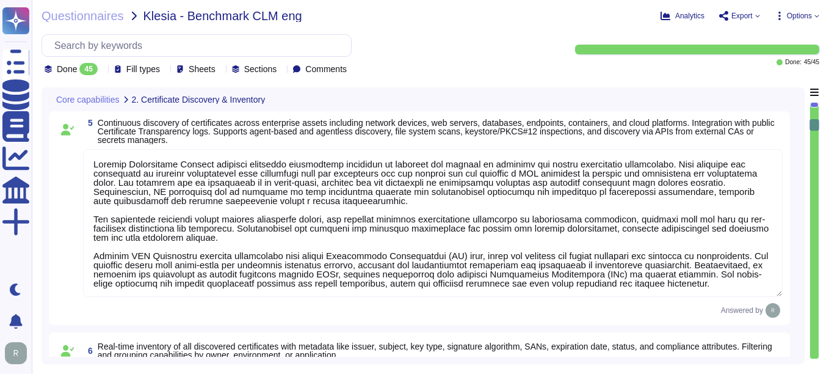
type textarea "Sectigo Certificate Manager (SCM) does support handling/downloading certificate…"
type textarea "Sectigo Certificate Manager provides robust customization options that allow ad…"
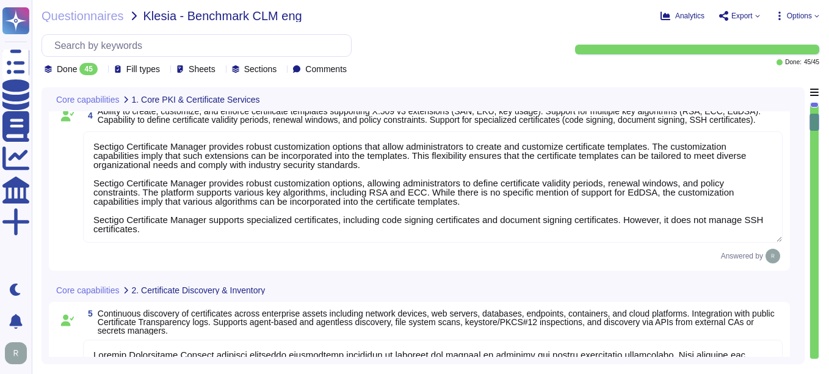
type textarea "Sectigo Certificate Manager can be utilized for TLS certificate lifecycle manag…"
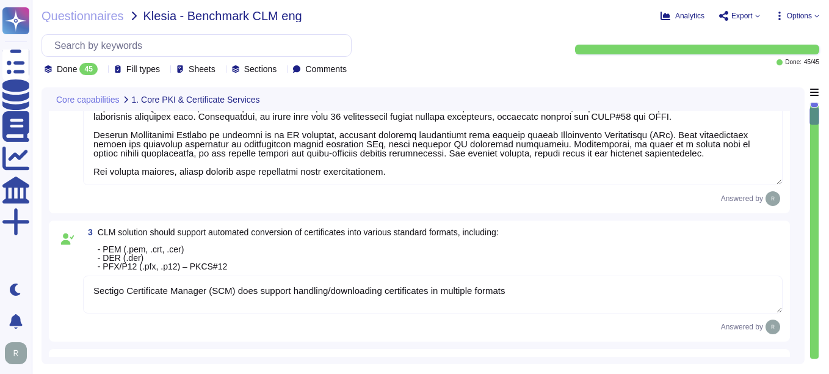
type textarea "Currently, we do not offer capabilities for managing public certificates, inclu…"
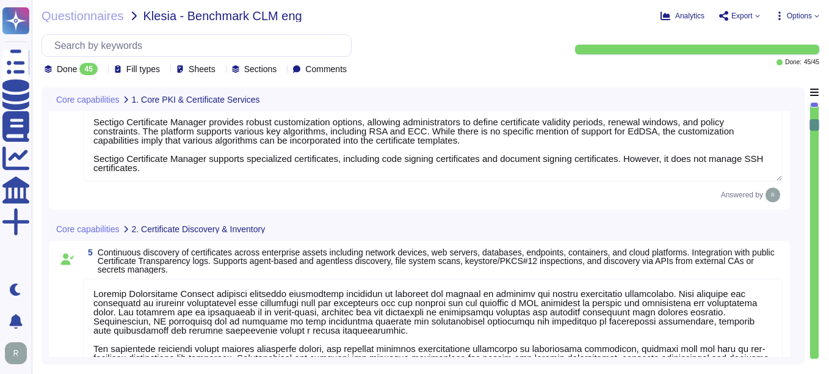
type textarea "Sectigo Certificate Manager provides a real-time inventory of all discovered ce…"
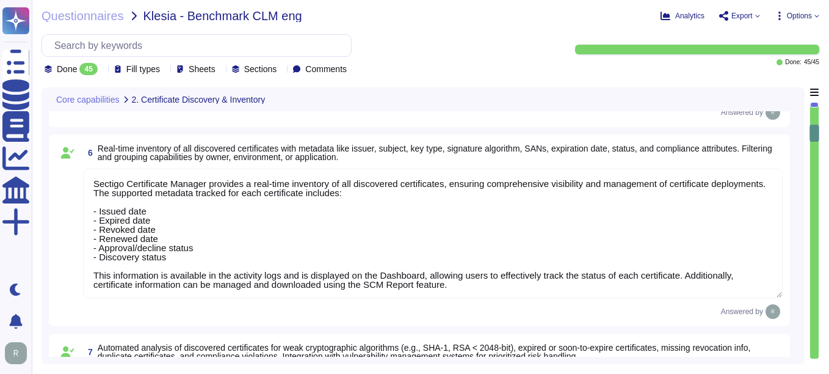
type textarea "Our Sectigo Certificate Manager (SCM) solution includes automated certificate d…"
type textarea "Sectigo SCM Enterprise supports standardized certificate enrollment and lifecyc…"
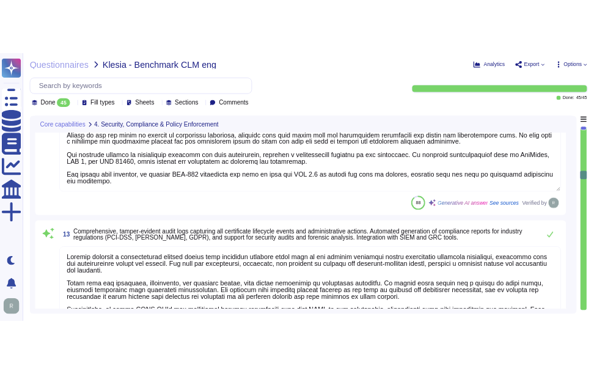
scroll to position [2213, 0]
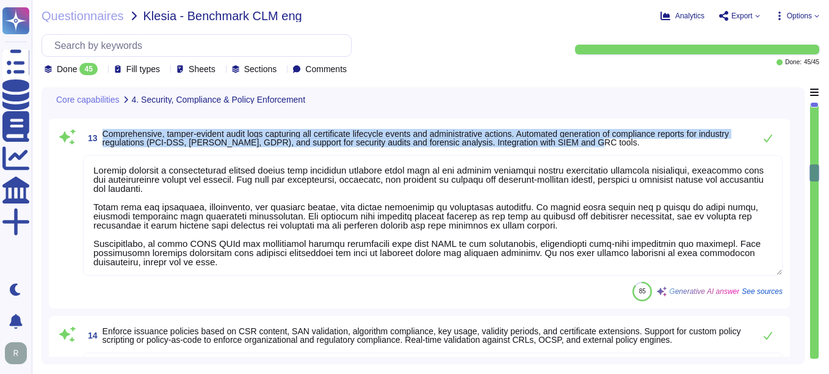
drag, startPoint x: 103, startPoint y: 130, endPoint x: 654, endPoint y: 139, distance: 551.6
click at [593, 139] on span "Comprehensive, tamper-evident audit logs capturing all certificate lifecycle ev…" at bounding box center [426, 137] width 646 height 17
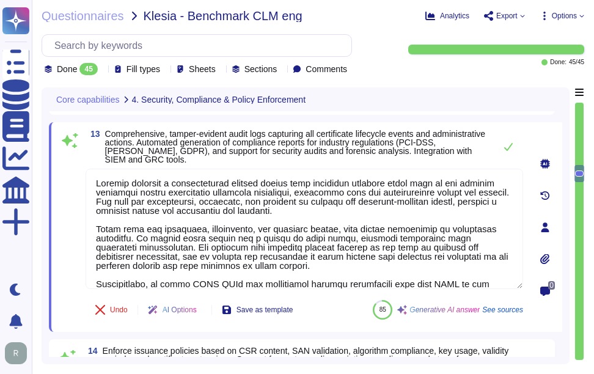
scroll to position [0, 0]
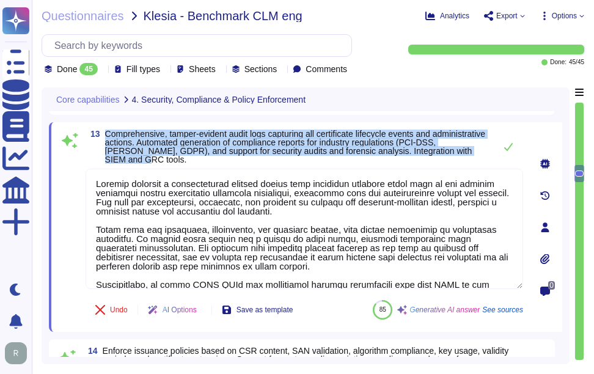
drag, startPoint x: 107, startPoint y: 132, endPoint x: 181, endPoint y: 158, distance: 78.4
click at [181, 158] on span "Comprehensive, tamper-evident audit logs capturing all certificate lifecycle ev…" at bounding box center [297, 146] width 384 height 34
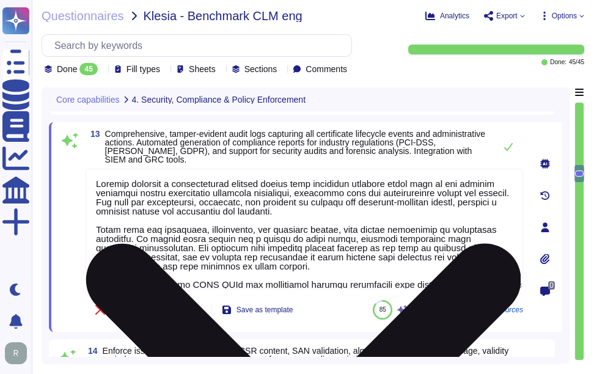
click at [165, 213] on textarea at bounding box center [304, 229] width 437 height 120
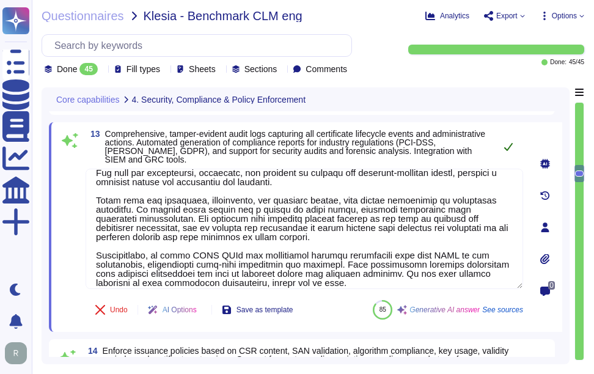
click at [497, 134] on button at bounding box center [507, 146] width 29 height 24
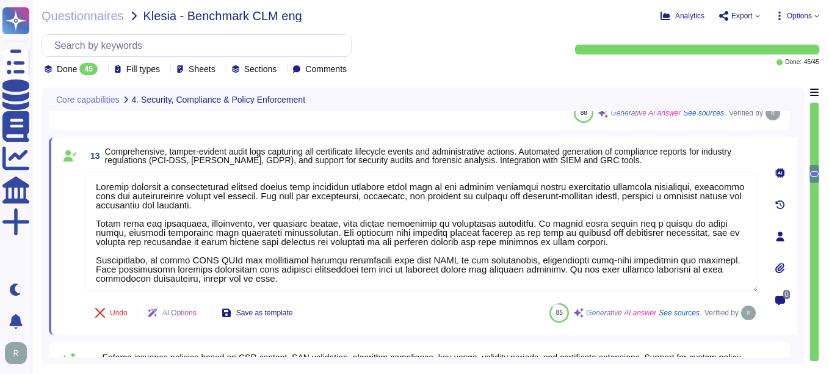
scroll to position [2165, 0]
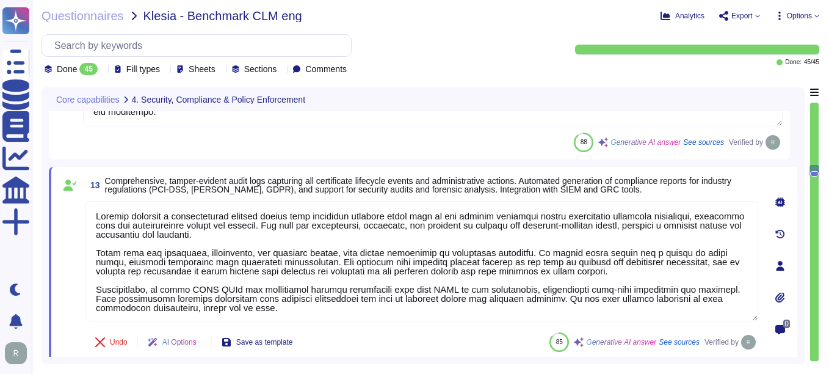
click at [302, 130] on div "12 End-to-end secure key lifecycle with generation, storage, archival, and reco…" at bounding box center [419, 47] width 727 height 209
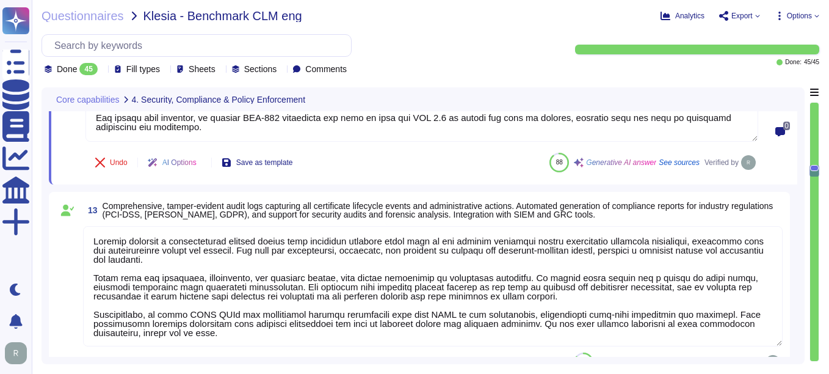
scroll to position [2171, 0]
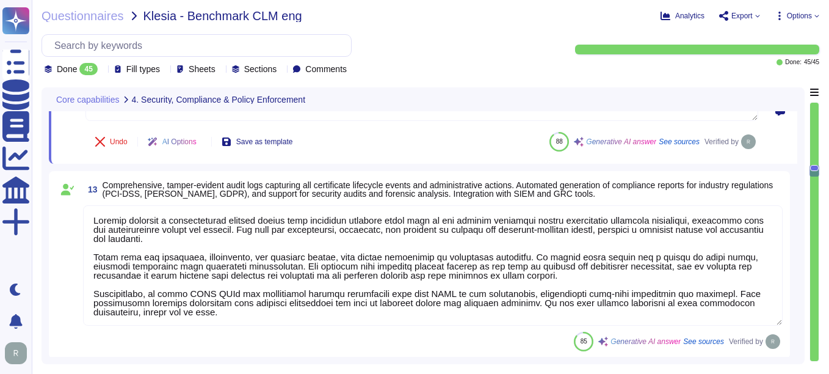
click at [207, 288] on textarea at bounding box center [433, 265] width 700 height 120
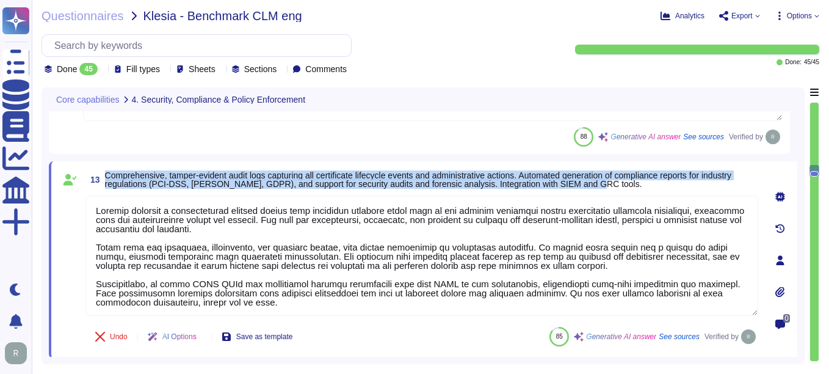
drag, startPoint x: 105, startPoint y: 173, endPoint x: 606, endPoint y: 184, distance: 501.5
click at [593, 184] on span "Comprehensive, tamper-evident audit logs capturing all certificate lifecycle ev…" at bounding box center [431, 179] width 653 height 17
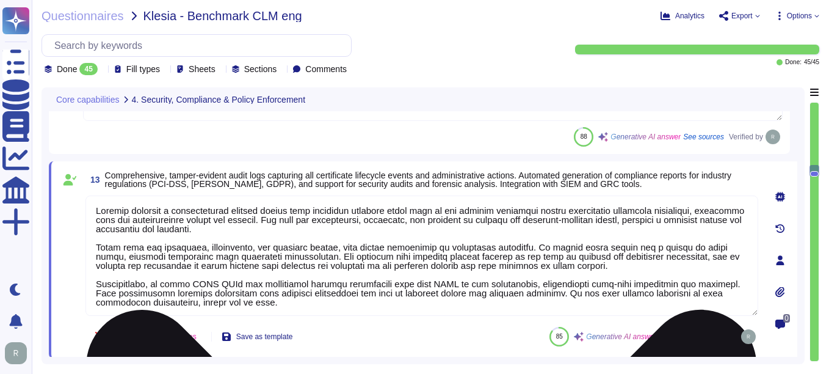
click at [370, 243] on textarea at bounding box center [422, 255] width 673 height 120
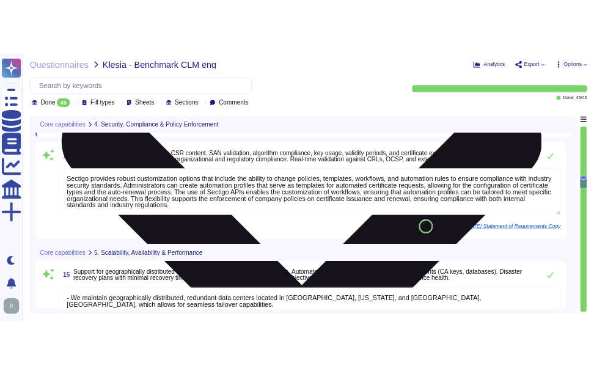
scroll to position [2415, 0]
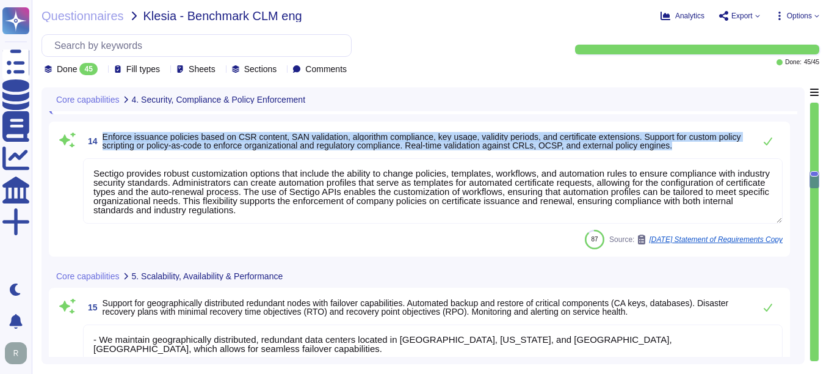
drag, startPoint x: 103, startPoint y: 134, endPoint x: 740, endPoint y: 143, distance: 637.0
click at [593, 143] on span "Enforce issuance policies based on CSR content, SAN validation, algorithm compl…" at bounding box center [426, 141] width 646 height 17
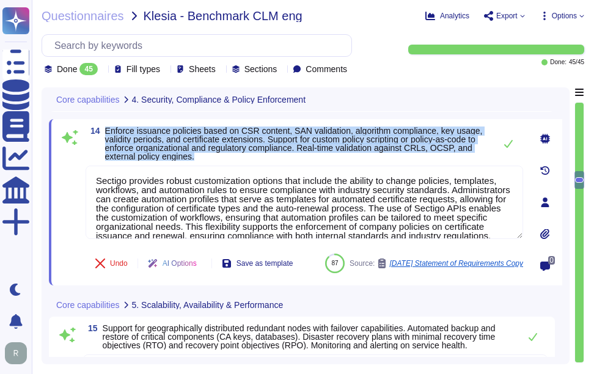
drag, startPoint x: 104, startPoint y: 128, endPoint x: 414, endPoint y: 154, distance: 311.4
click at [414, 154] on span "14 Enforce issuance policies based on CSR content, SAN validation, algorithm co…" at bounding box center [287, 143] width 403 height 34
drag, startPoint x: 414, startPoint y: 154, endPoint x: 319, endPoint y: 131, distance: 97.9
click at [319, 131] on span "Enforce issuance policies based on CSR content, SAN validation, algorithm compl…" at bounding box center [293, 143] width 377 height 35
drag, startPoint x: 104, startPoint y: 126, endPoint x: 217, endPoint y: 154, distance: 115.7
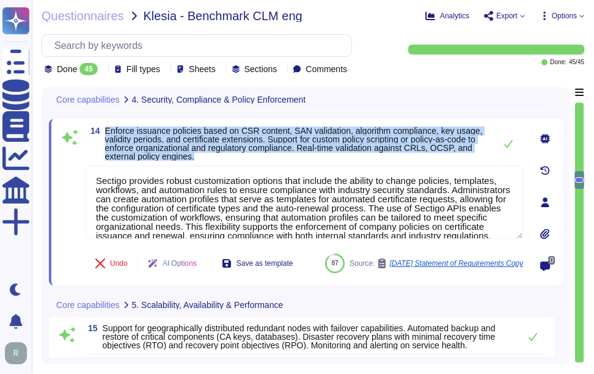
click at [217, 154] on span "14 Enforce issuance policies based on CSR content, SAN validation, algorithm co…" at bounding box center [287, 143] width 403 height 34
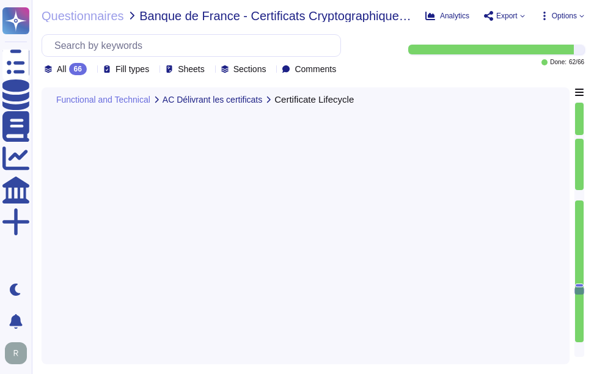
type textarea "Integration with Certificate Lifecycle Management (CLM) solutions is facilitate…"
type textarea "Sectigo's Certificate Manager (SCM) automates both certificate issuance and ren…"
type textarea "Secure Server Certificate requests are generated using the Subscriber's webserv…"
type textarea "A Certificate request can be done according to the following means:"
type textarea "The interface for managing and tracking requests is through Grafana, which is u…"
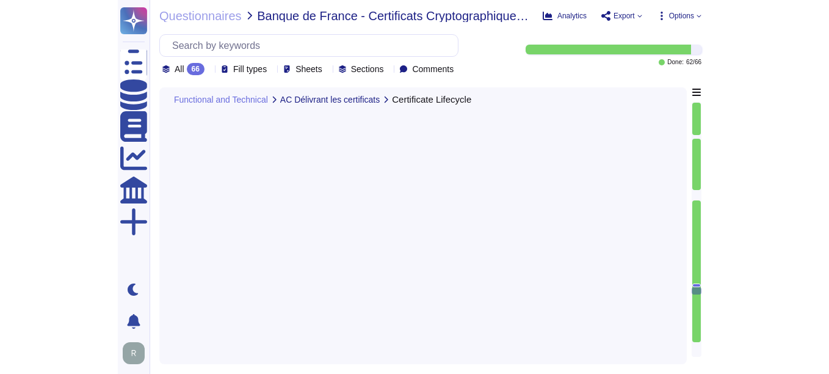
scroll to position [7444, 0]
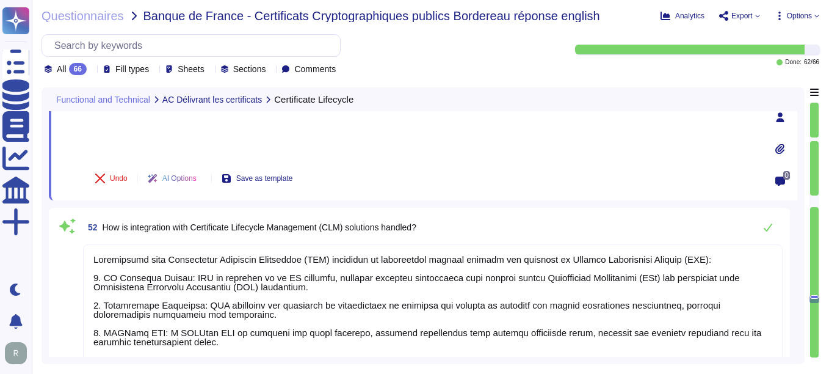
type textarea "Sectigo's procedure for automated certificate issuance includes the following k…"
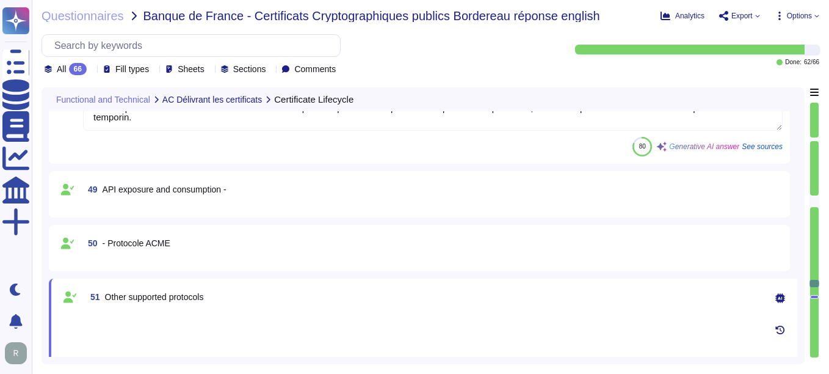
type textarea "Loremipsumd Sitametc Adipiscin: 7. Elitseddoei Tempori: U laboreetdol magnaal e…"
type textarea "The procedures used to protect activation data is dependent on whether the data…"
type textarea "Sectigo provides a robust solution for alerting users about certificate expirat…"
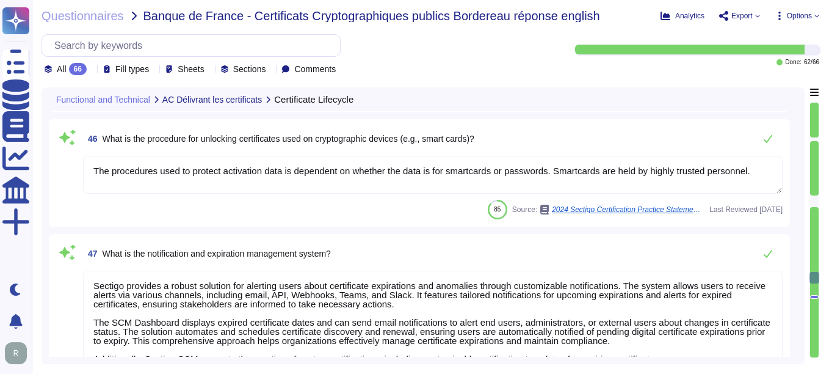
type textarea "The roles involved in the certificate lifecycle at Sectigo include: 1. Master R…"
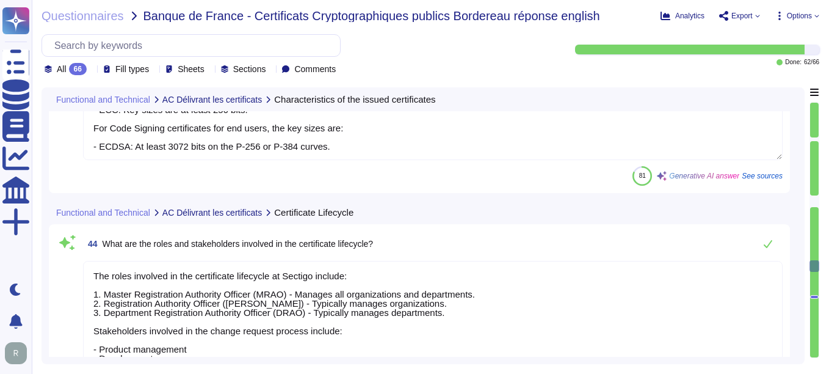
type textarea "For Root CA certificates, the algorithms and key sizes are as follows: - RSA: K…"
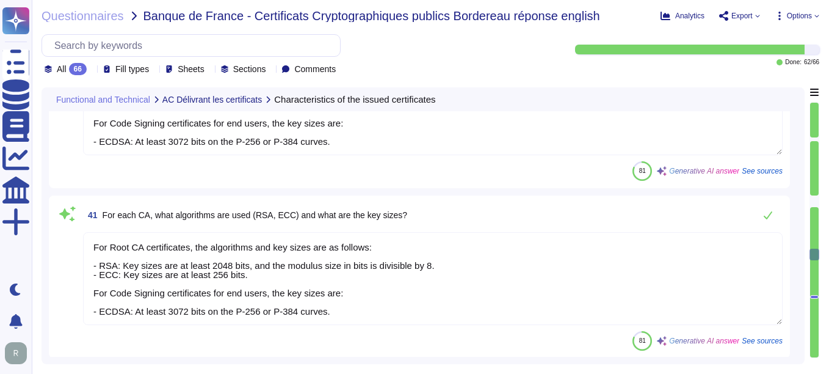
type textarea "For Root CA certificates, the algorithms and key sizes are as follows: - RSA: K…"
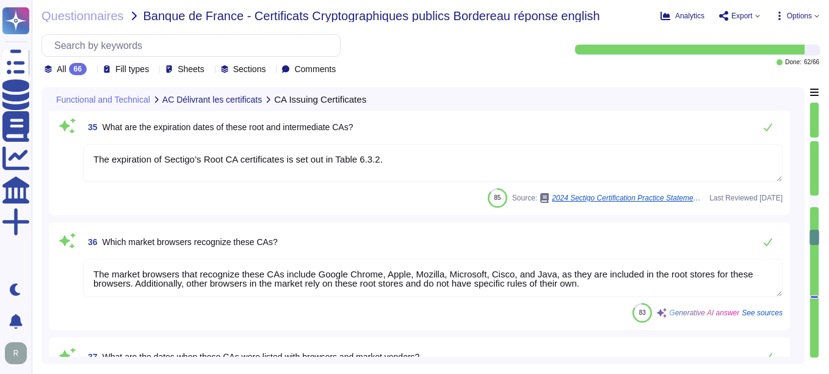
type textarea "Sectigo is the Root CA, and the Sub-CAs issued by the Root CA are listed in the…"
type textarea "Your enterprise sales manager can discuss this question."
type textarea "The expiration of Sectigo’s Root CA certificates is set out in Table 6.3.2."
type textarea "The market browsers that recognize these CAs include Google Chrome, Apple, Mozi…"
type textarea "Your enterprise sales manager can discuss this question."
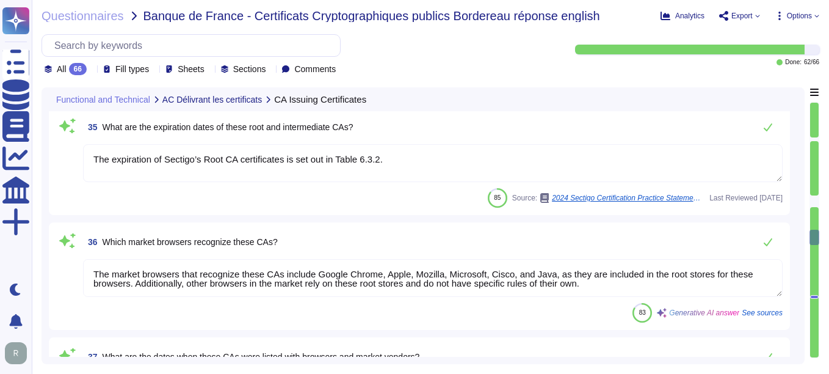
type textarea "Your enterprise sales manager can discuss this question."
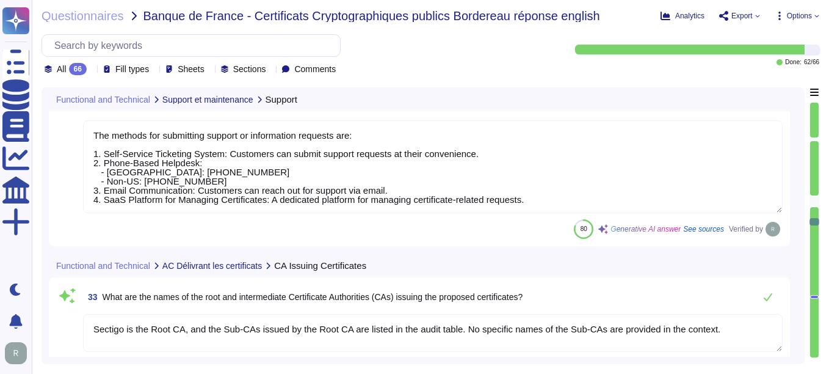
type textarea "Response Times and Acknowledgment Times for Support: 1. Critical (L1) - Acknowl…"
type textarea "Yes, Sectigo provides a self-service ticketing system as part of our support po…"
type textarea "The methods for submitting support or information requests are: 1. Self-Service…"
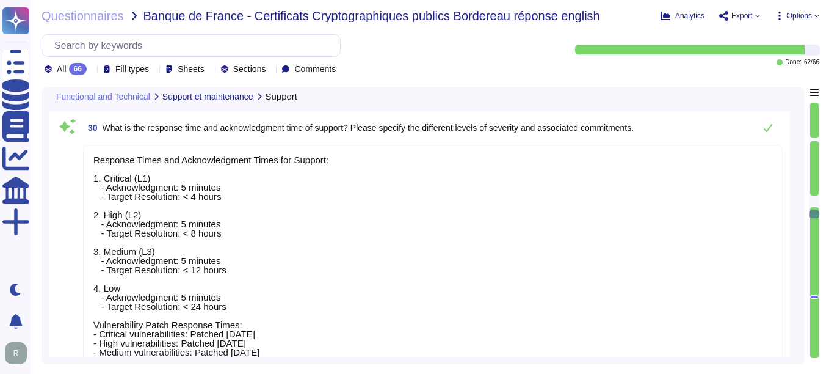
type textarea "Please contact your enterprise sales representative."
type textarea "Please discuss with your enterprise sales representative."
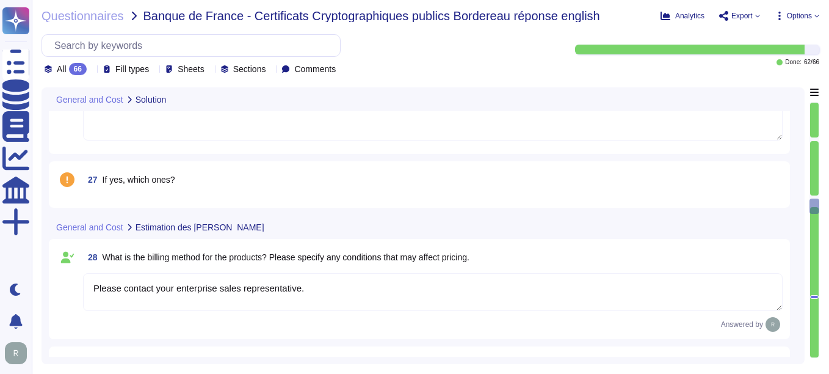
type textarea "Our typical clients span a wide range of industries and sectors, including Fina…"
type textarea "Sectigo operates in the SaaS space and conducts business as both B2B and B2C. A…"
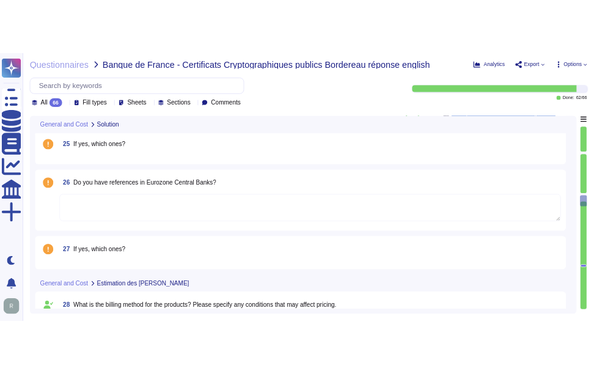
scroll to position [2927, 0]
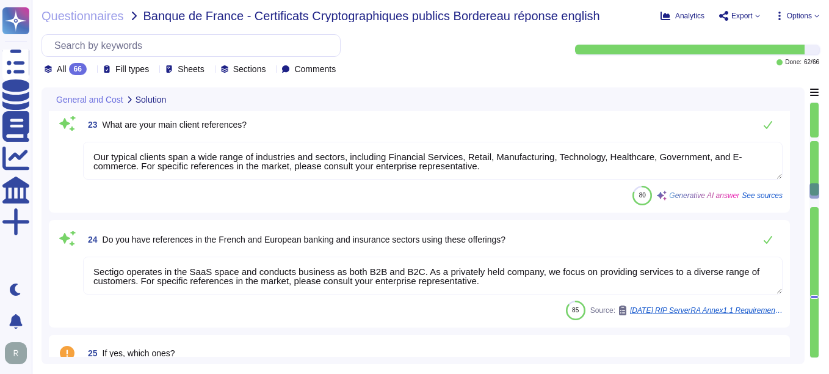
type textarea "We offer the following types of certificates: 1. Organization Validation Certif…"
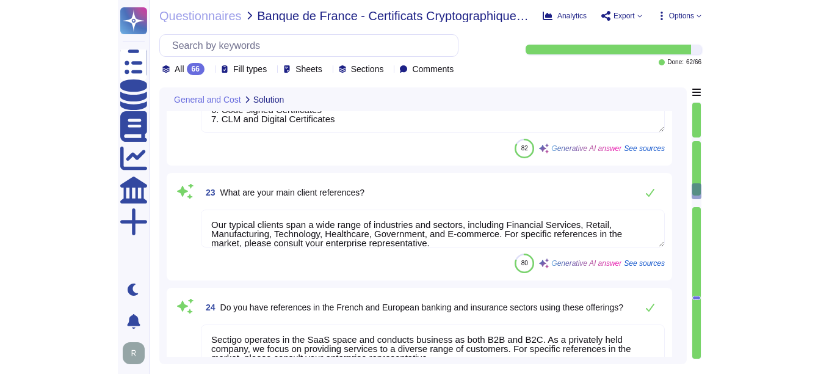
scroll to position [2804, 0]
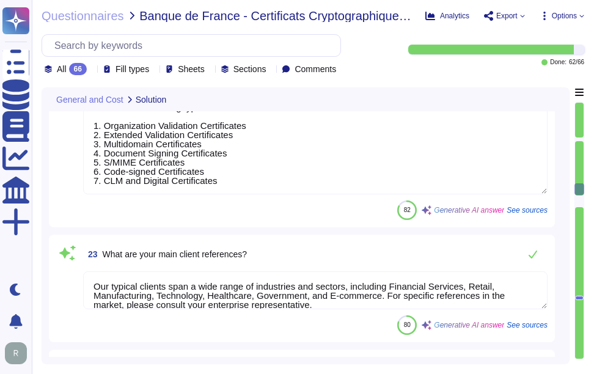
type textarea "Q"
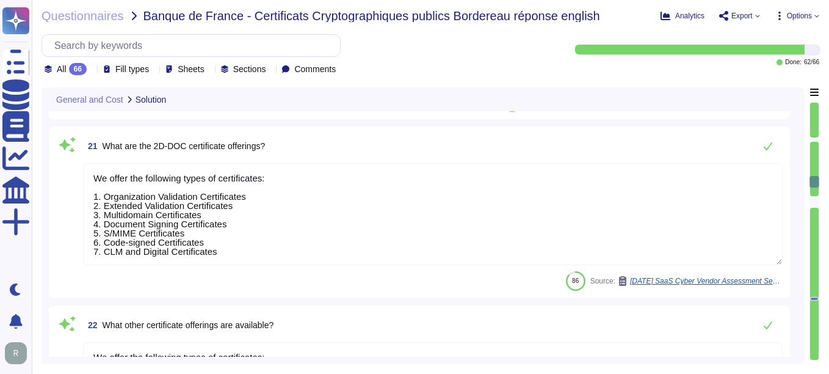
type textarea "We offer the following types of certificates: 1. Organization Validation Certif…"
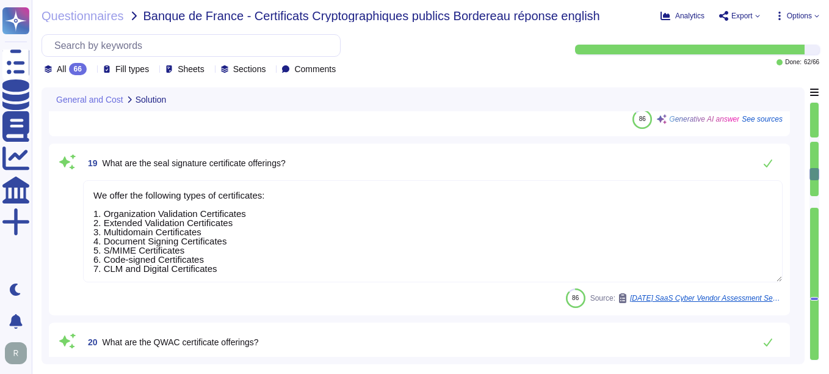
type textarea "Sectigo offers Code Signing Certificates that are intended to verify the identi…"
type textarea "Yes, Sectigo's Information Security Management System (ISMS) follows the requir…"
type textarea "Sectigo provides a timestamping service as part of its Code Signing Certificate…"
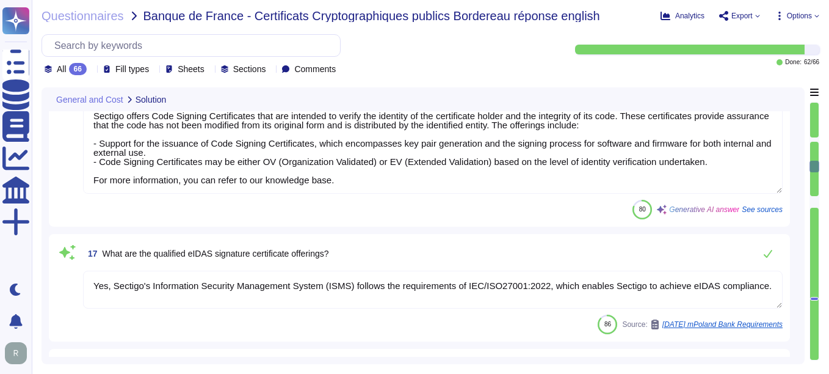
type textarea "We offer the following types of certificates for client and server authenticati…"
type textarea "We offer the following types of certificates: 1. Organization Validation Certif…"
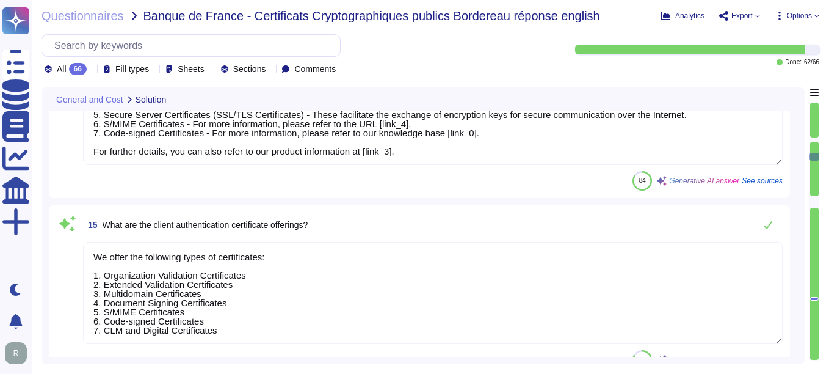
type textarea "We offer a variety of SSL authentication certificates, including: 1. Public Cer…"
type textarea "We offer Wildcard Certificates, which cover sub-domains of any single domain. O…"
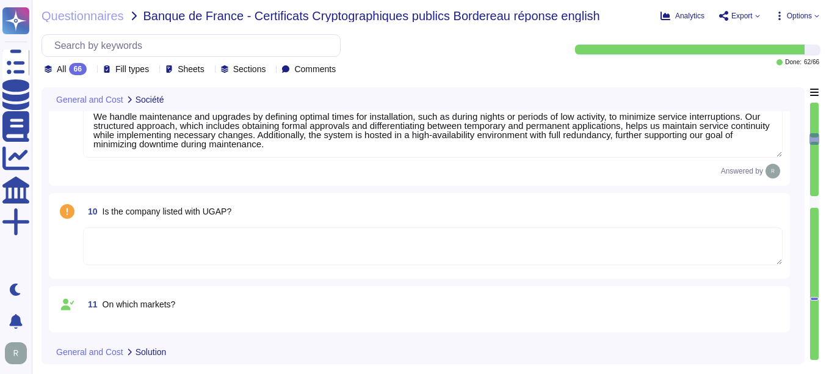
type textarea "Your enterprise sales representative will share the details."
type textarea "Sectigo Limited is incorporated in the United Kingdom, with global offices and …"
type textarea "We handle maintenance and upgrades by defining optimal times for installation, …"
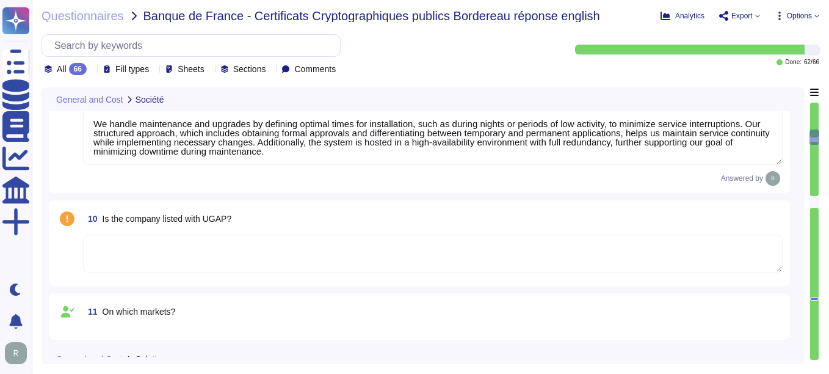
type textarea "The company employs 34 employees in France. In Europe, the company has a total …"
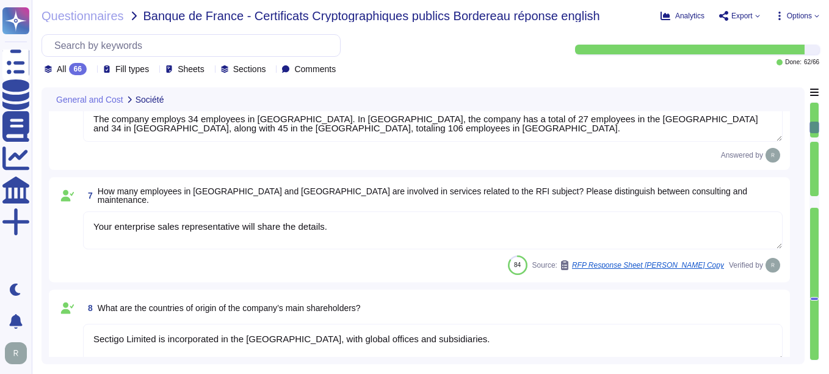
type textarea "We are a privately held company and do not disclose this information."
type textarea "We are privately held and do not share this information."
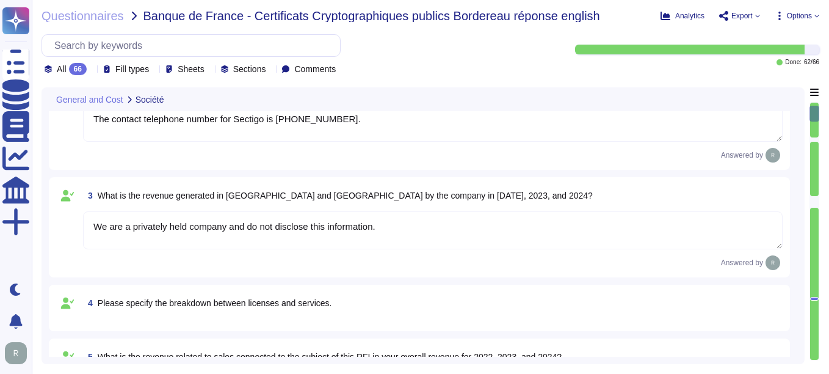
type textarea "Sectigo Limited"
type textarea "The contact telephone number for Sectigo is 1-888-266-6361."
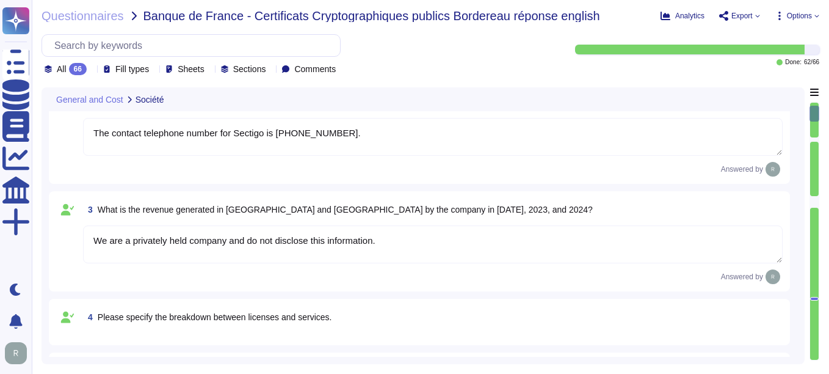
scroll to position [183, 0]
type textarea "Your enterprise sales representative will share the details."
type textarea "Sectigo Limited is incorporated in the United Kingdom, with global offices and …"
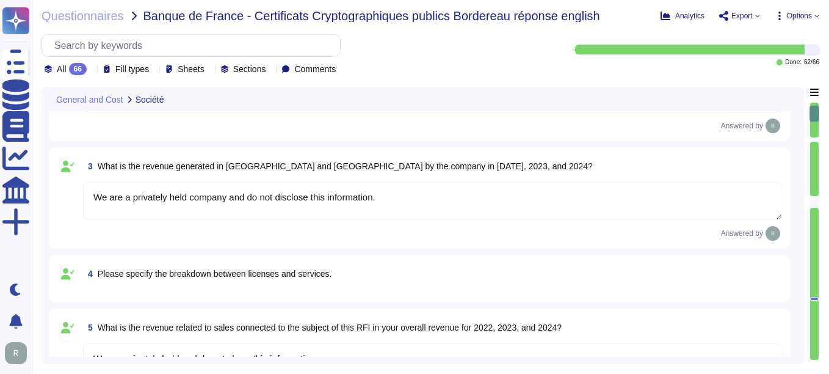
scroll to position [0, 0]
